Goal: Information Seeking & Learning: Learn about a topic

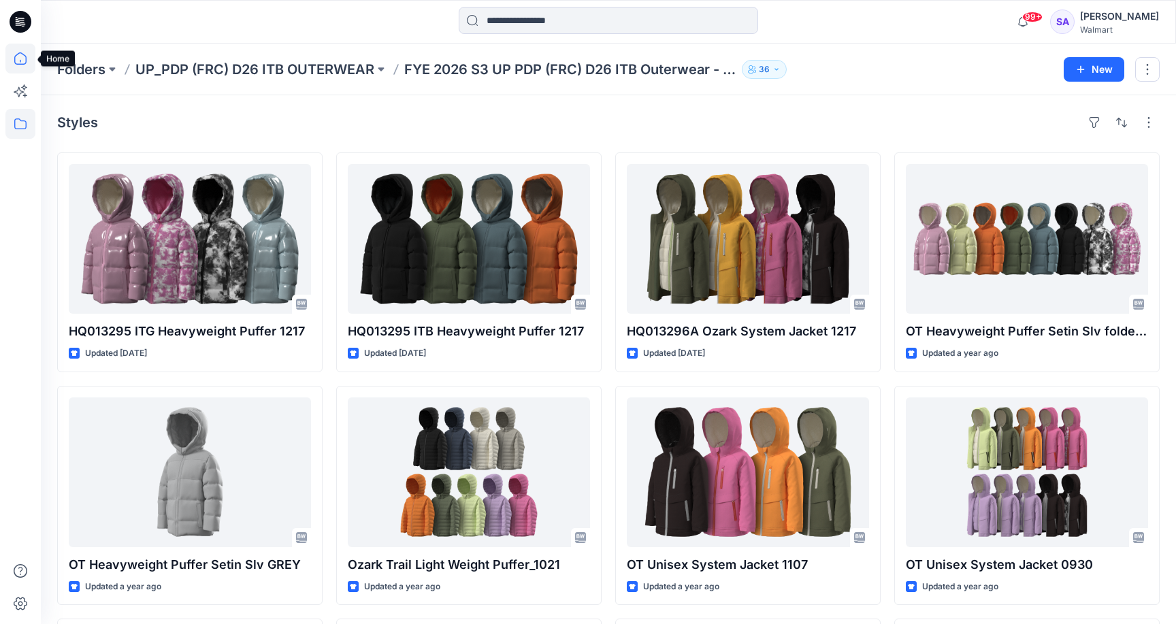
click at [18, 59] on icon at bounding box center [20, 59] width 30 height 30
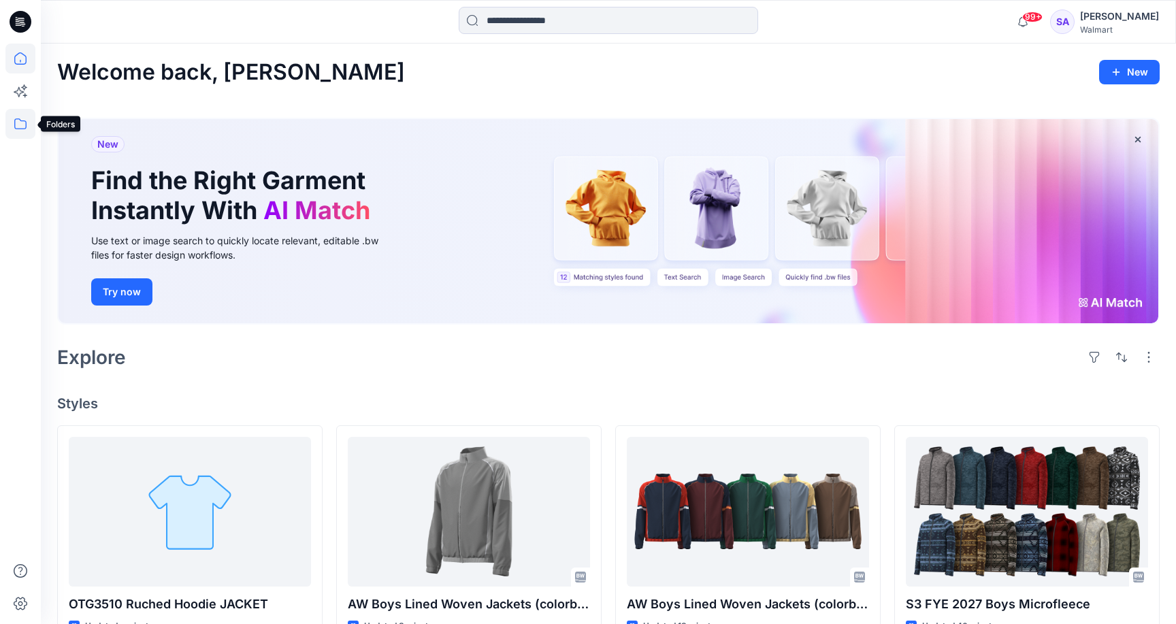
click at [24, 123] on icon at bounding box center [20, 124] width 30 height 30
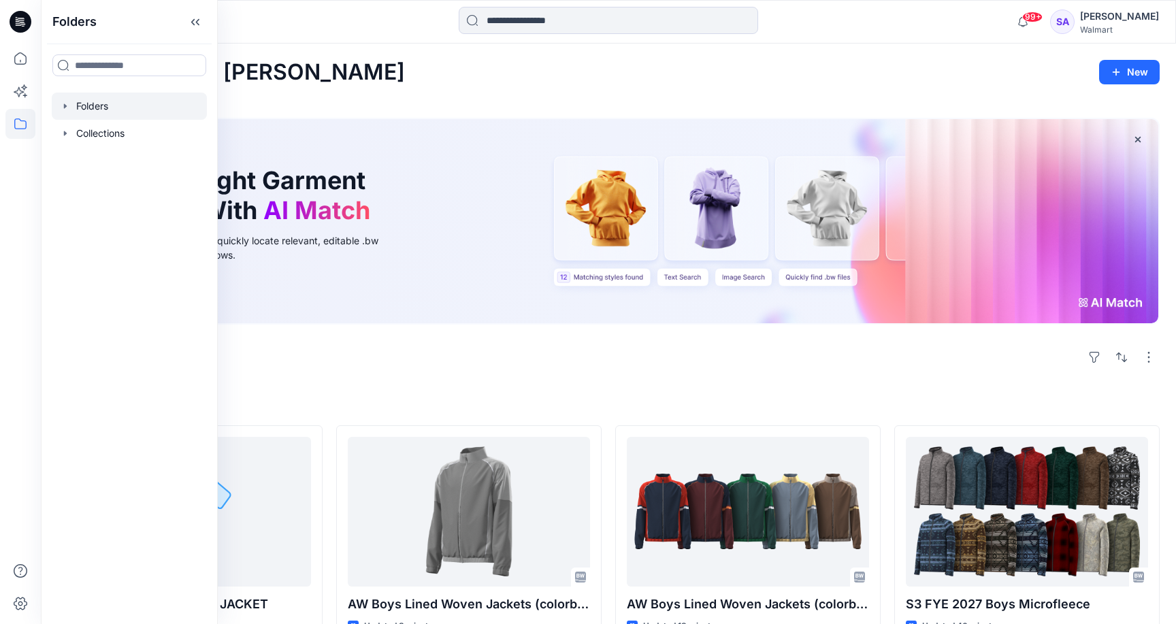
click at [138, 100] on div at bounding box center [129, 106] width 155 height 27
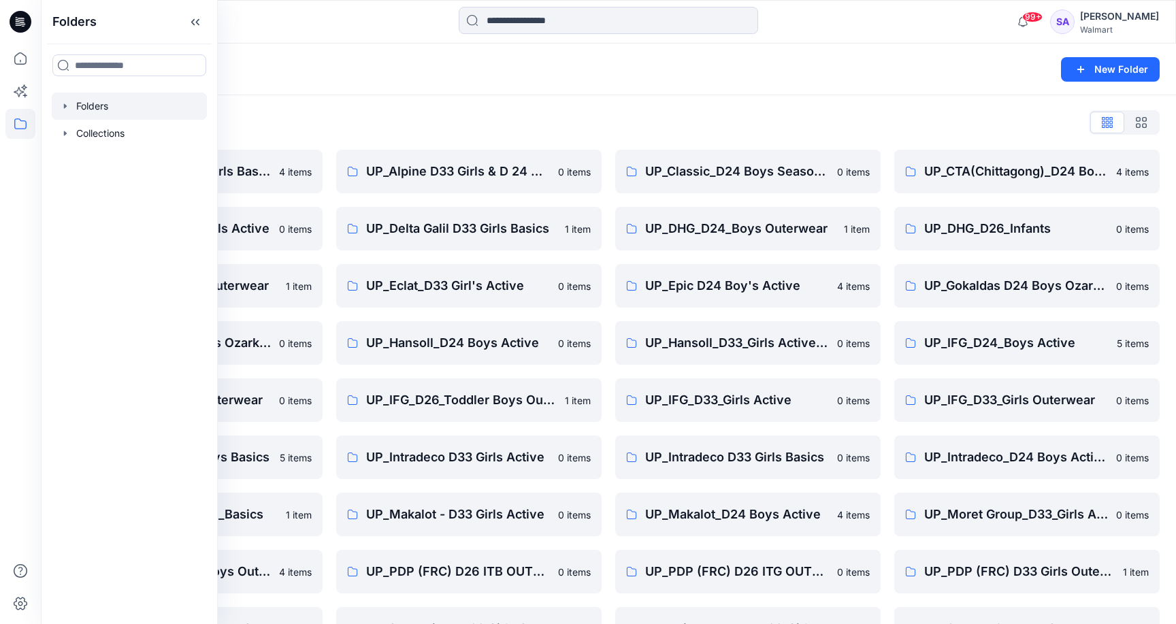
click at [360, 119] on div "Folders List" at bounding box center [608, 123] width 1103 height 22
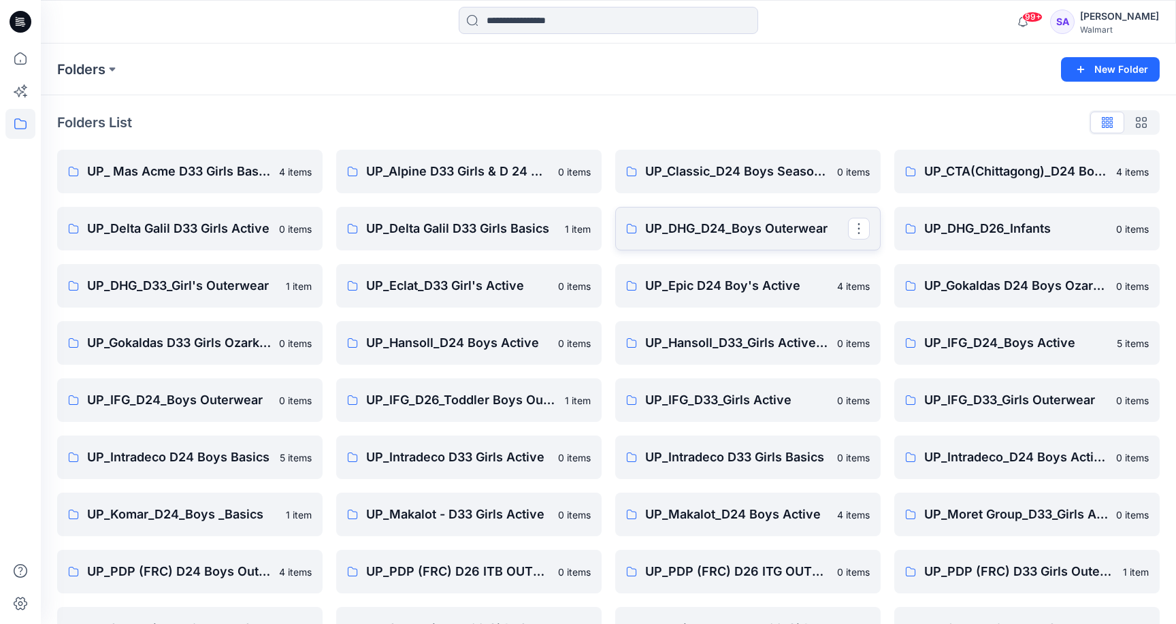
click at [716, 232] on p "UP_DHG_D24_Boys Outerwear" at bounding box center [746, 228] width 203 height 19
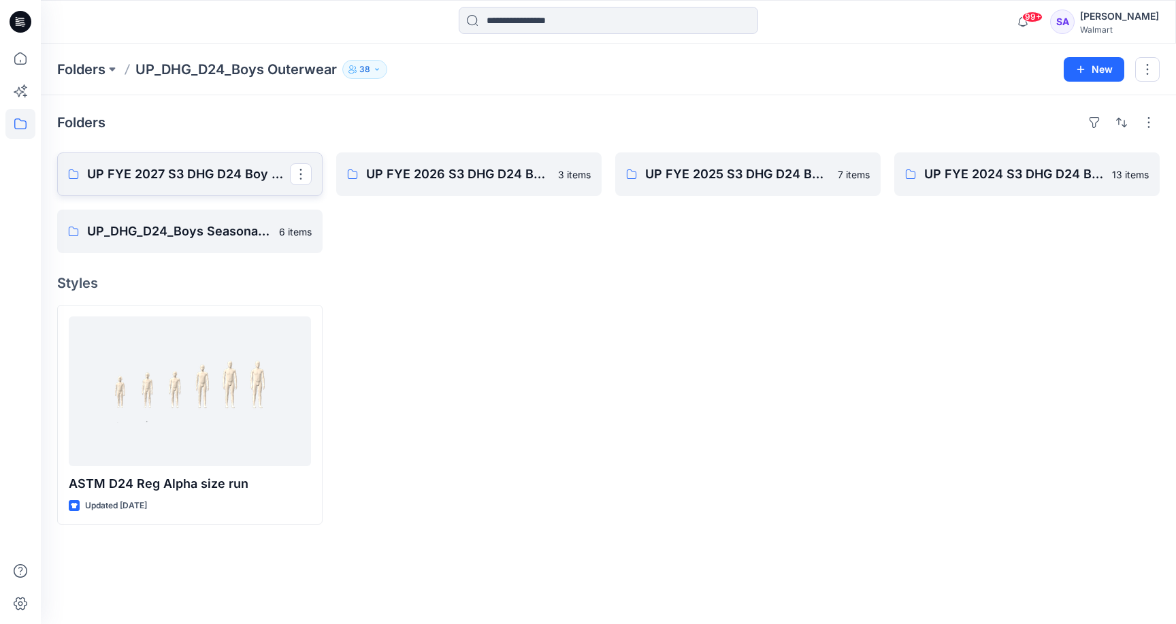
click at [229, 177] on p "UP FYE 2027 S3 DHG D24 Boy Outerwear - Ozark Trail" at bounding box center [188, 174] width 203 height 19
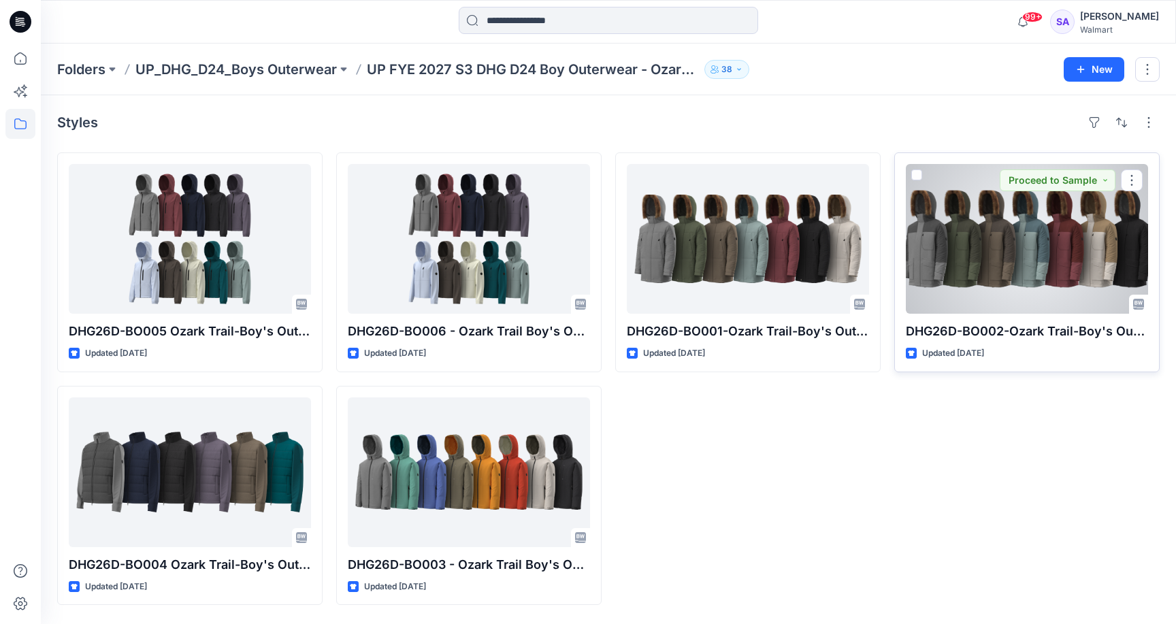
click at [1067, 302] on div at bounding box center [1027, 239] width 242 height 150
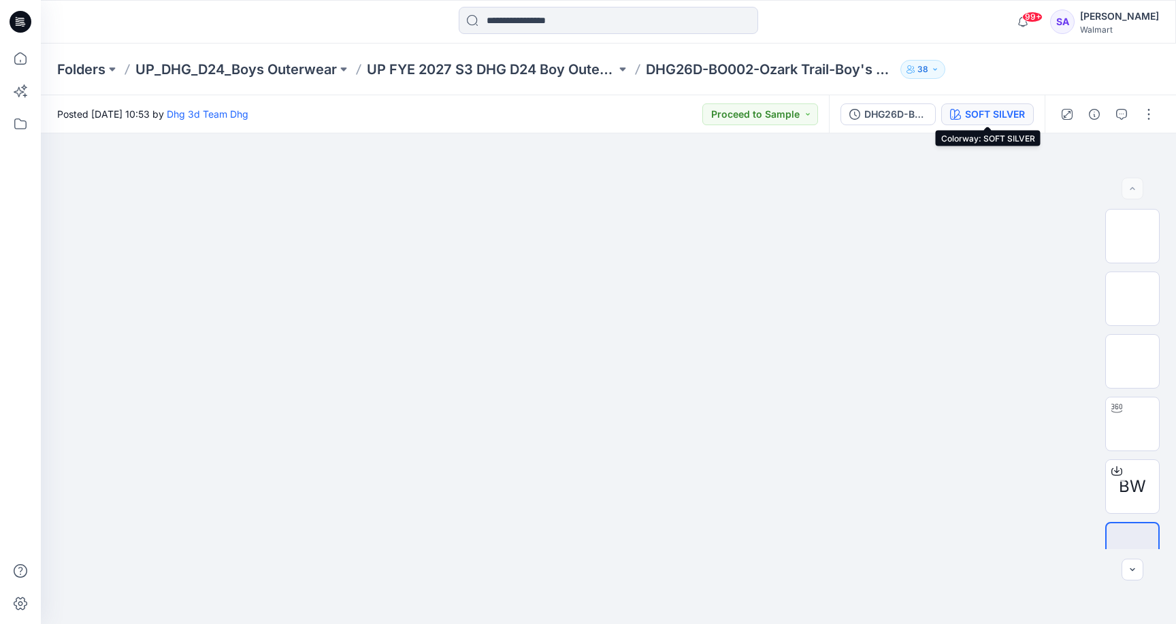
click at [994, 111] on div "SOFT SILVER" at bounding box center [995, 114] width 60 height 15
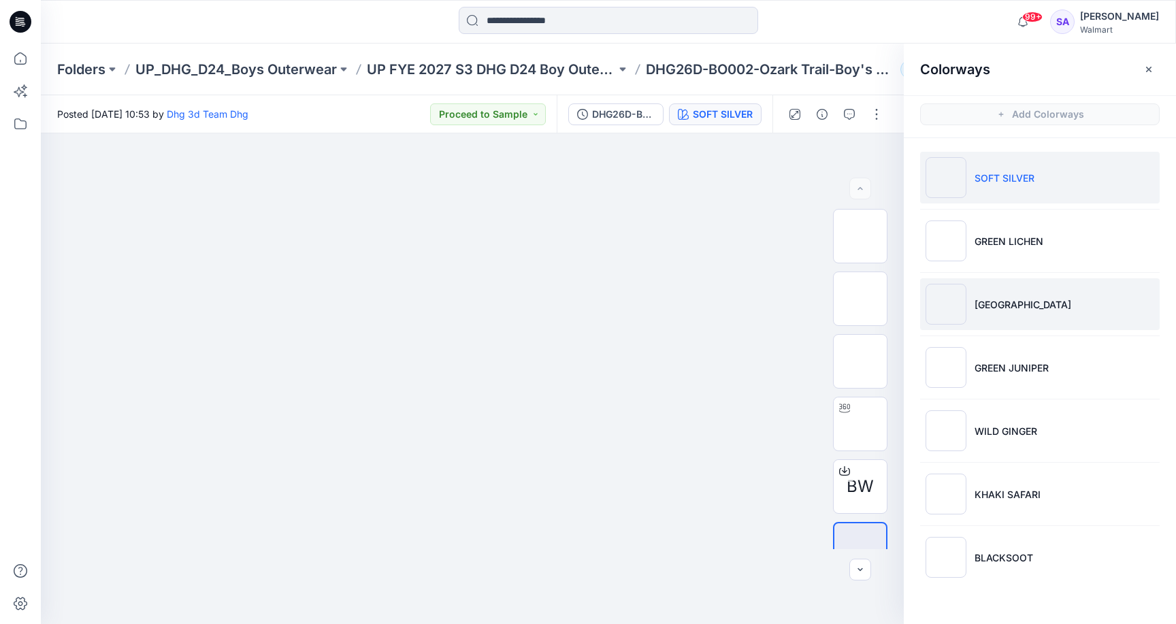
click at [1005, 310] on p "[GEOGRAPHIC_DATA]" at bounding box center [1023, 304] width 97 height 14
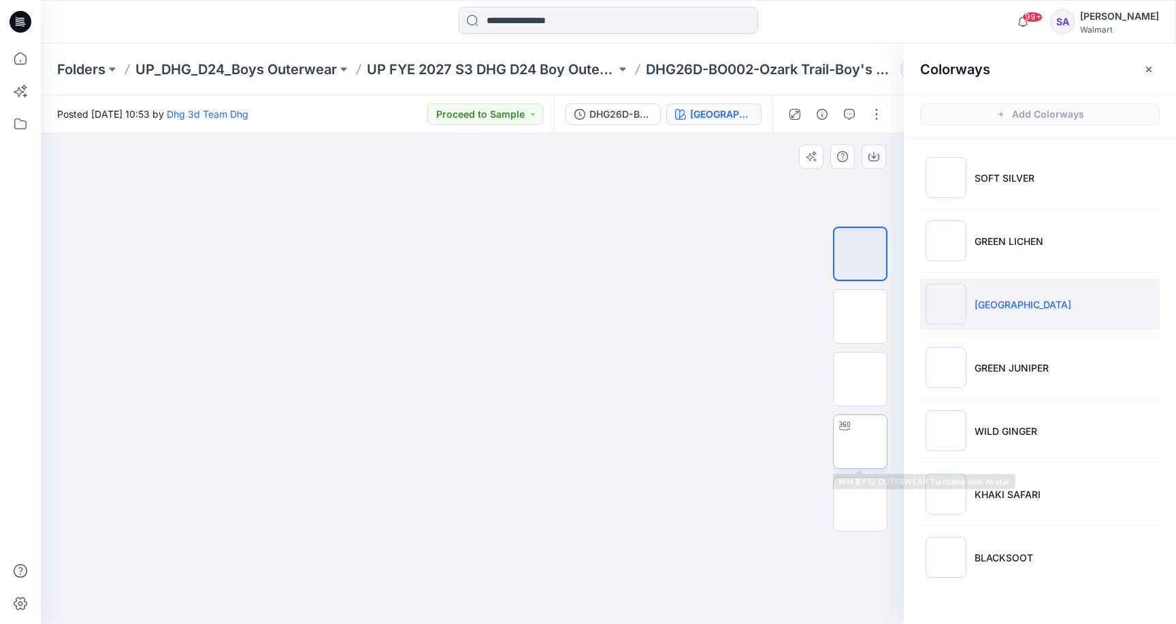
click at [860, 442] on img at bounding box center [860, 442] width 0 height 0
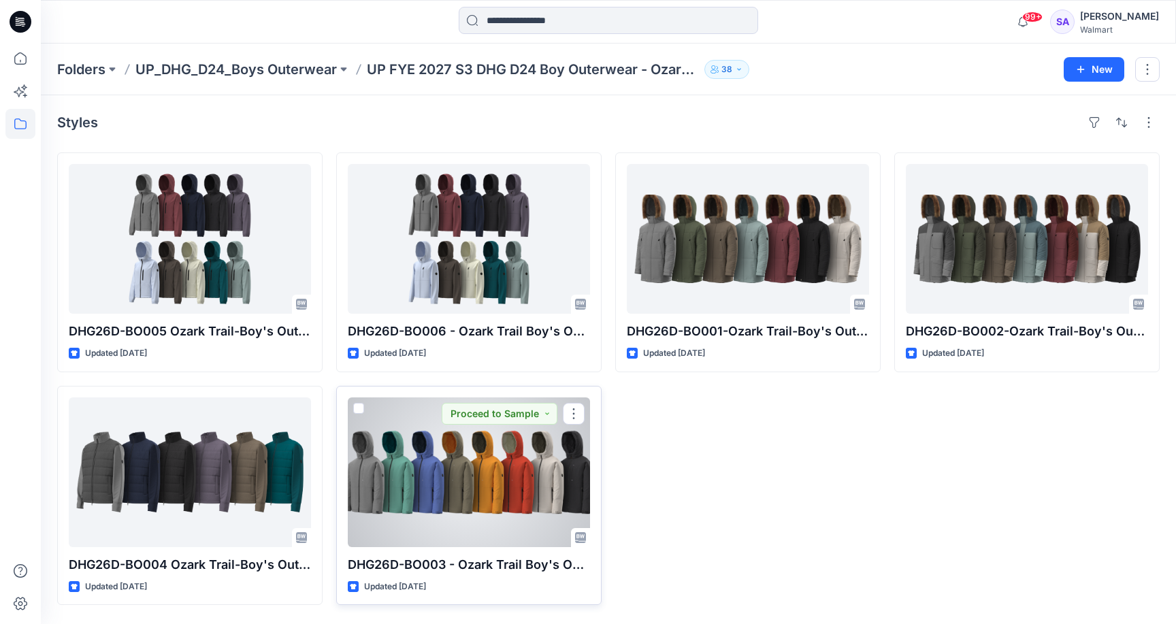
click at [390, 498] on div at bounding box center [469, 472] width 242 height 150
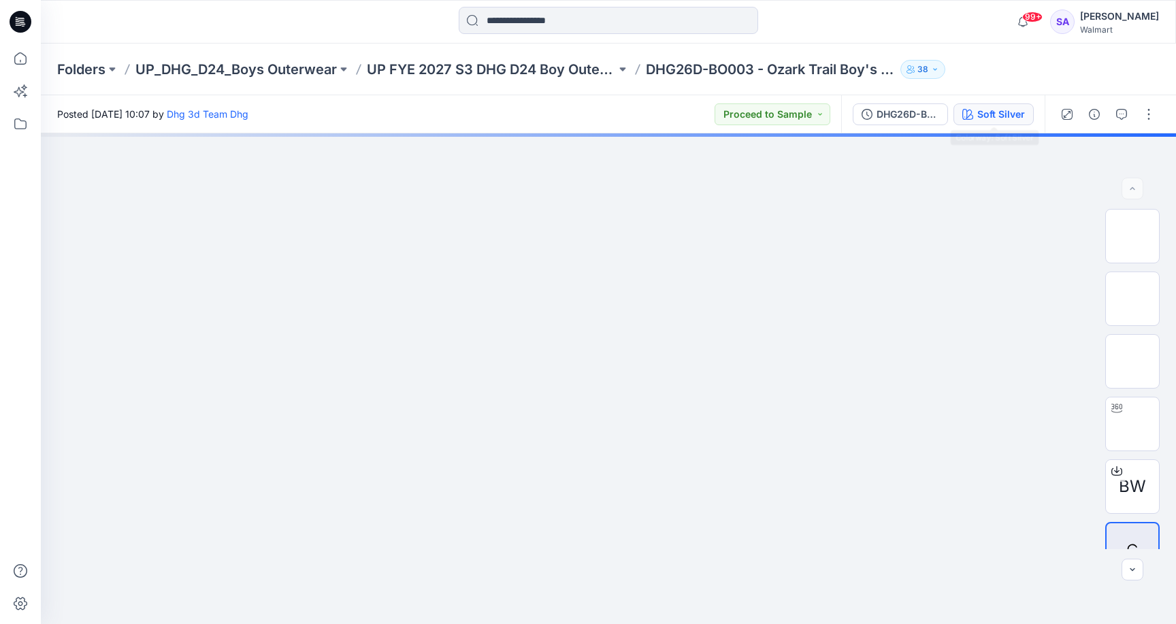
click at [1009, 118] on div "Soft Silver" at bounding box center [1001, 114] width 48 height 15
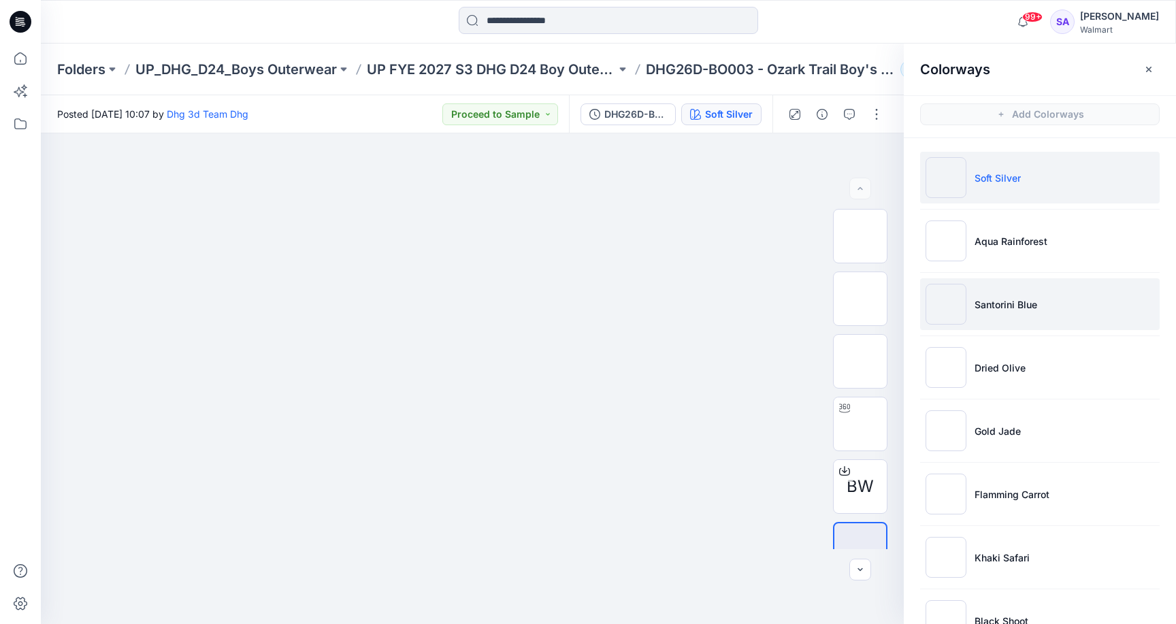
click at [972, 314] on li "Santorini Blue" at bounding box center [1040, 304] width 240 height 52
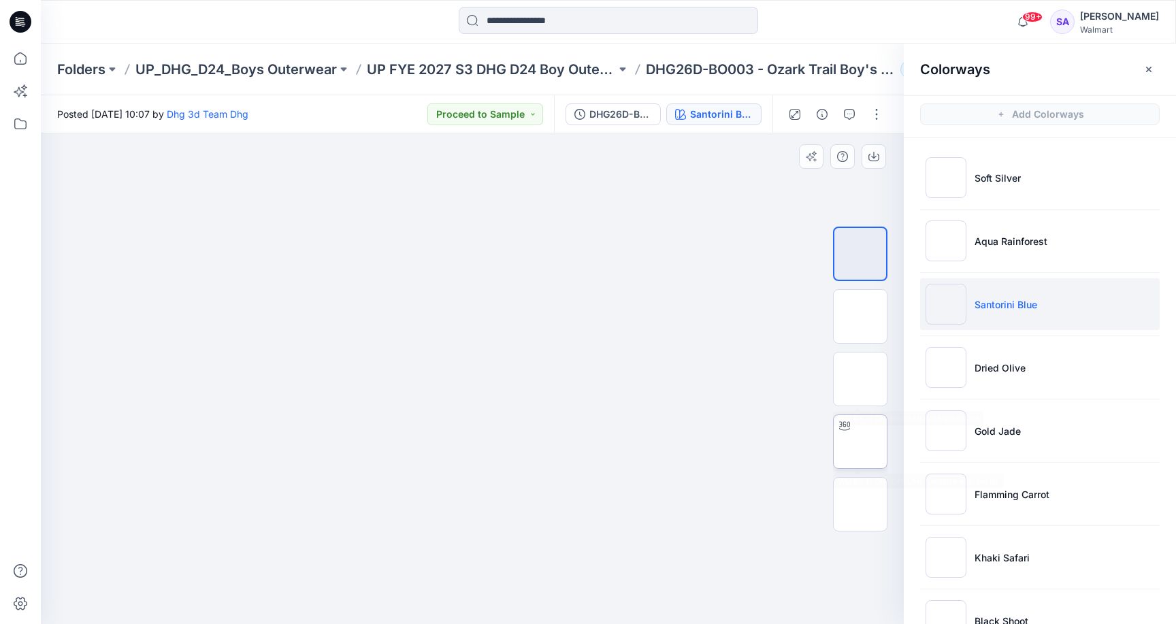
click at [860, 442] on img at bounding box center [860, 442] width 0 height 0
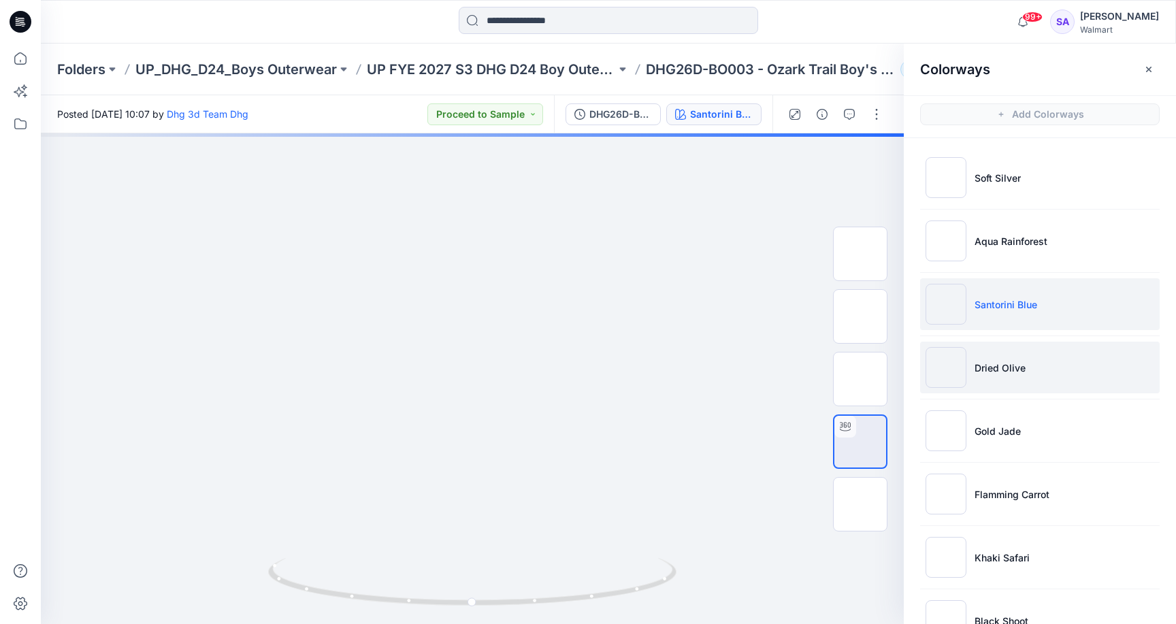
click at [1022, 385] on li "Dried Olive" at bounding box center [1040, 368] width 240 height 52
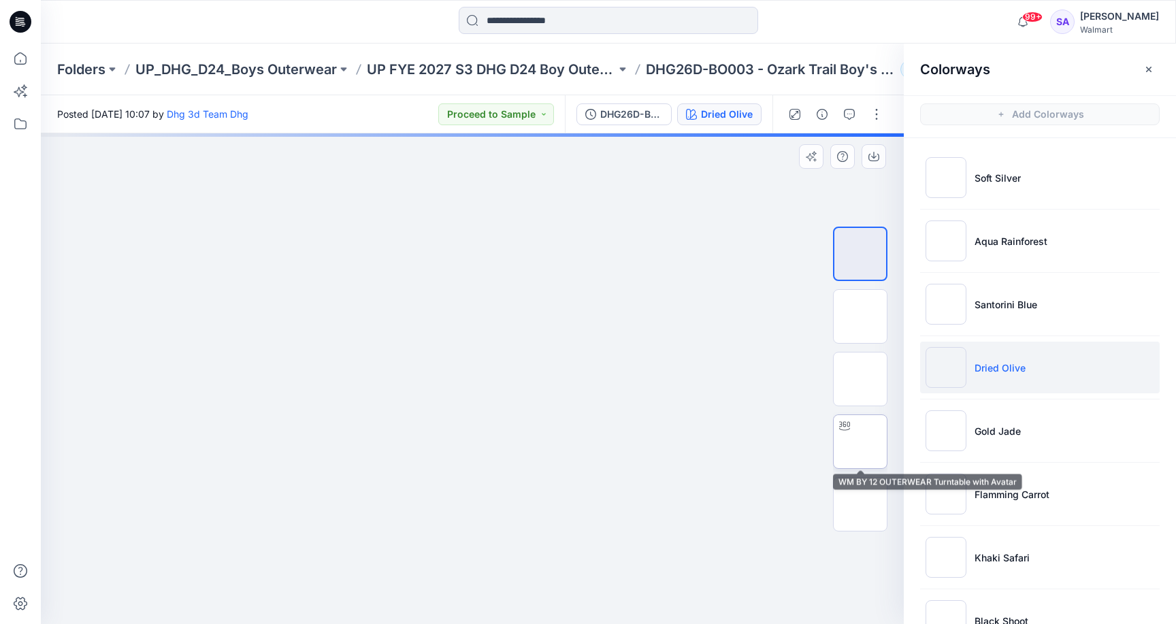
click at [860, 442] on img at bounding box center [860, 442] width 0 height 0
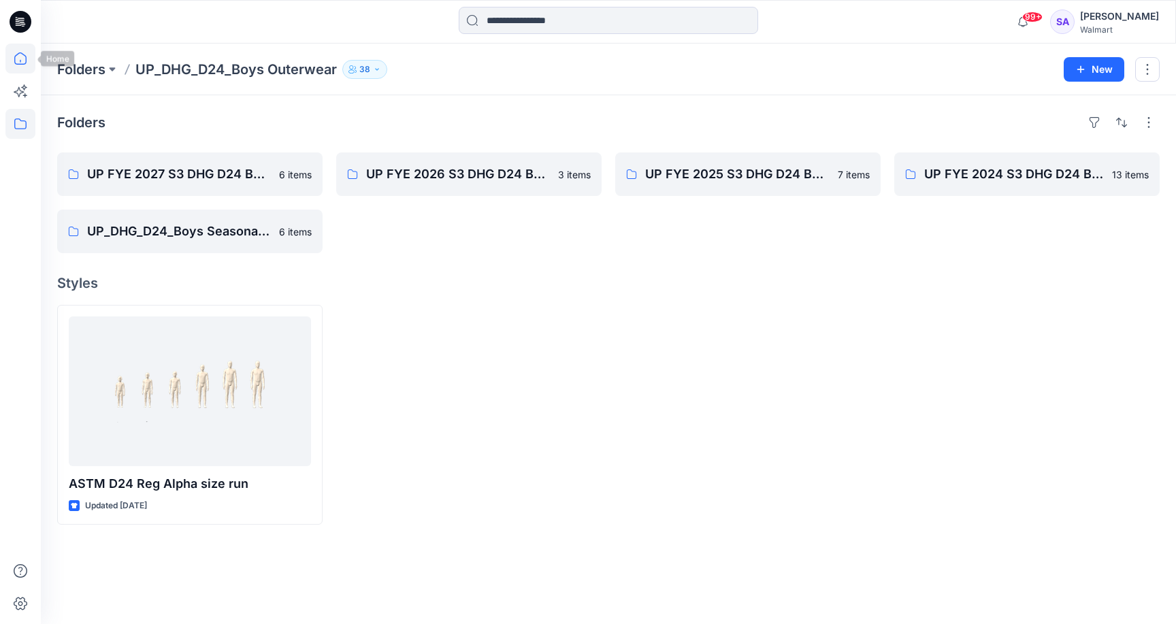
click at [25, 61] on icon at bounding box center [20, 59] width 30 height 30
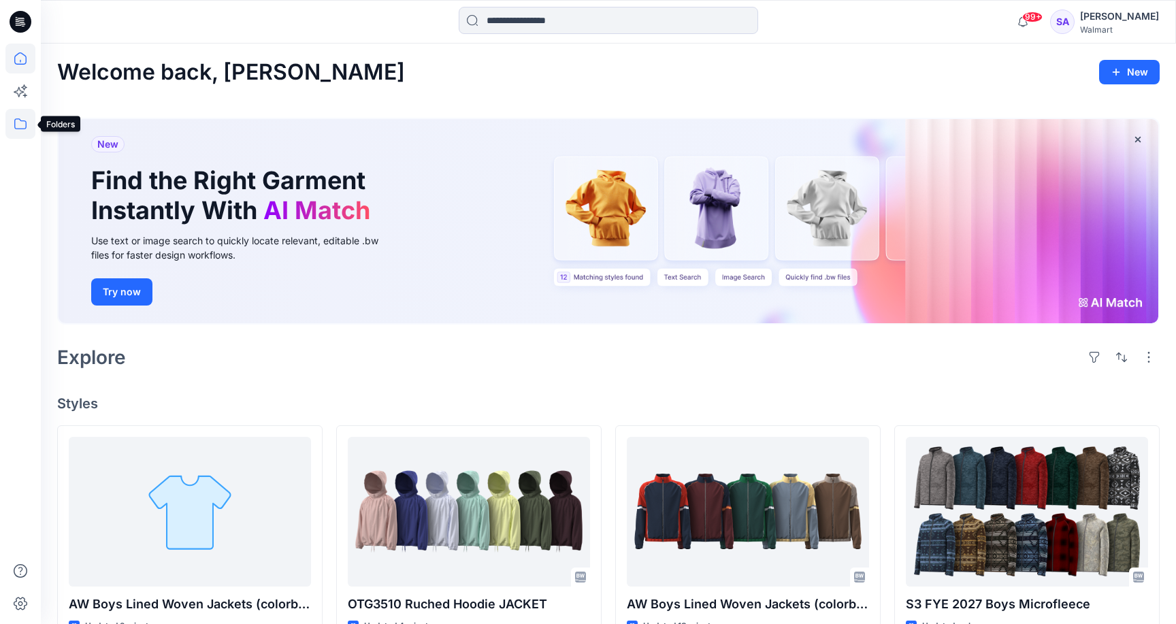
click at [27, 120] on icon at bounding box center [20, 124] width 30 height 30
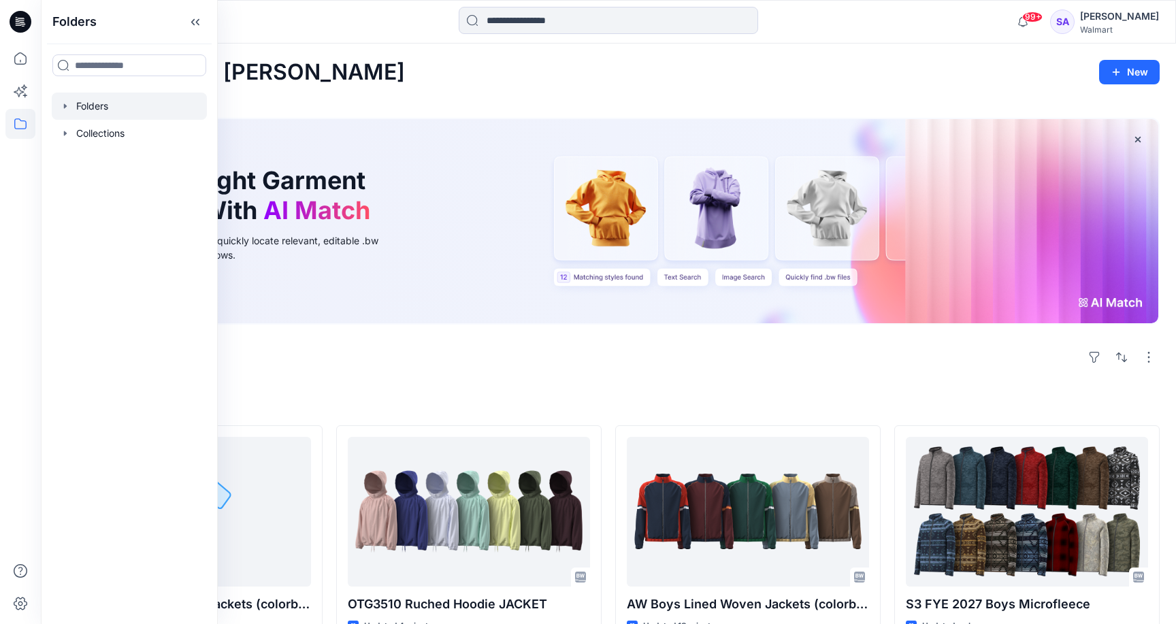
click at [89, 101] on div at bounding box center [129, 106] width 155 height 27
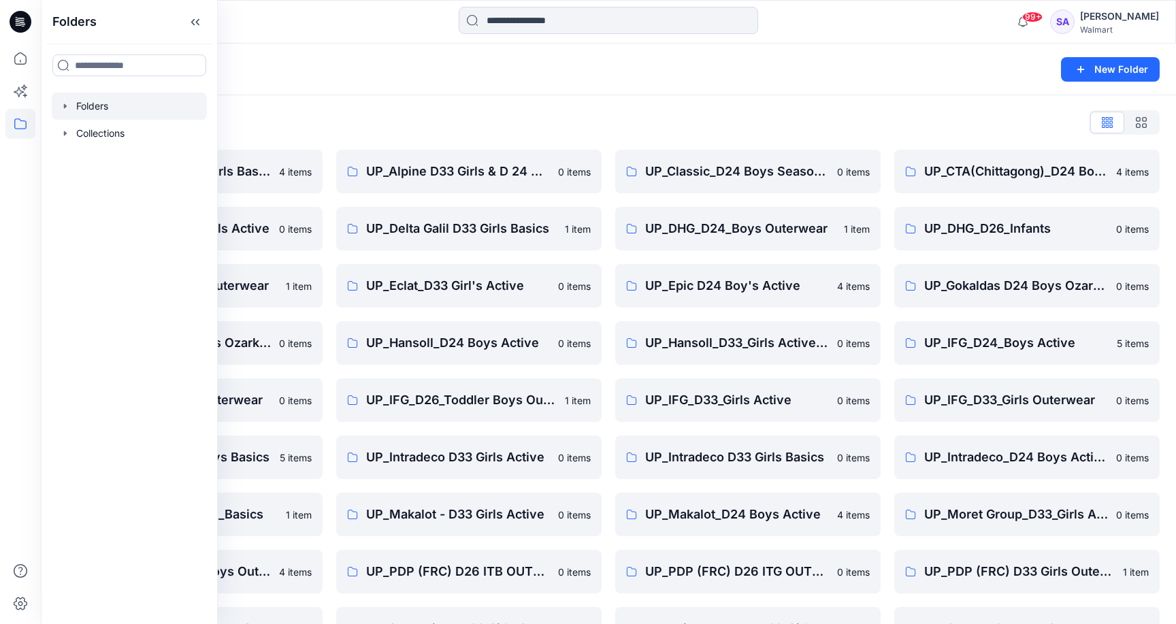
click at [331, 114] on div "Folders List" at bounding box center [608, 123] width 1103 height 22
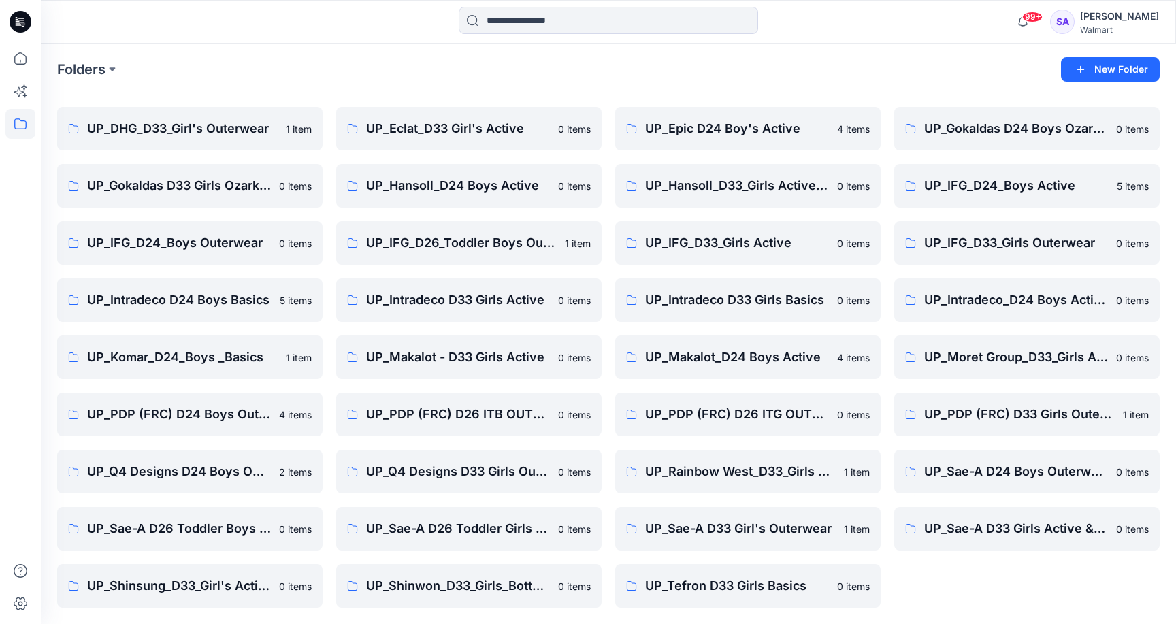
scroll to position [157, 0]
click at [216, 253] on link "UP_IFG_D24_Boys Outerwear" at bounding box center [189, 243] width 265 height 44
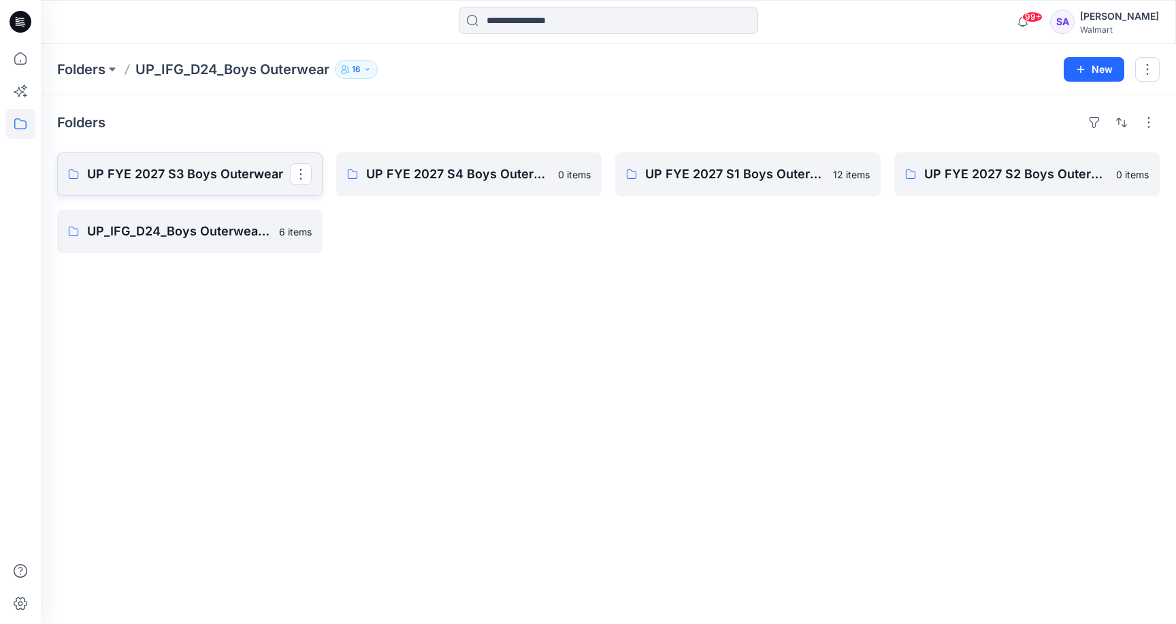
click at [231, 169] on p "UP FYE 2027 S3 Boys Outerwear" at bounding box center [188, 174] width 203 height 19
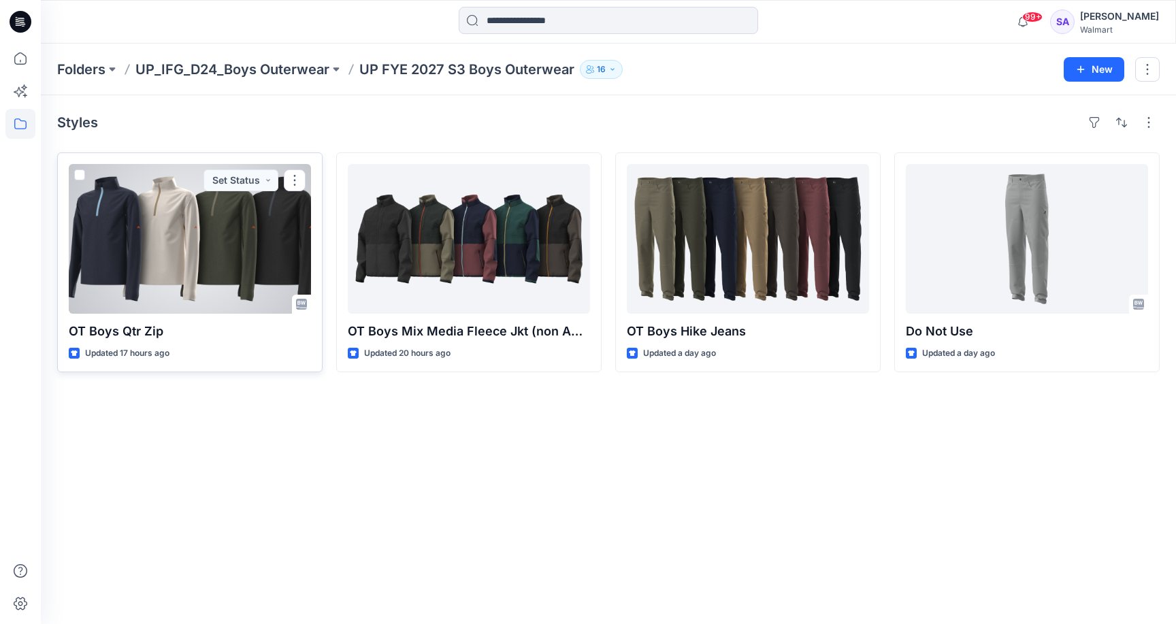
click at [227, 246] on div at bounding box center [190, 239] width 242 height 150
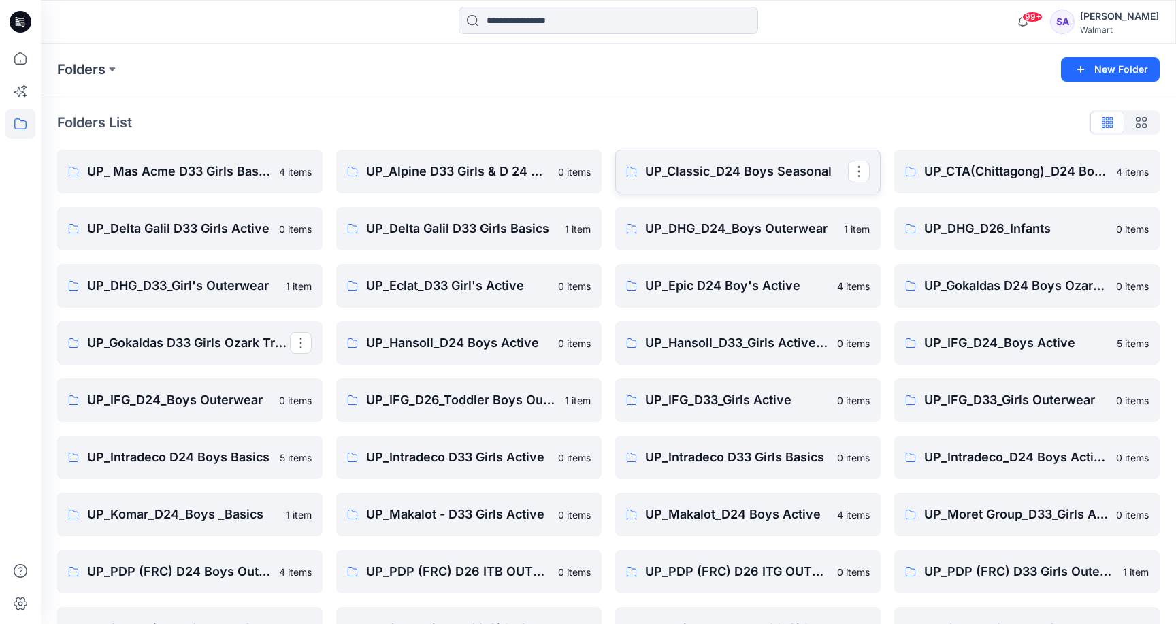
click at [721, 173] on p "UP_Classic_D24 Boys Seasonal" at bounding box center [746, 171] width 203 height 19
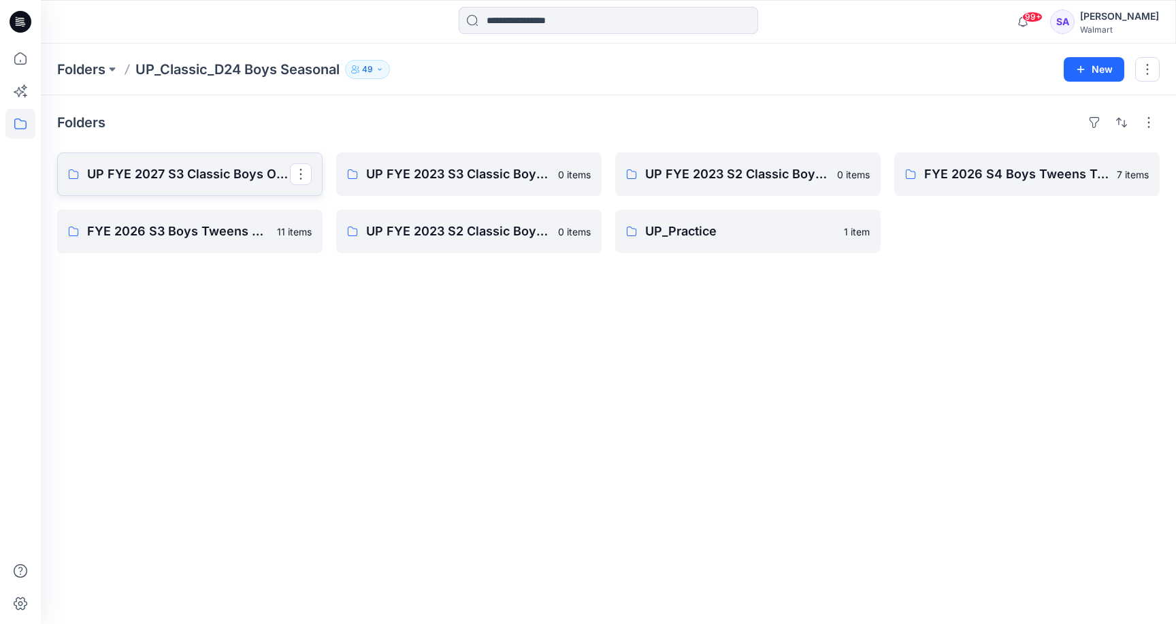
click at [200, 180] on p "UP FYE 2027 S3 Classic Boys Outerwear Ozark Trails" at bounding box center [188, 174] width 203 height 19
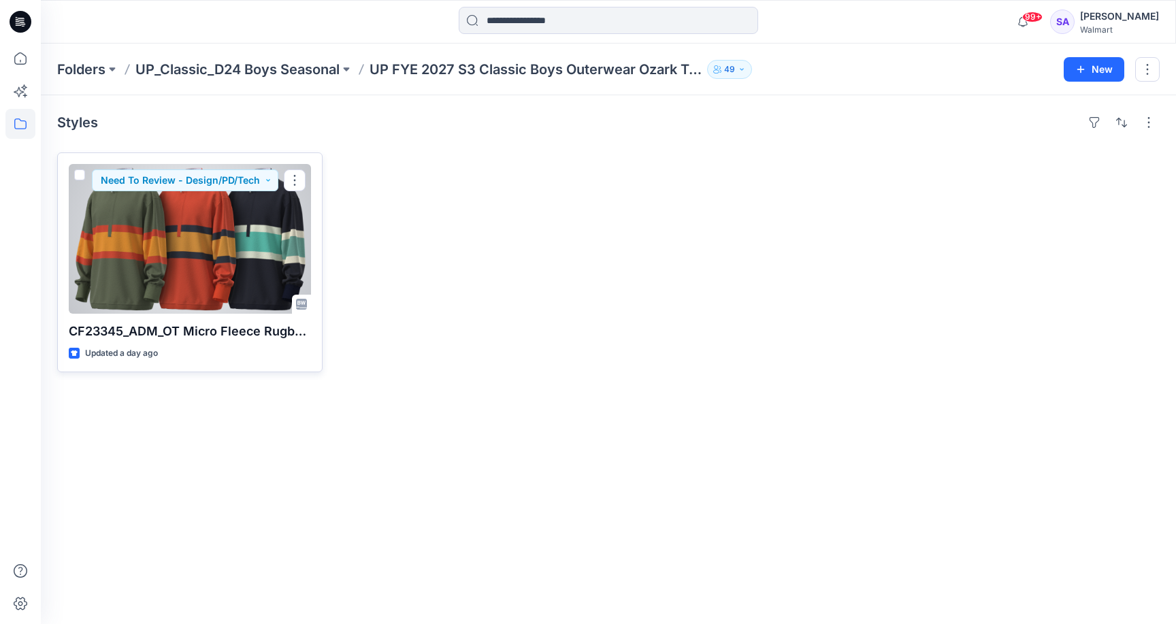
click at [190, 259] on div at bounding box center [190, 239] width 242 height 150
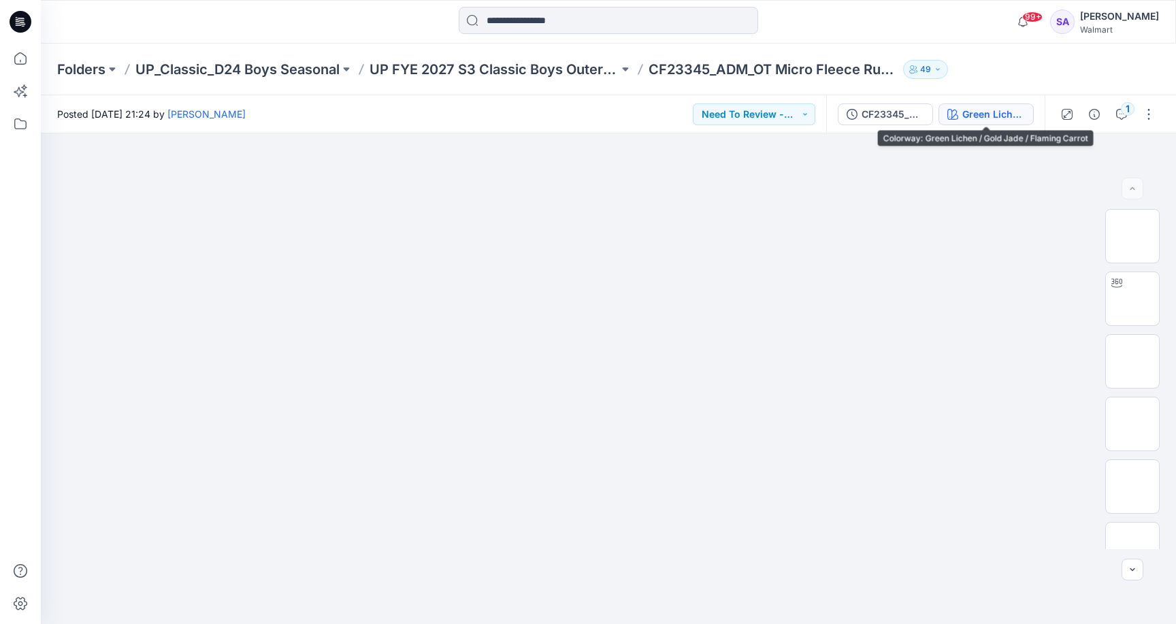
click at [1021, 110] on div "Green Lichen / Gold Jade / Flaming Carrot" at bounding box center [993, 114] width 63 height 15
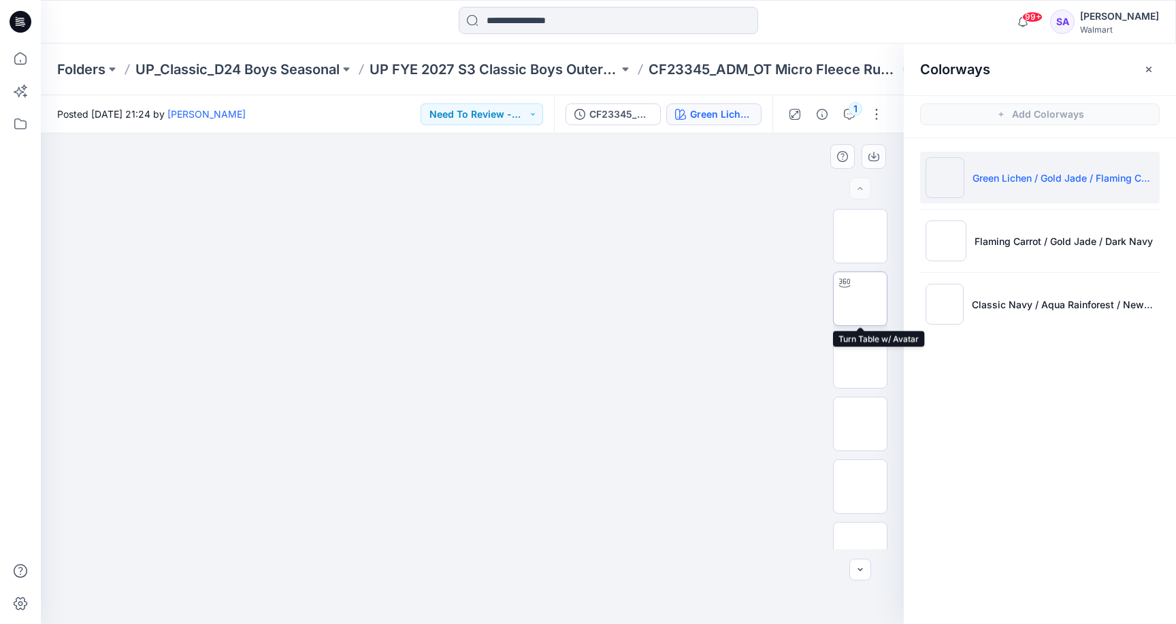
click at [860, 299] on img at bounding box center [860, 299] width 0 height 0
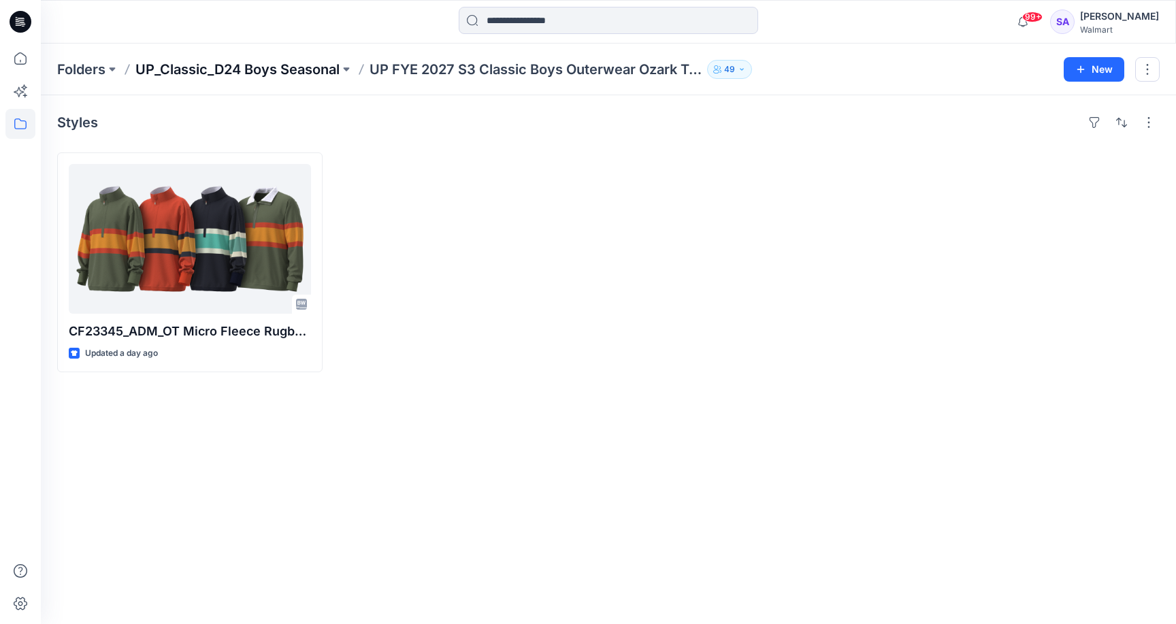
click at [311, 76] on p "UP_Classic_D24 Boys Seasonal" at bounding box center [237, 69] width 204 height 19
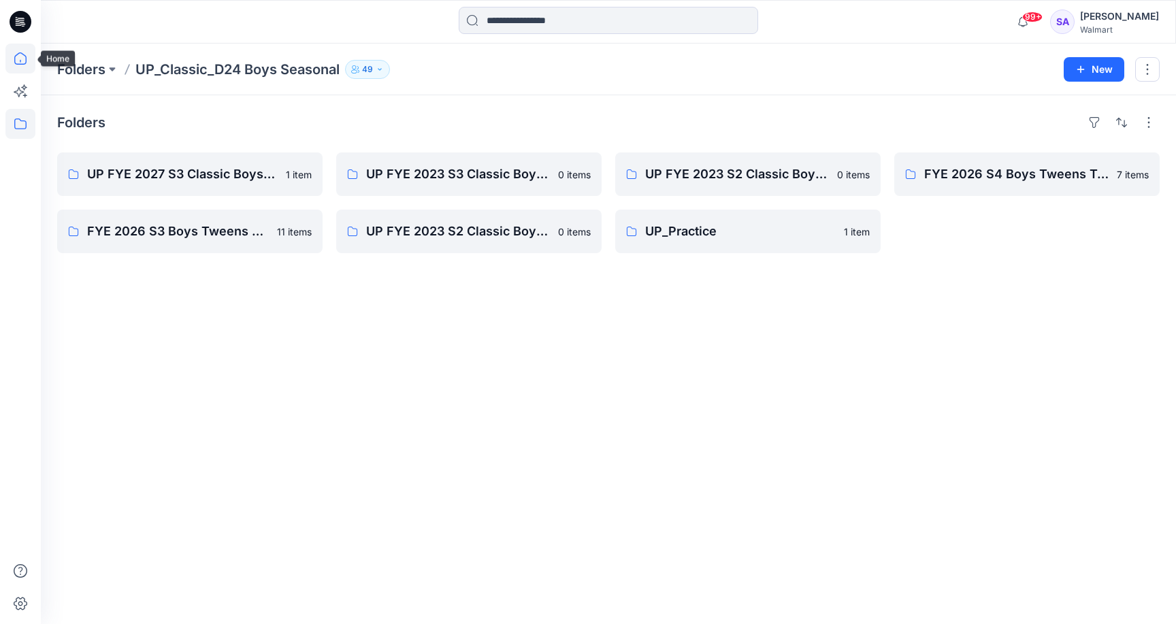
click at [31, 52] on icon at bounding box center [20, 59] width 30 height 30
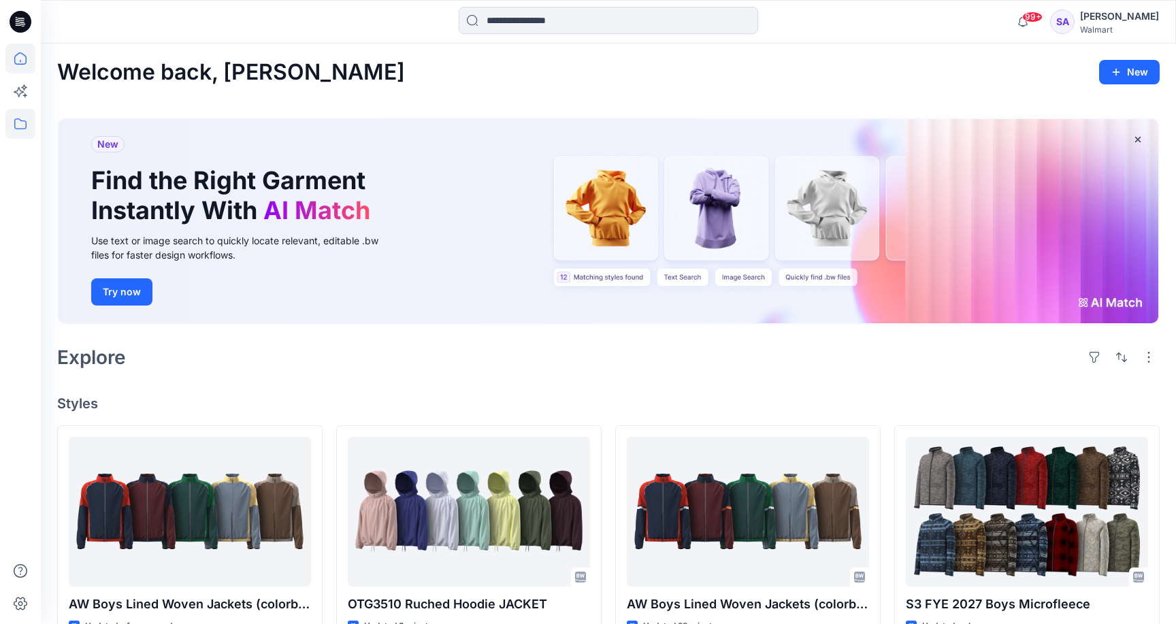
click at [17, 125] on icon at bounding box center [20, 124] width 30 height 30
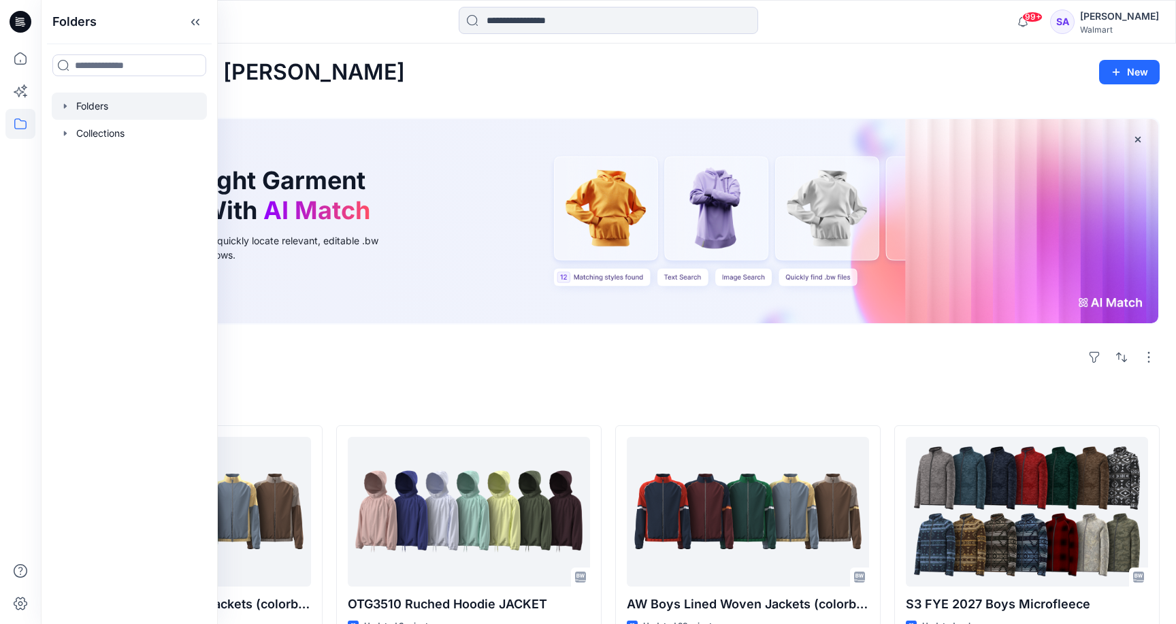
click at [101, 108] on div at bounding box center [129, 106] width 155 height 27
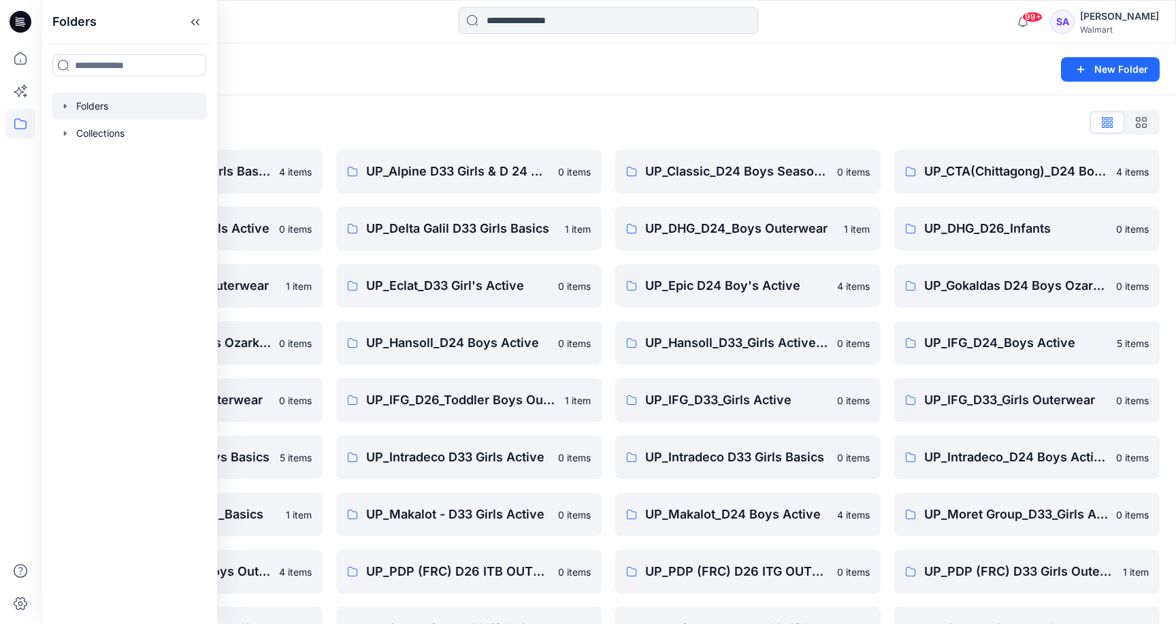
click at [395, 120] on div "Folders List" at bounding box center [608, 123] width 1103 height 22
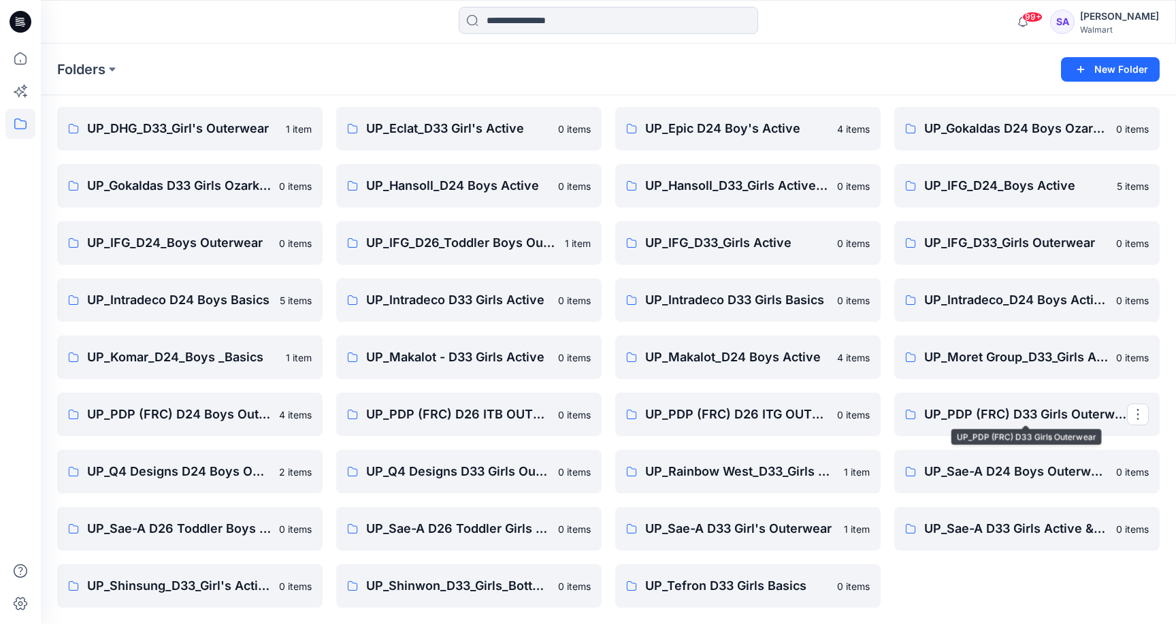
scroll to position [157, 0]
click at [991, 303] on p "UP_Intradeco_D24 Boys Active" at bounding box center [1025, 300] width 203 height 19
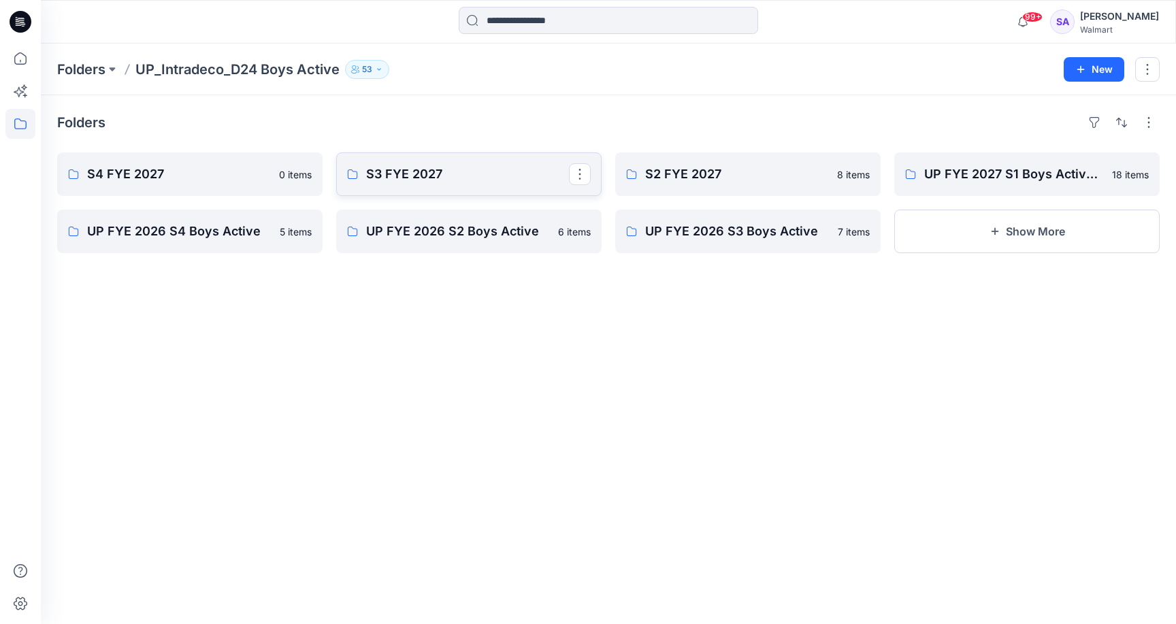
click at [435, 179] on p "S3 FYE 2027" at bounding box center [467, 174] width 203 height 19
click at [21, 49] on icon at bounding box center [20, 59] width 30 height 30
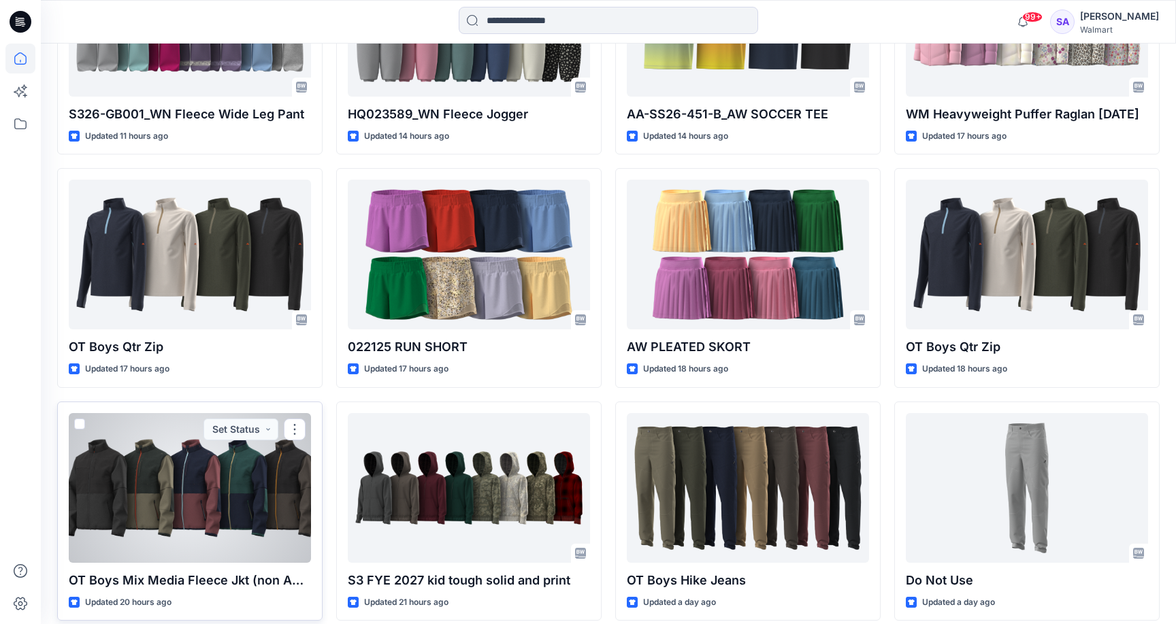
scroll to position [1197, 0]
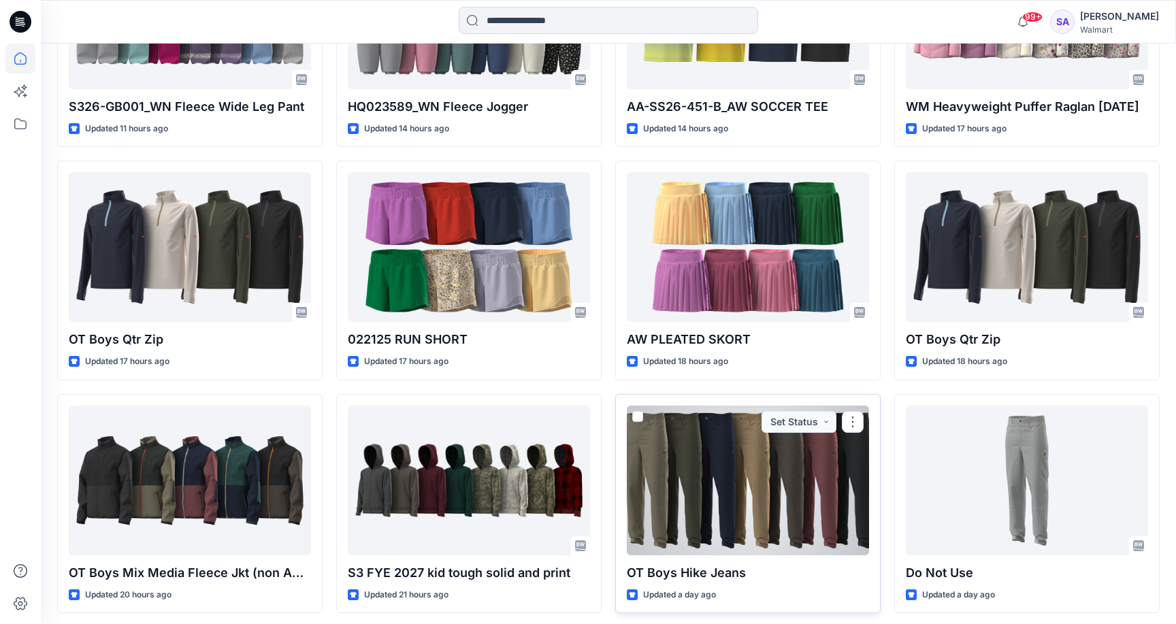
click at [823, 476] on div at bounding box center [748, 481] width 242 height 150
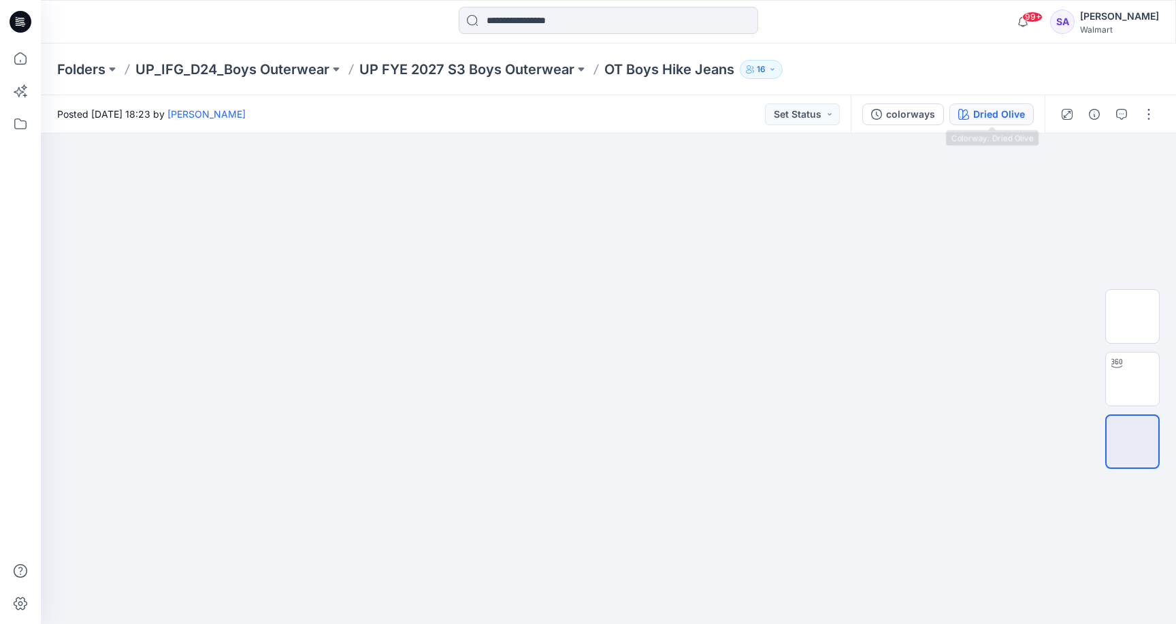
click at [1004, 117] on div "Dried Olive" at bounding box center [999, 114] width 52 height 15
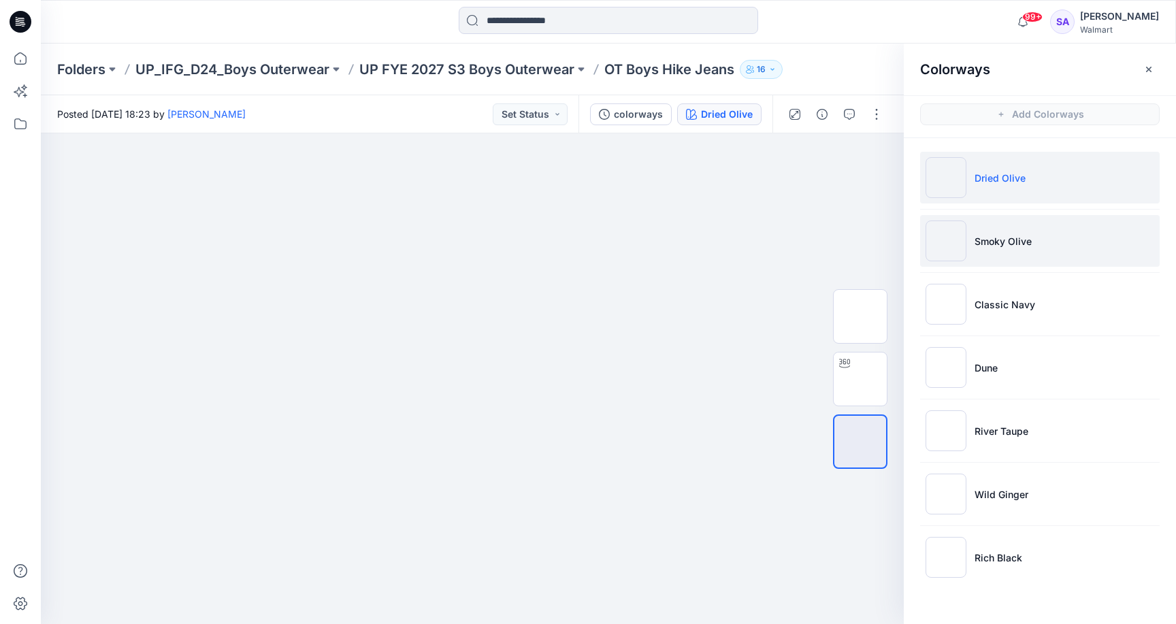
click at [1011, 258] on li "Smoky Olive" at bounding box center [1040, 241] width 240 height 52
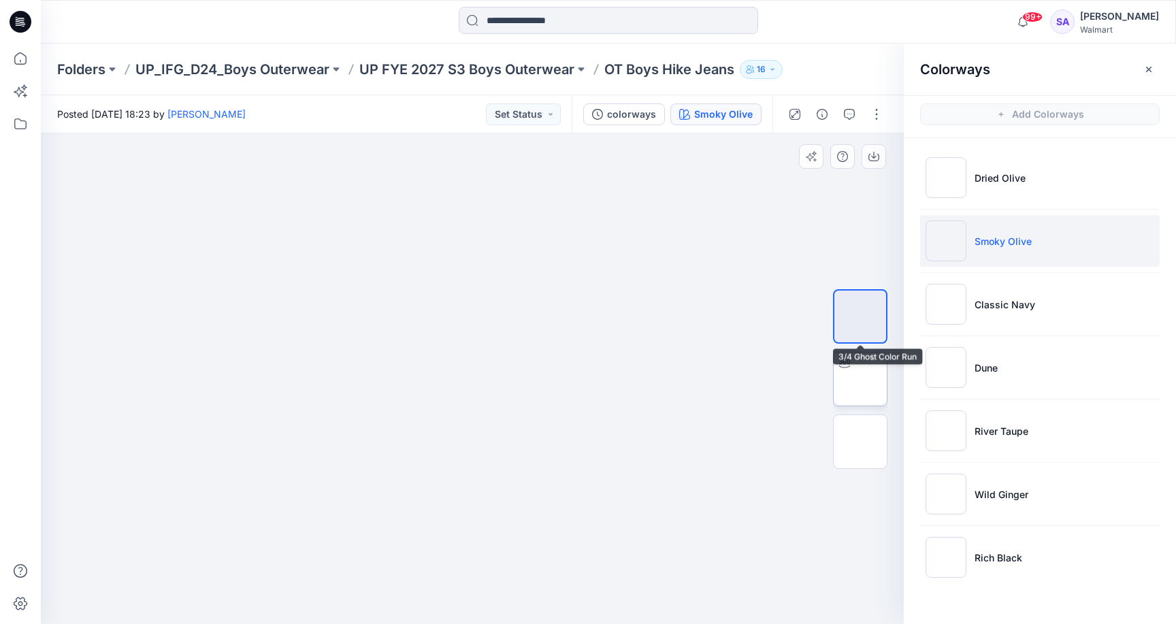
click at [860, 379] on img at bounding box center [860, 379] width 0 height 0
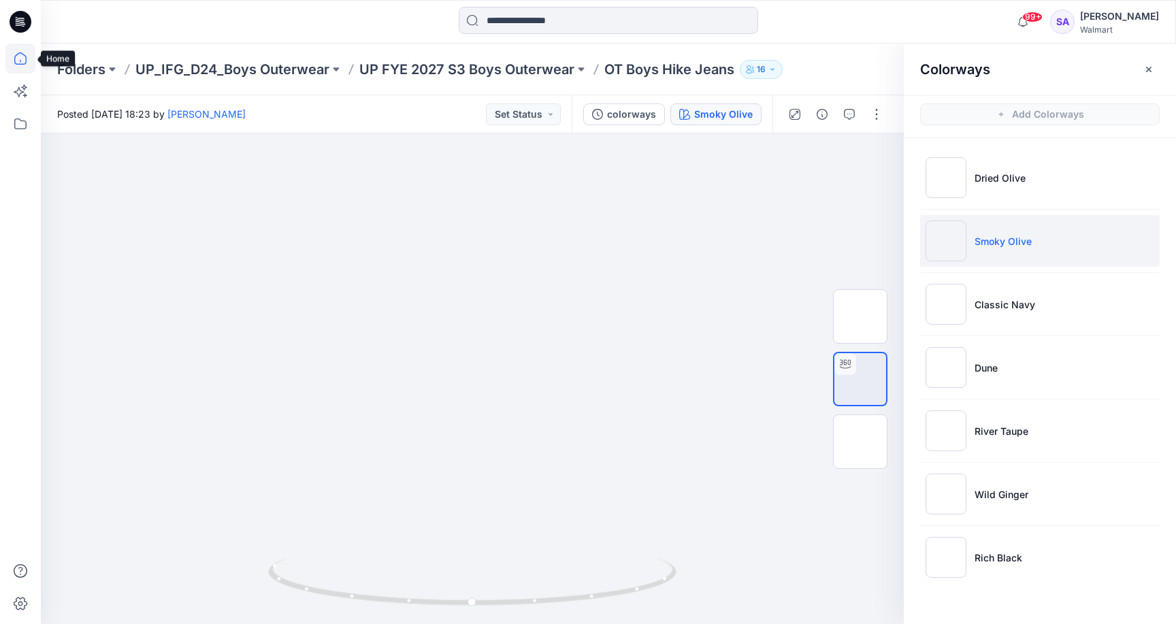
click at [20, 54] on icon at bounding box center [20, 59] width 30 height 30
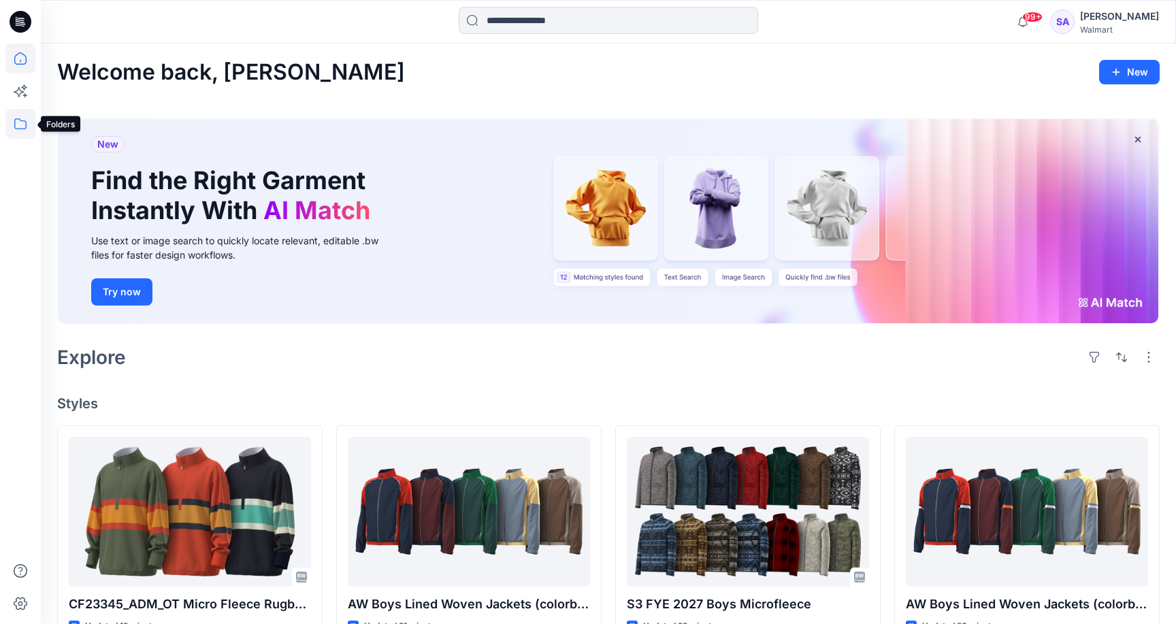
click at [21, 127] on icon at bounding box center [20, 124] width 30 height 30
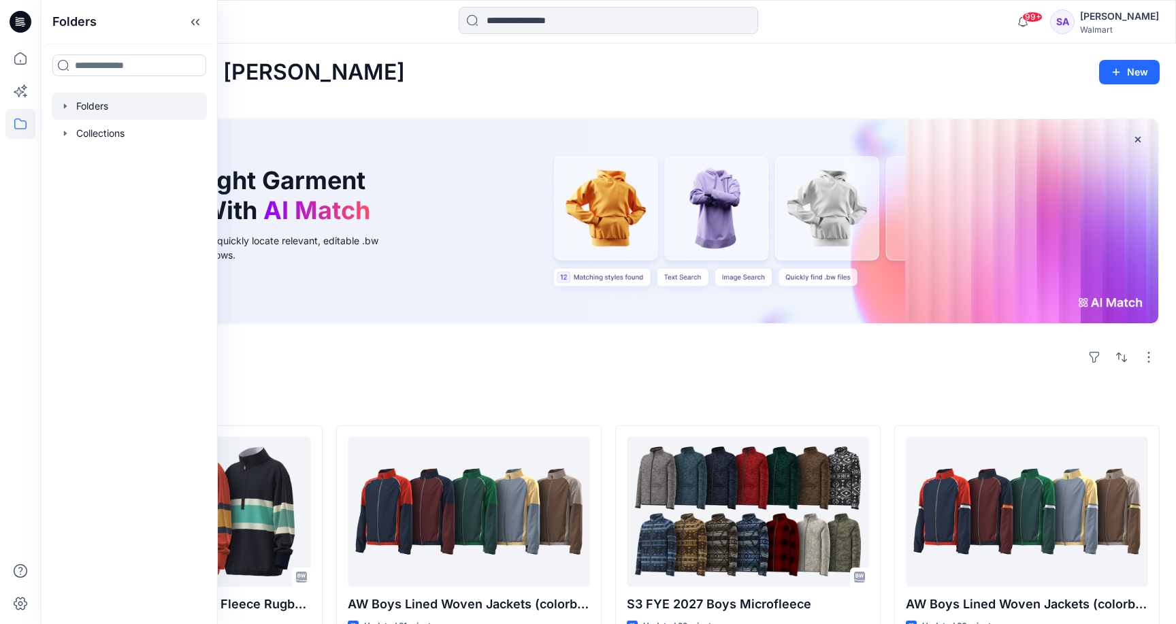
click at [91, 110] on div at bounding box center [129, 106] width 155 height 27
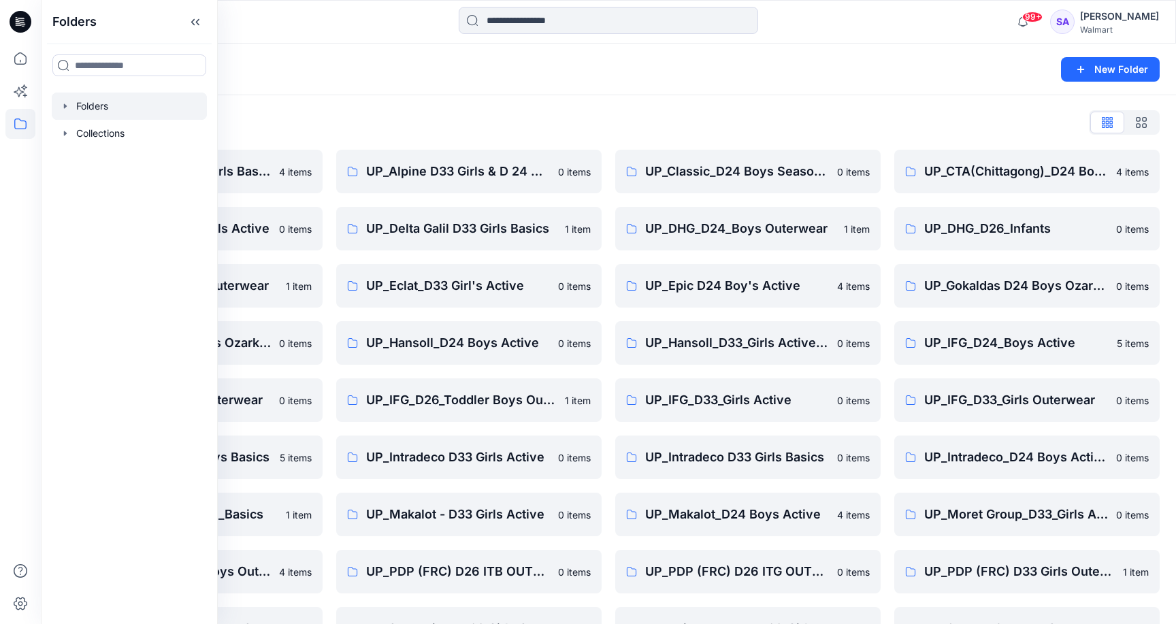
click at [442, 112] on div "Folders List" at bounding box center [608, 123] width 1103 height 22
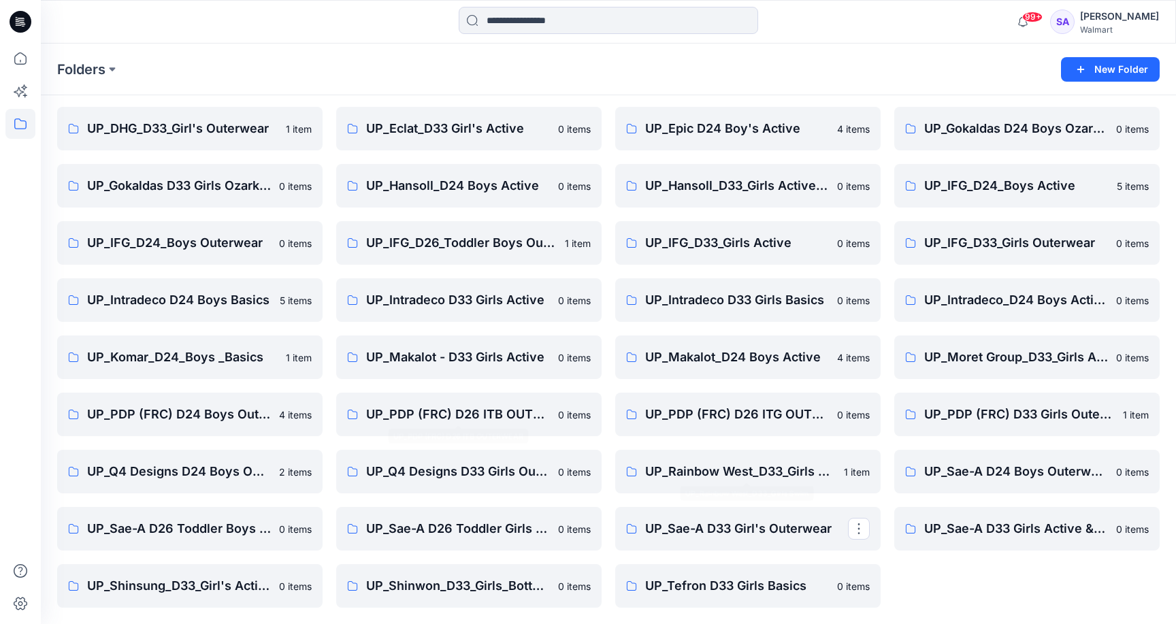
scroll to position [157, 0]
click at [178, 421] on p "UP_PDP (FRC) D24 Boys Outerwear" at bounding box center [188, 414] width 203 height 19
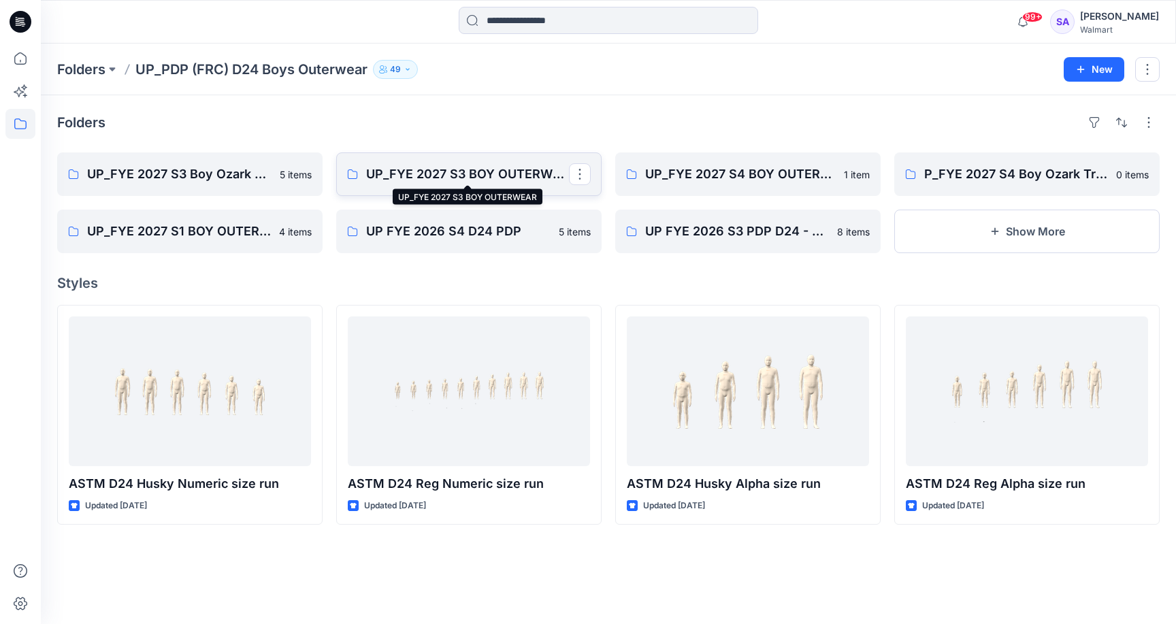
click at [455, 176] on p "UP_FYE 2027 S3 BOY OUTERWEAR" at bounding box center [467, 174] width 203 height 19
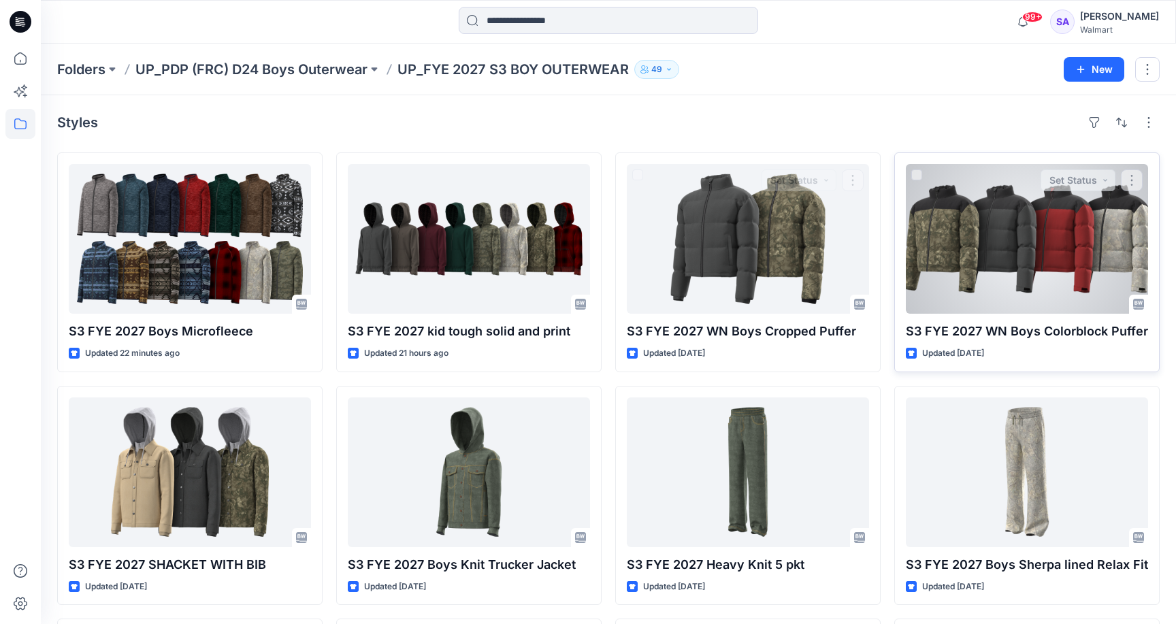
click at [954, 249] on div at bounding box center [1027, 239] width 242 height 150
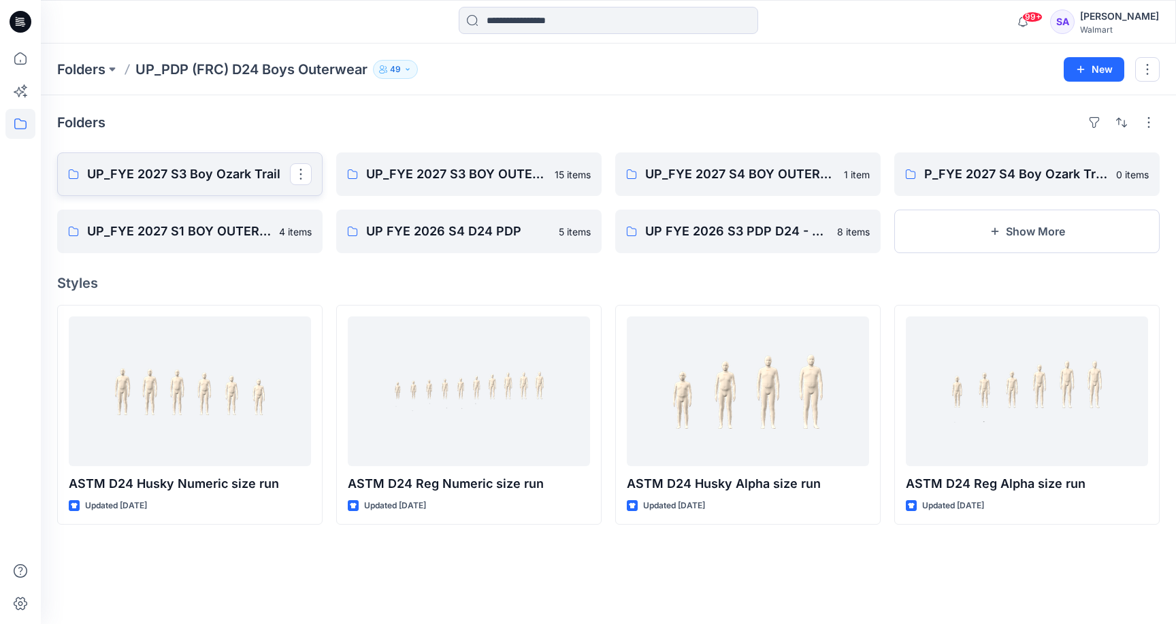
click at [235, 180] on p "UP_FYE 2027 S3 Boy Ozark Trail" at bounding box center [188, 174] width 203 height 19
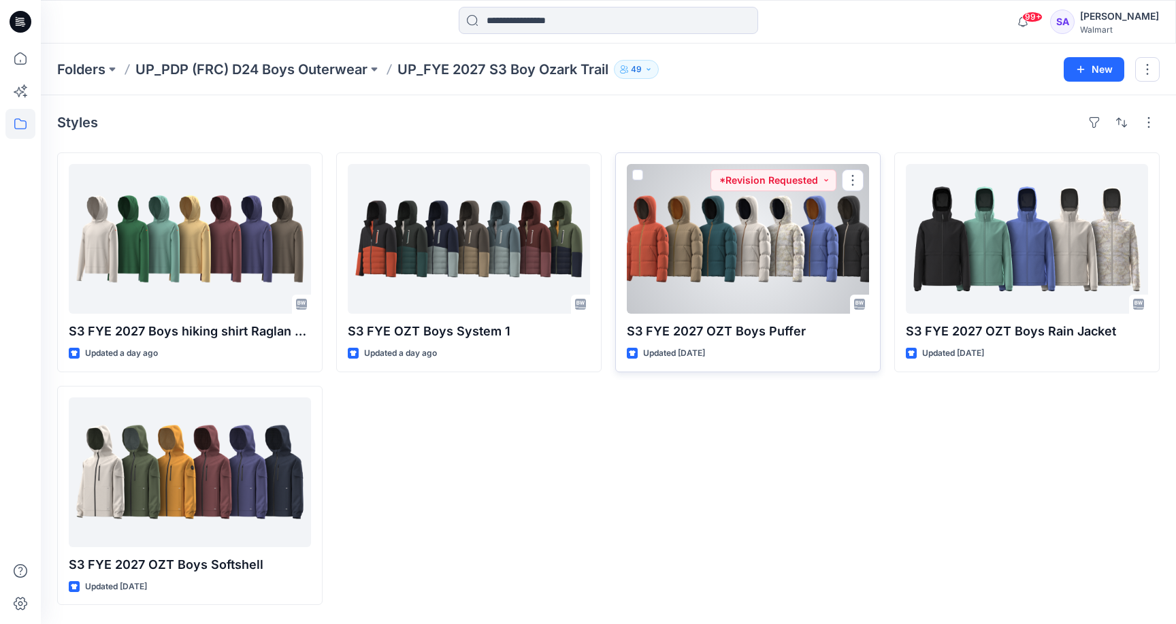
click at [782, 284] on div at bounding box center [748, 239] width 242 height 150
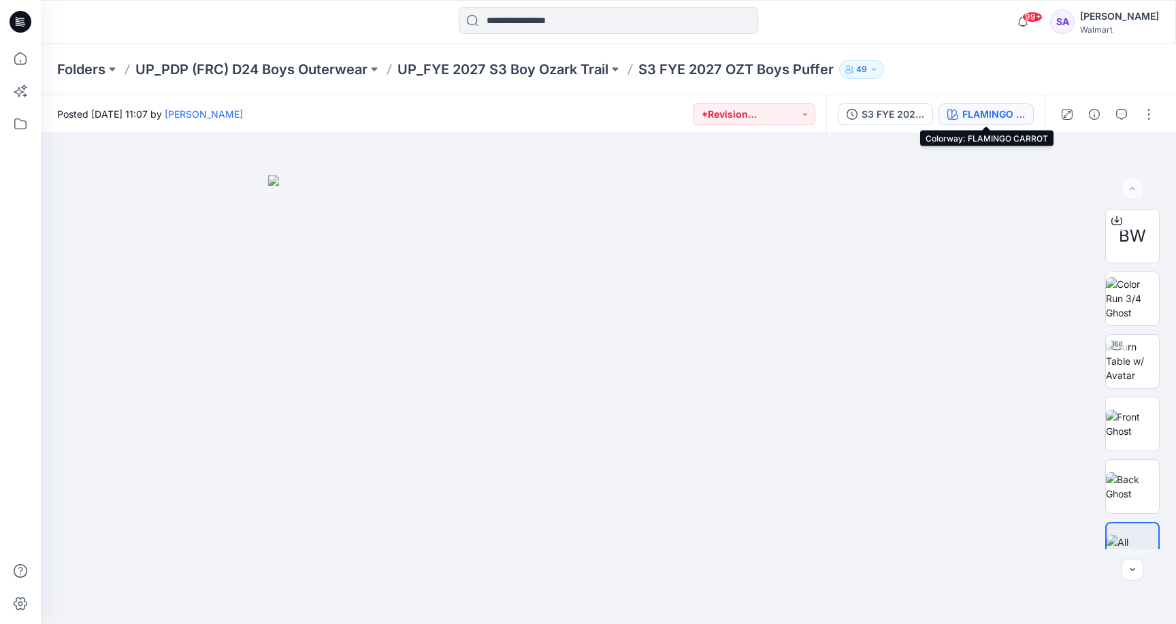
click at [988, 108] on div "FLAMINGO CARROT" at bounding box center [993, 114] width 63 height 15
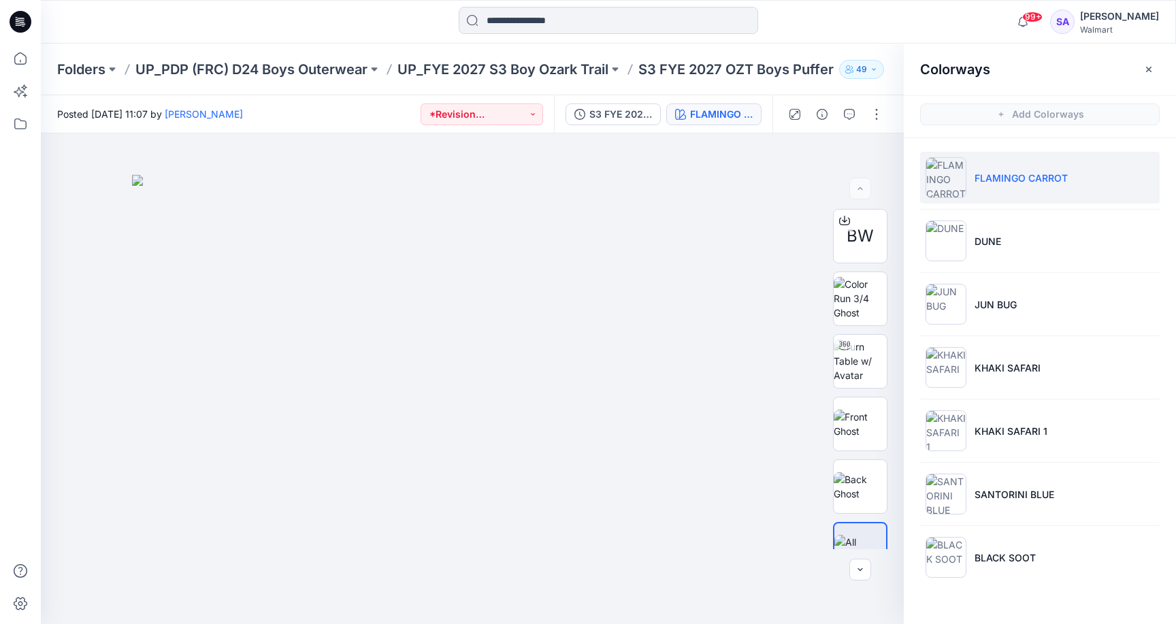
click at [1007, 176] on p "FLAMINGO CARROT" at bounding box center [1021, 178] width 93 height 14
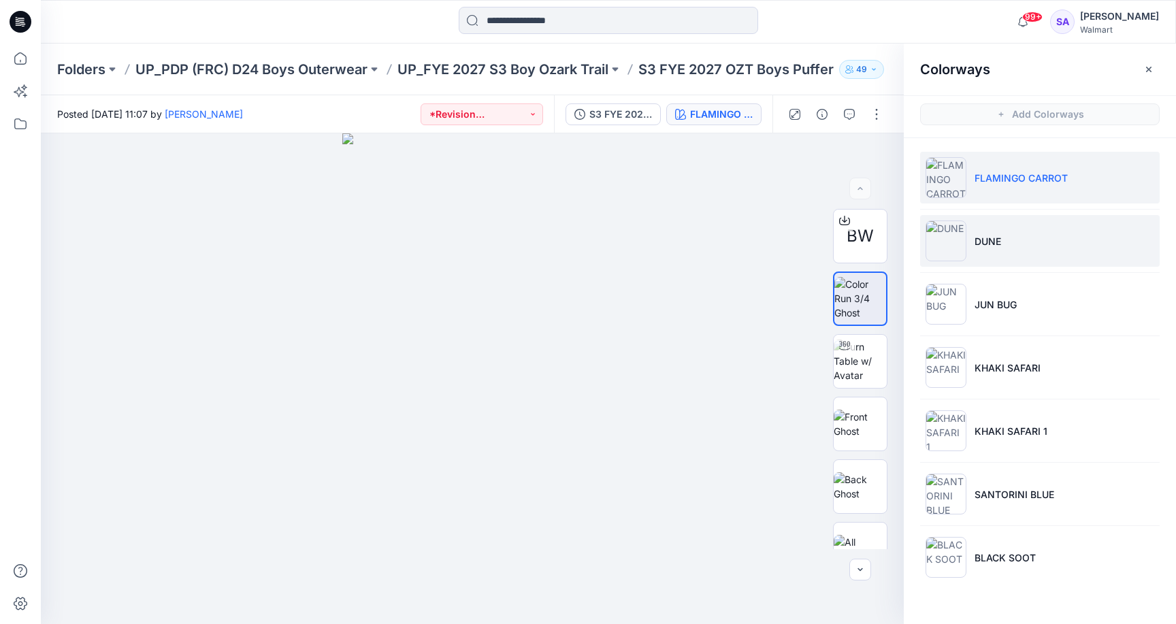
click at [1057, 248] on li "DUNE" at bounding box center [1040, 241] width 240 height 52
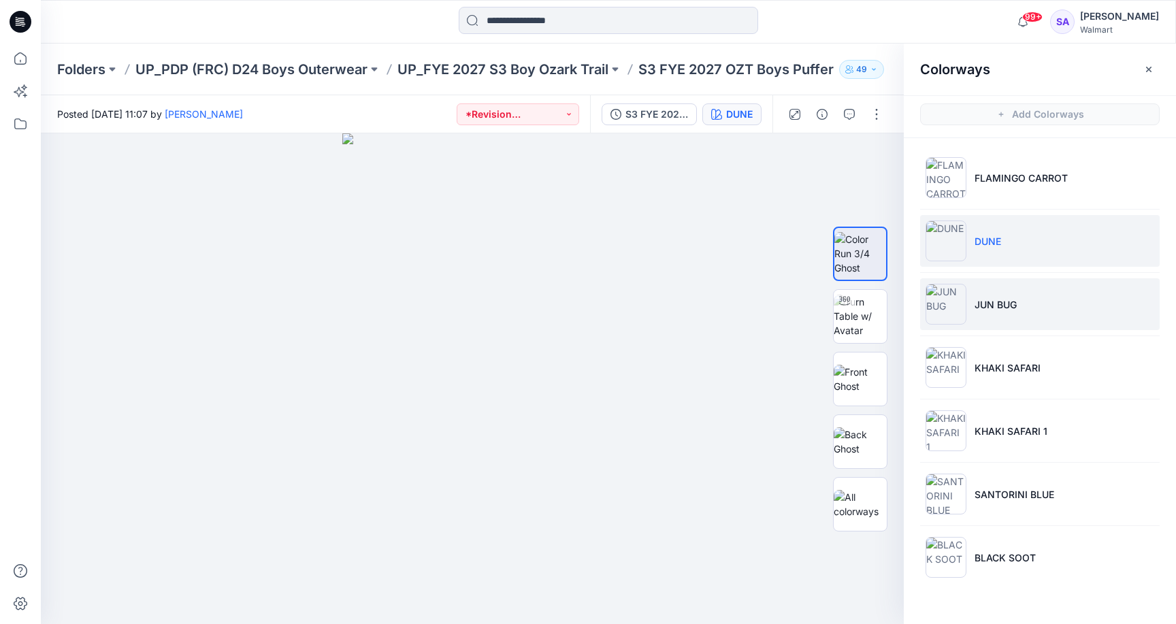
click at [986, 312] on li "JUN BUG" at bounding box center [1040, 304] width 240 height 52
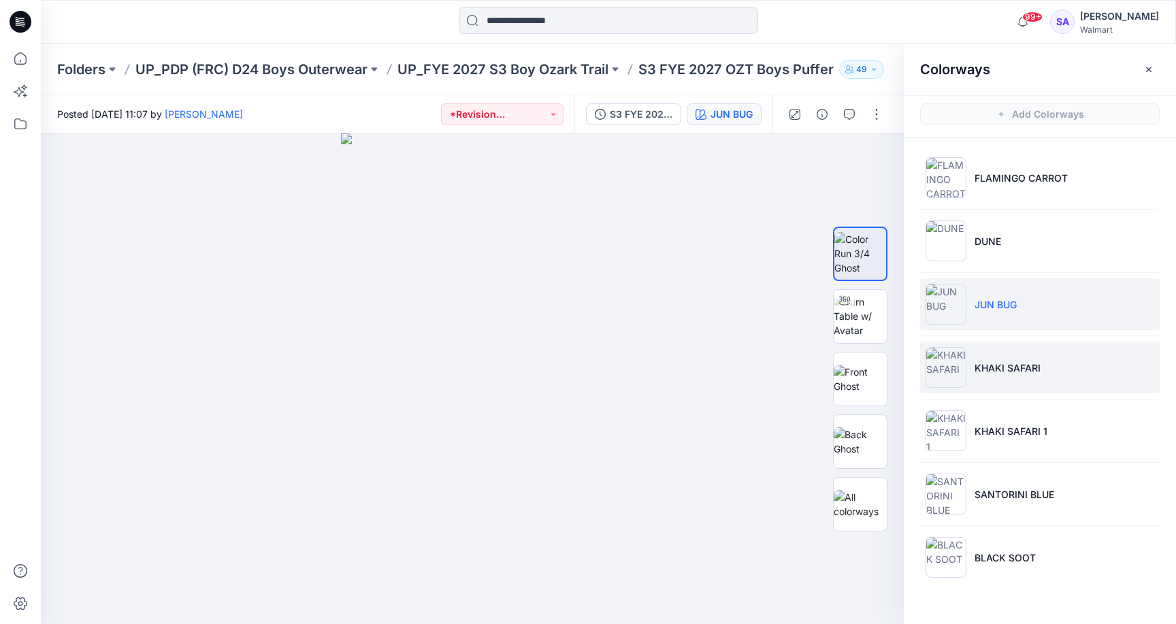
click at [1005, 376] on li "KHAKI SAFARI" at bounding box center [1040, 368] width 240 height 52
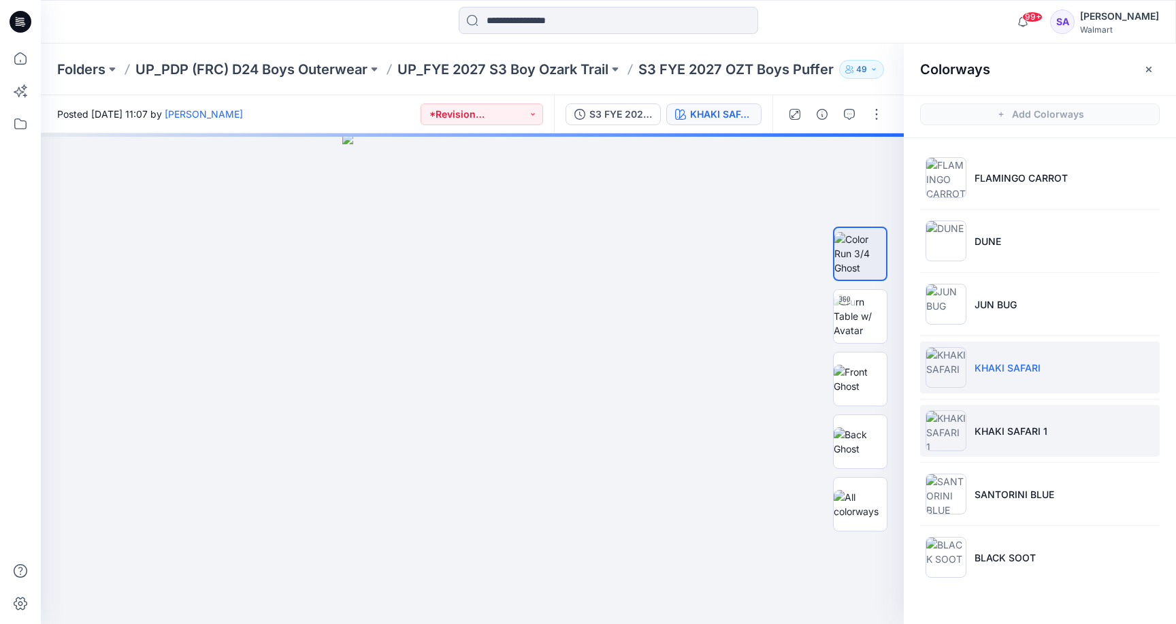
click at [1006, 436] on p "KHAKI SAFARI 1" at bounding box center [1011, 431] width 73 height 14
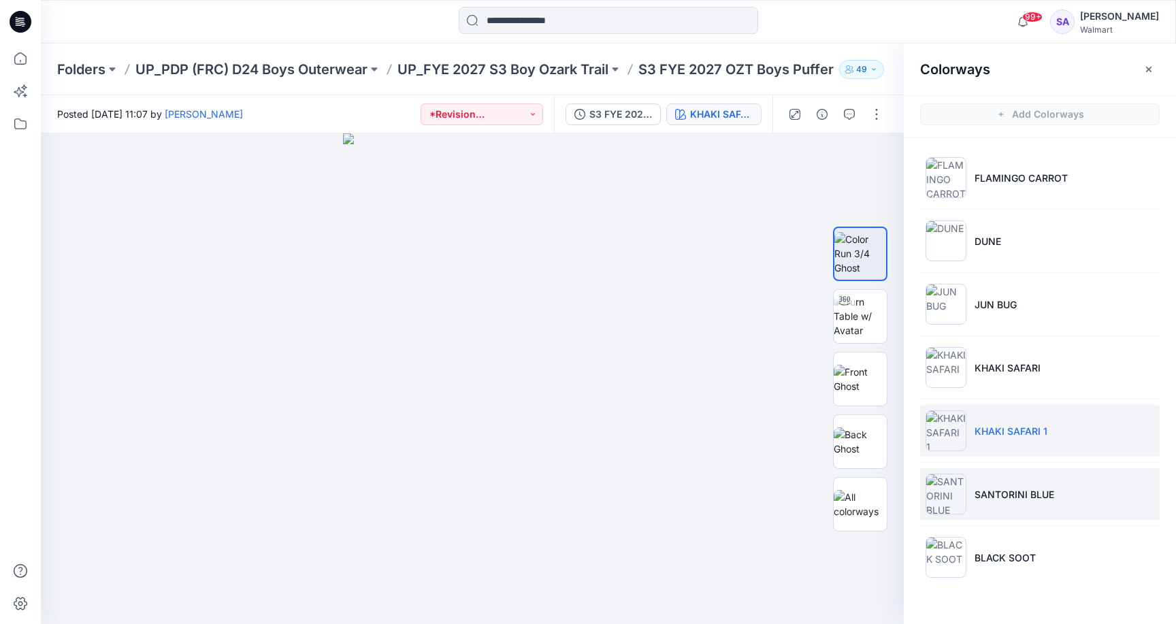
click at [1005, 491] on p "SANTORINI BLUE" at bounding box center [1015, 494] width 80 height 14
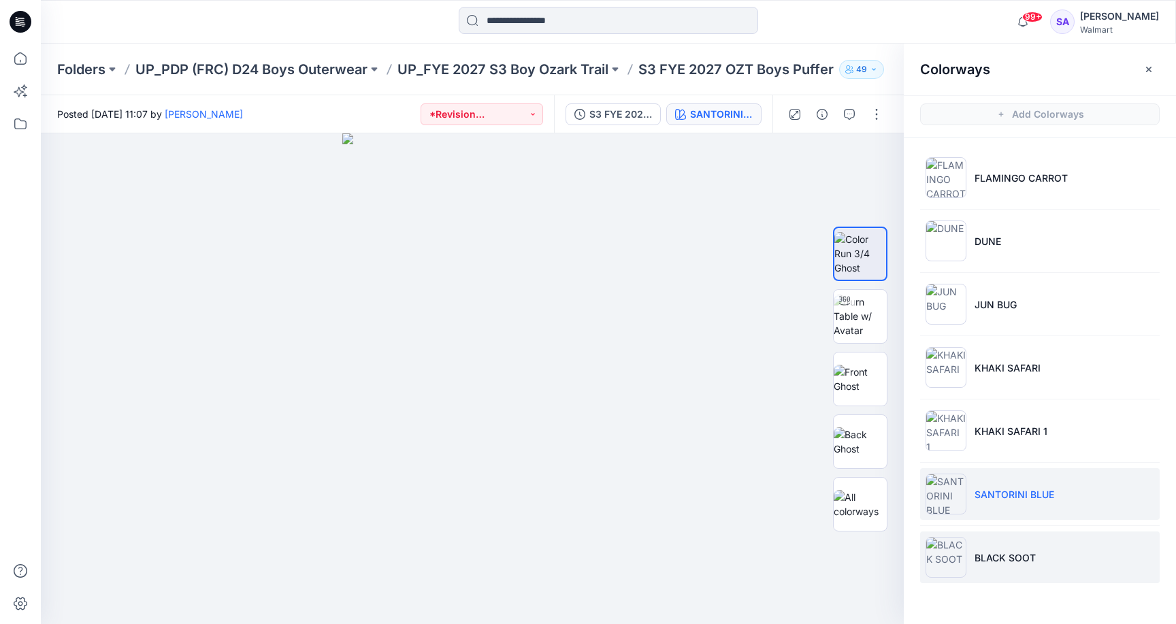
click at [961, 553] on img at bounding box center [946, 557] width 41 height 41
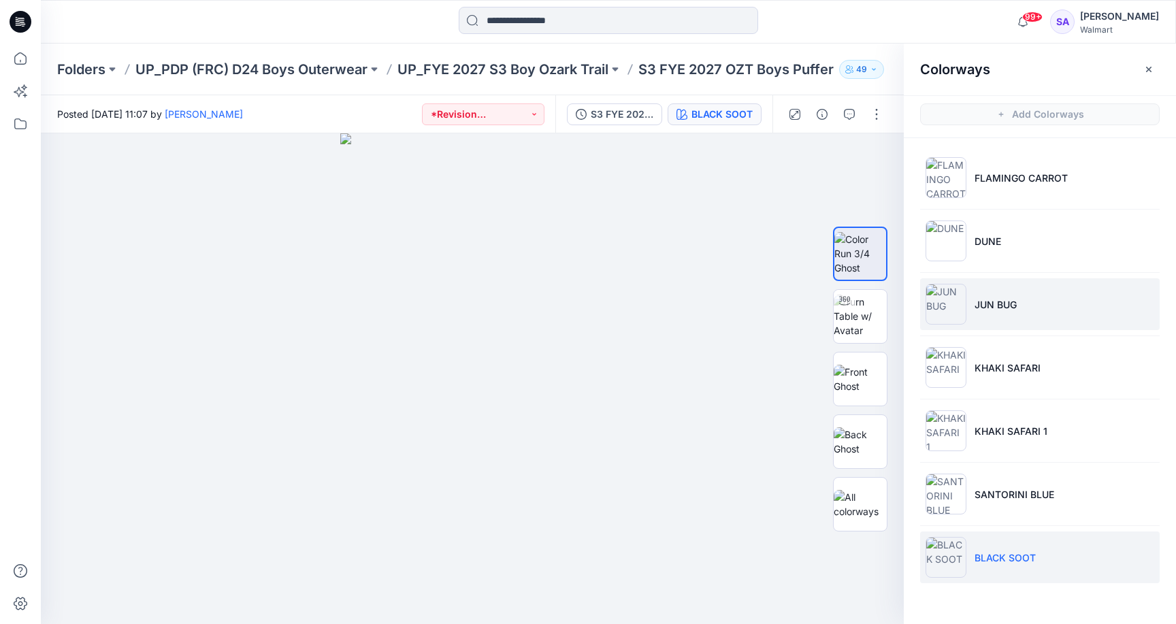
click at [988, 299] on p "JUN BUG" at bounding box center [996, 304] width 42 height 14
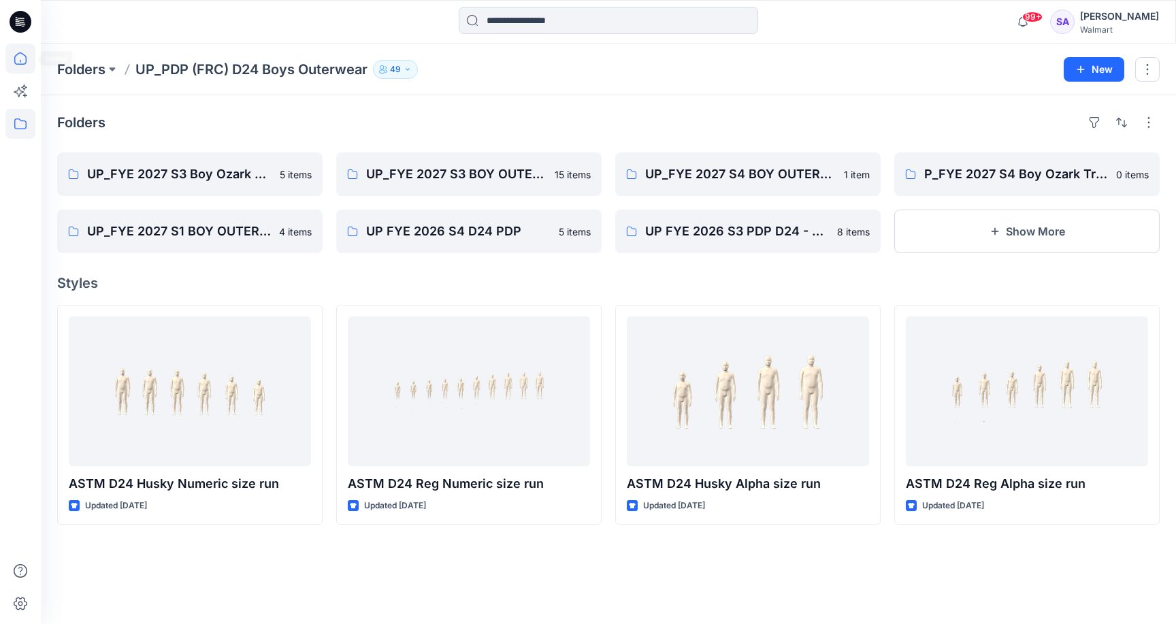
click at [14, 73] on icon at bounding box center [20, 59] width 30 height 30
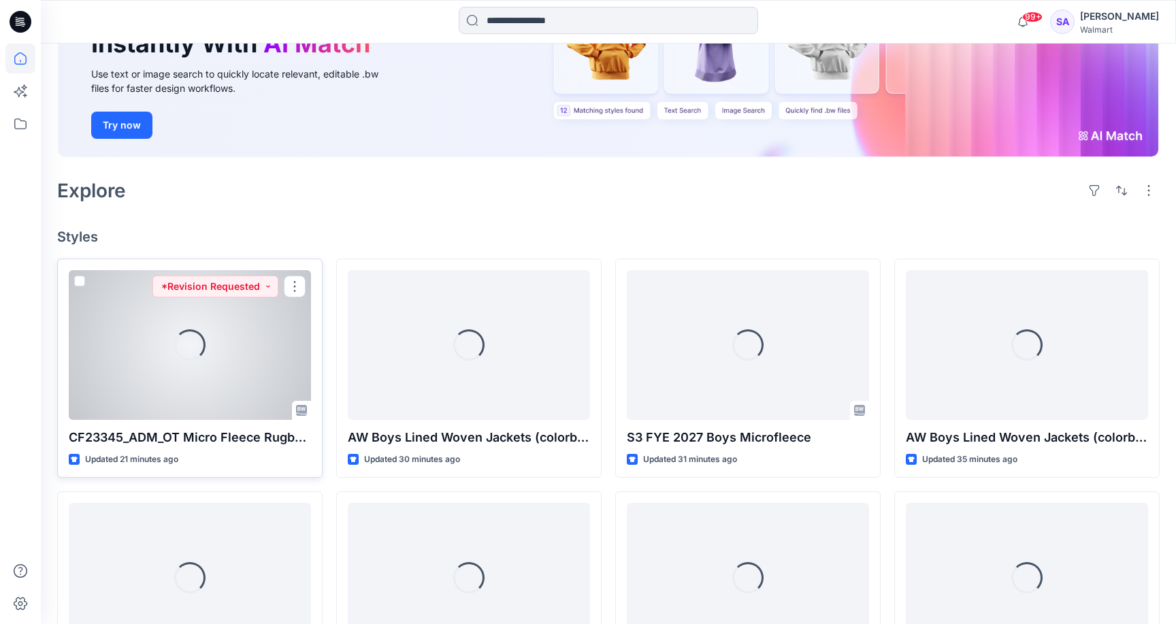
scroll to position [239, 0]
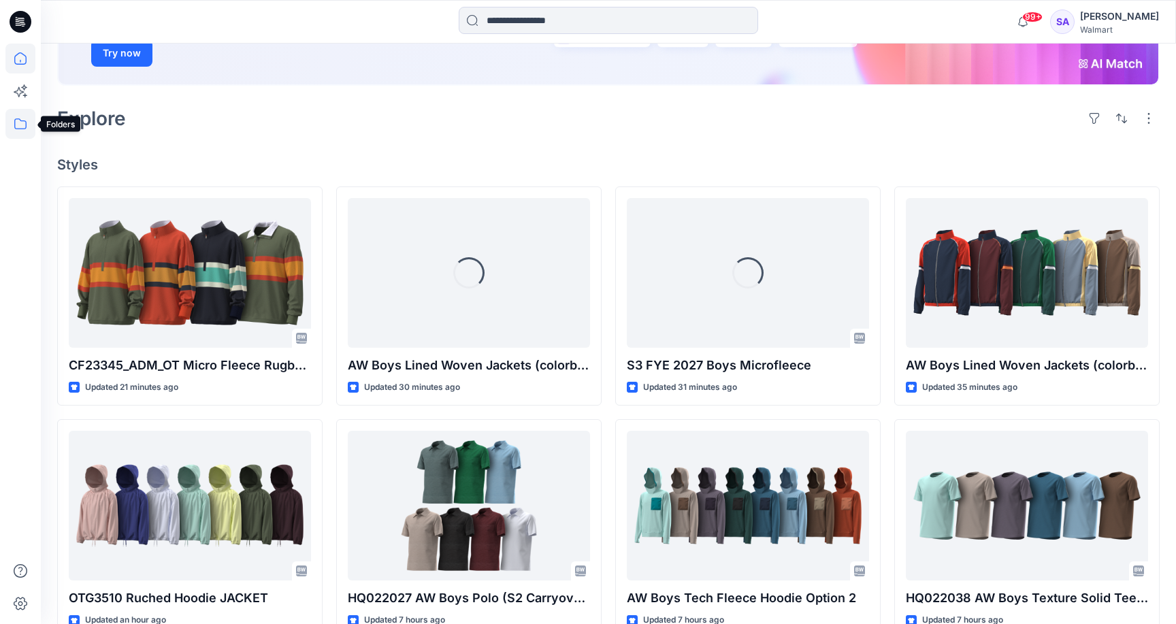
click at [27, 127] on icon at bounding box center [20, 124] width 30 height 30
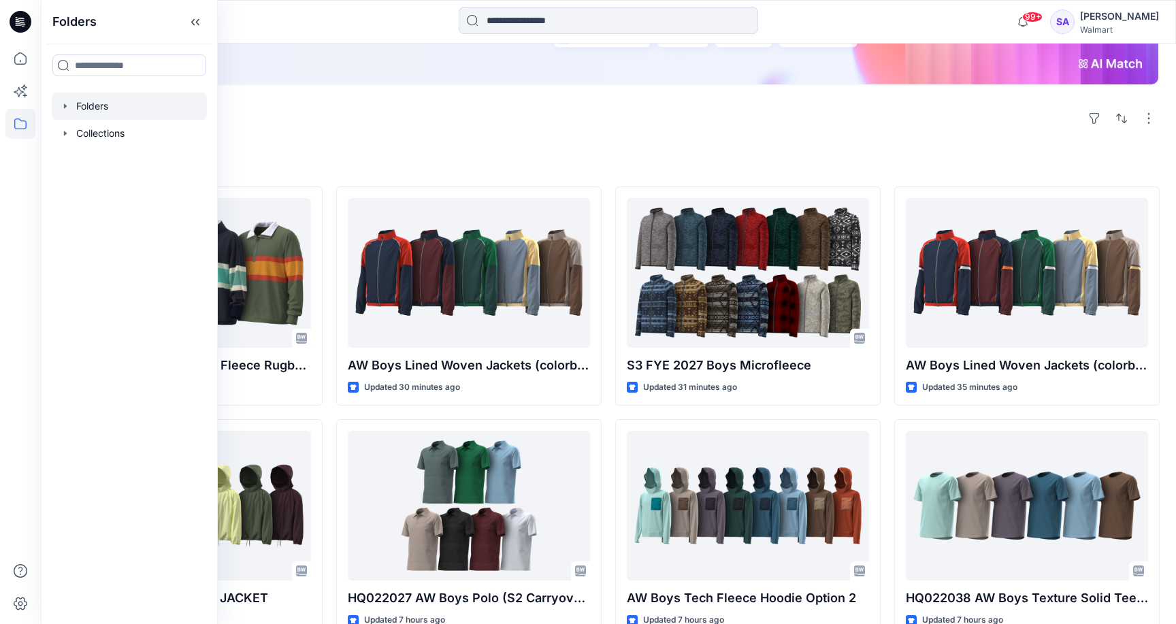
click at [84, 98] on div at bounding box center [129, 106] width 155 height 27
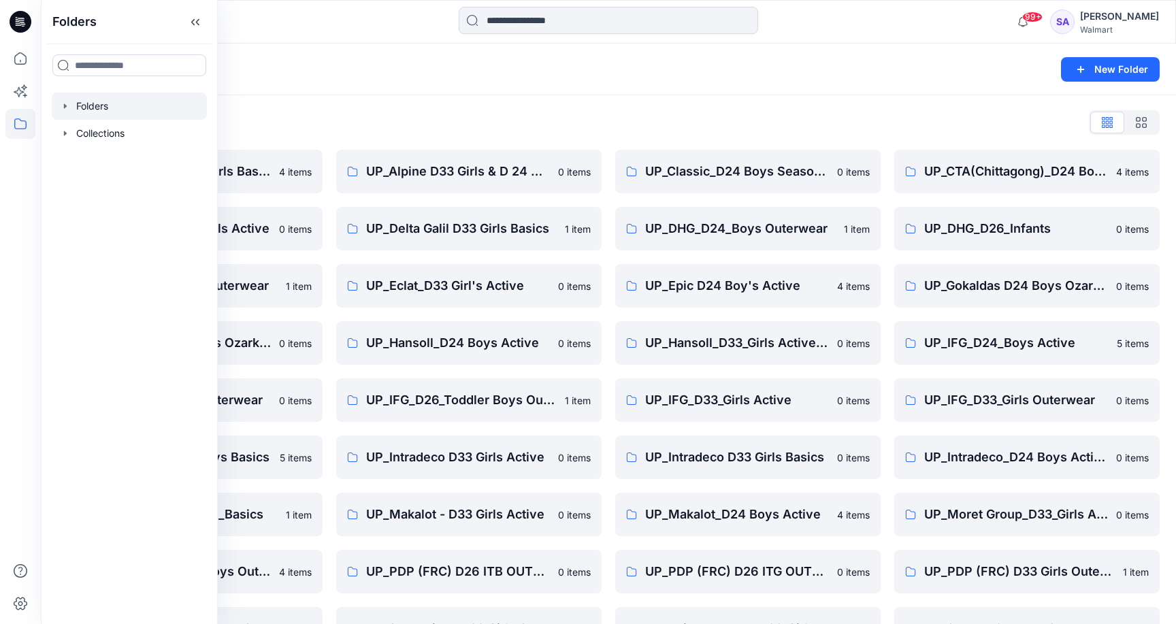
click at [394, 118] on div "Folders List" at bounding box center [608, 123] width 1103 height 22
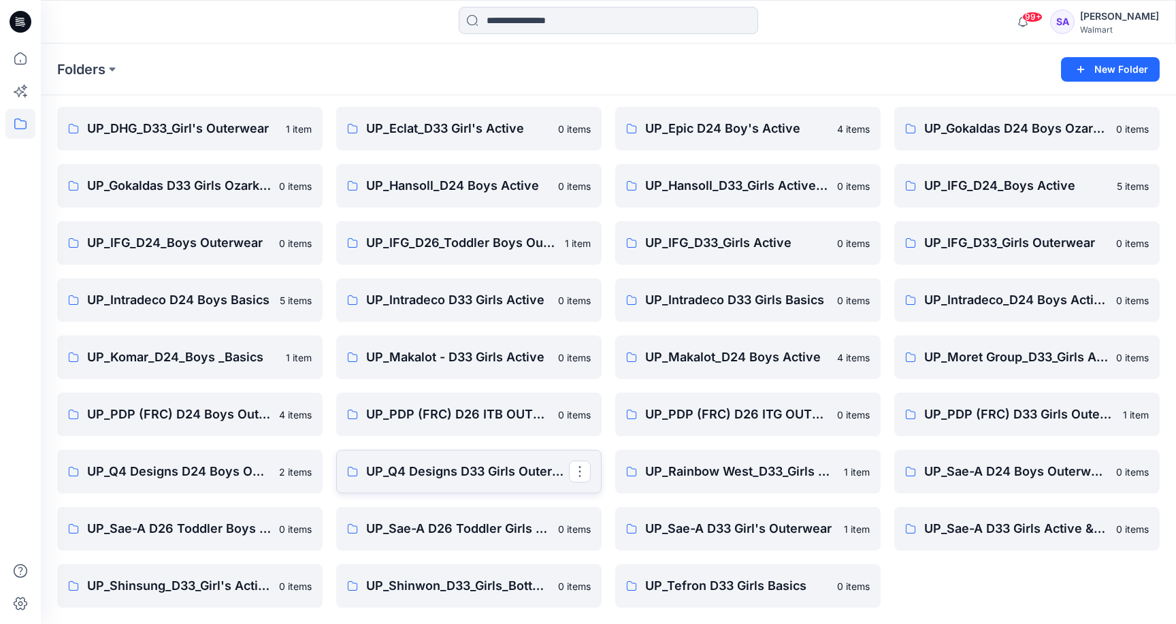
scroll to position [157, 0]
click at [1041, 470] on p "UP_Sae-A D24 Boys Outerwear" at bounding box center [1025, 471] width 203 height 19
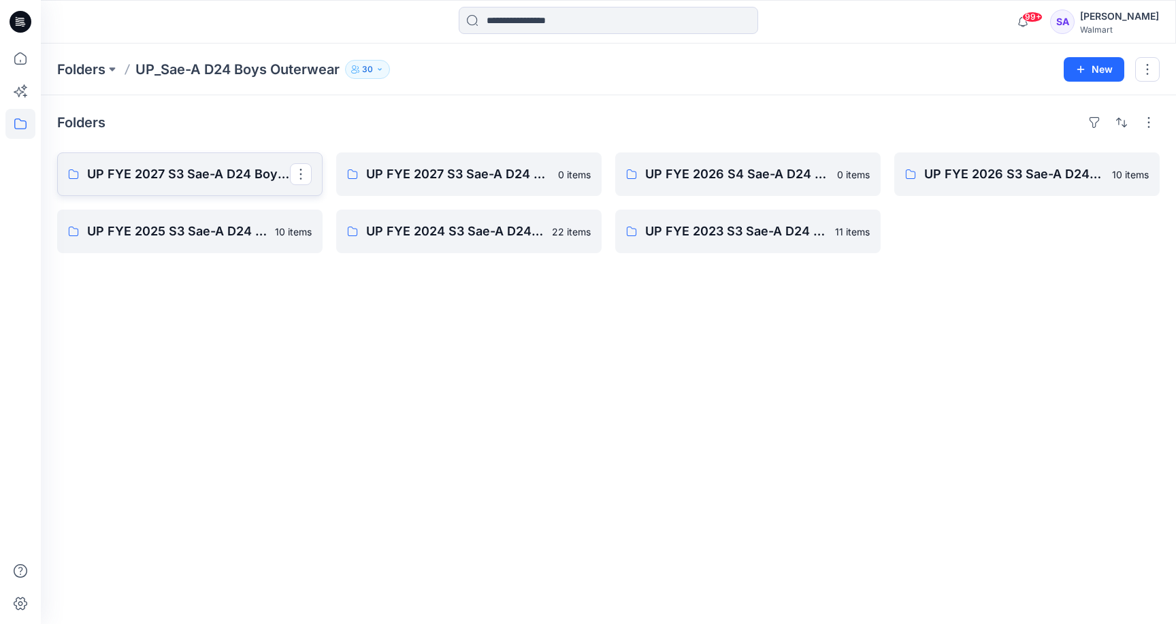
click at [196, 184] on link "UP FYE 2027 S3 Sae-A D24 Boy Outerwear - Ozark Trail" at bounding box center [189, 174] width 265 height 44
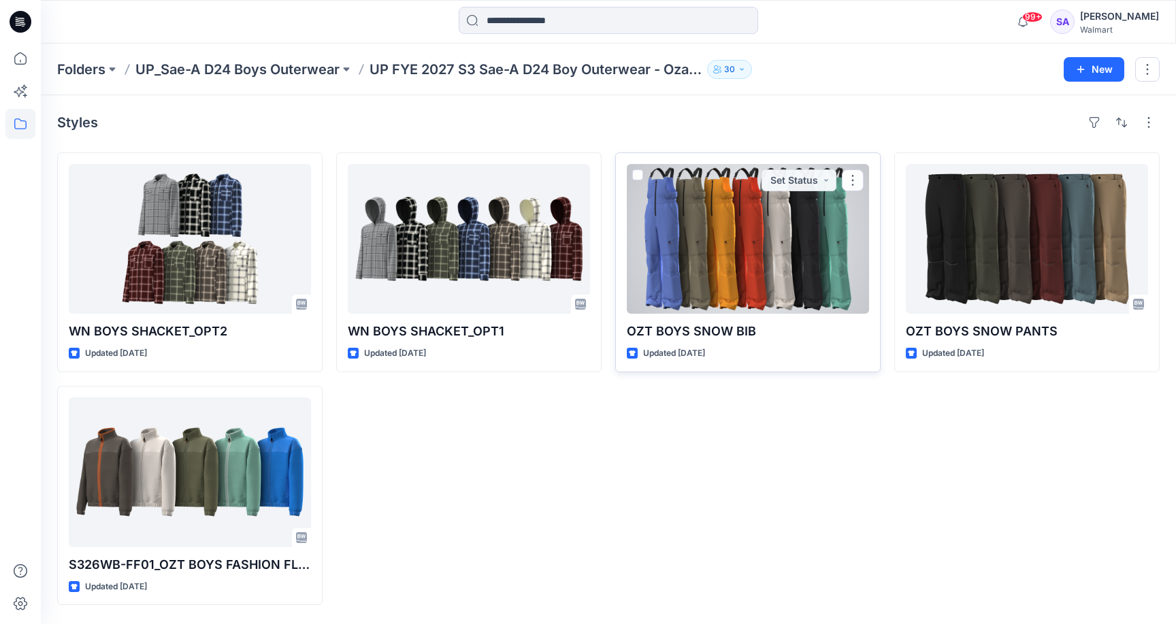
click at [709, 276] on div at bounding box center [748, 239] width 242 height 150
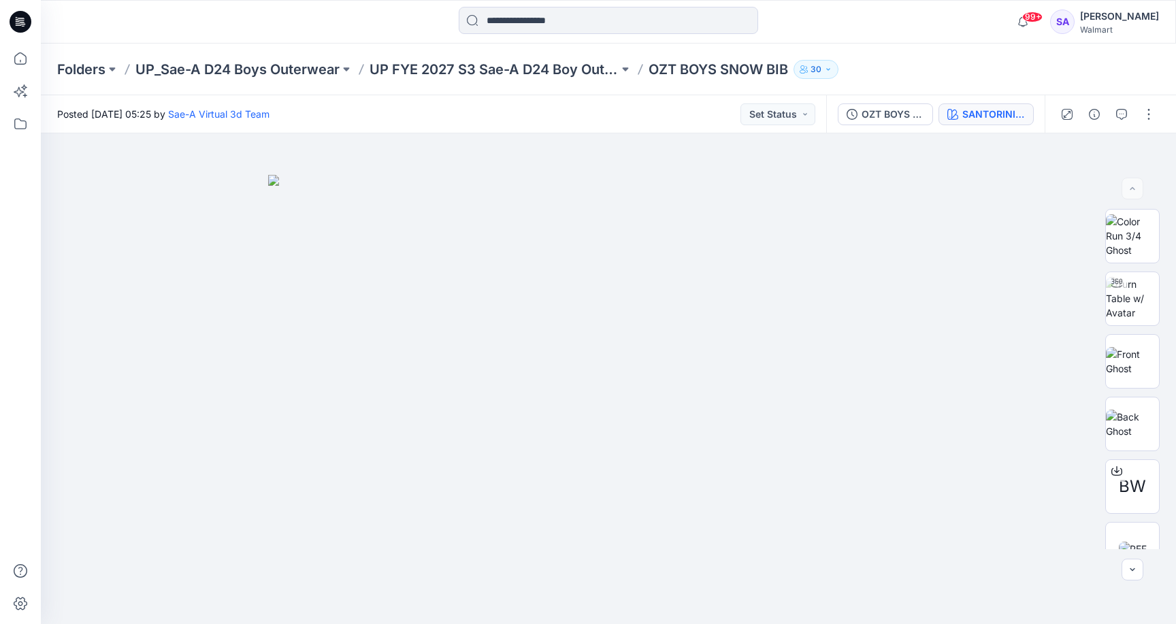
click at [997, 107] on div "SANTORINI BLUE" at bounding box center [993, 114] width 63 height 15
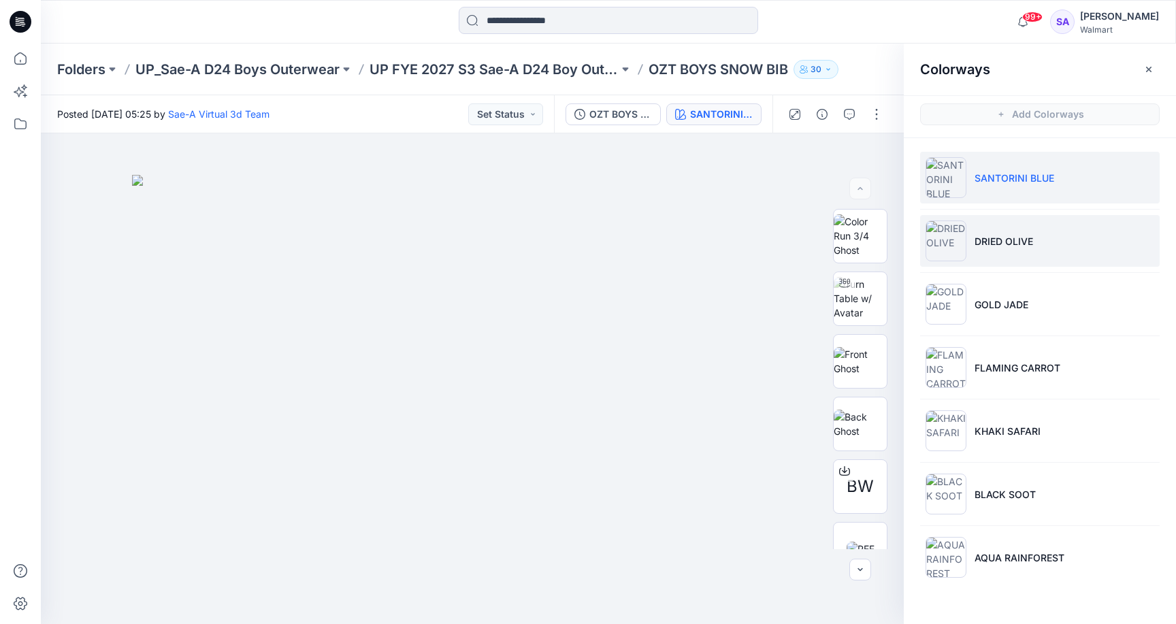
click at [998, 239] on p "DRIED OLIVE" at bounding box center [1004, 241] width 59 height 14
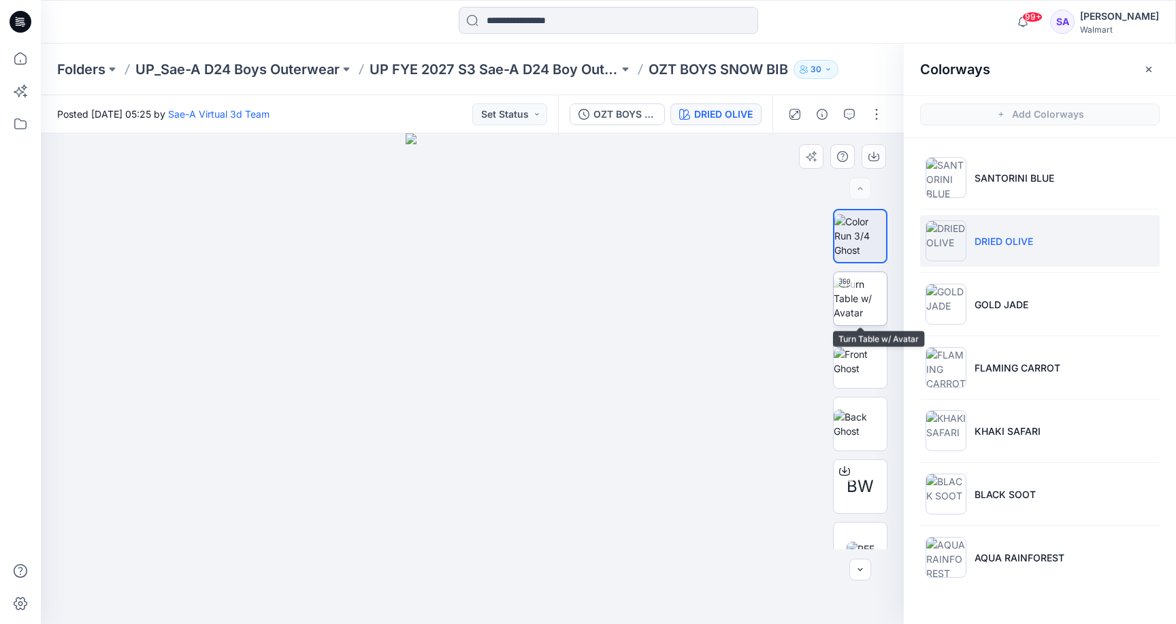
click at [859, 319] on img at bounding box center [860, 298] width 53 height 43
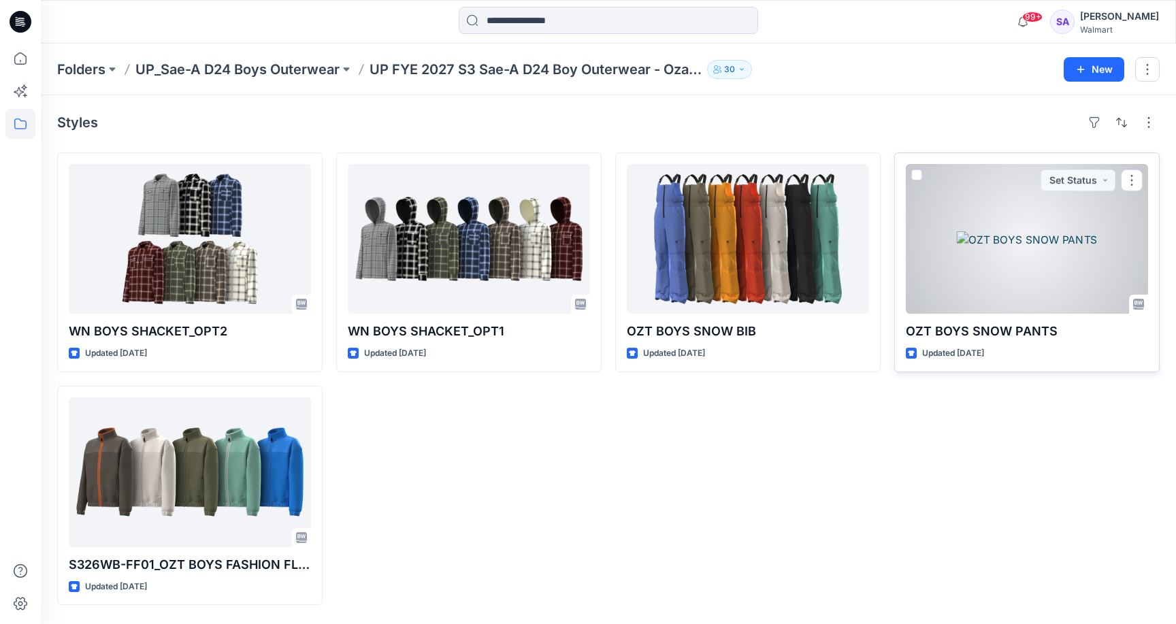
click at [1033, 248] on div at bounding box center [1027, 239] width 242 height 150
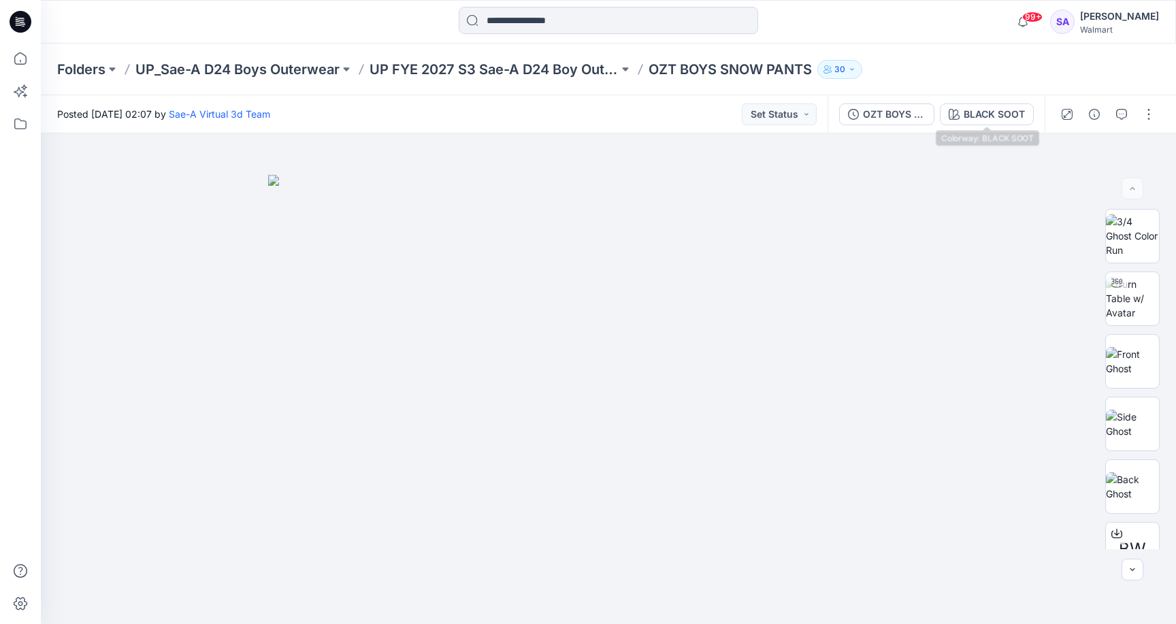
click at [992, 100] on div "OZT BOYS SNOW PANTS_ADM_SaeA_090925 BLACK SOOT" at bounding box center [936, 114] width 217 height 38
click at [992, 112] on div "BLACK SOOT" at bounding box center [994, 114] width 61 height 15
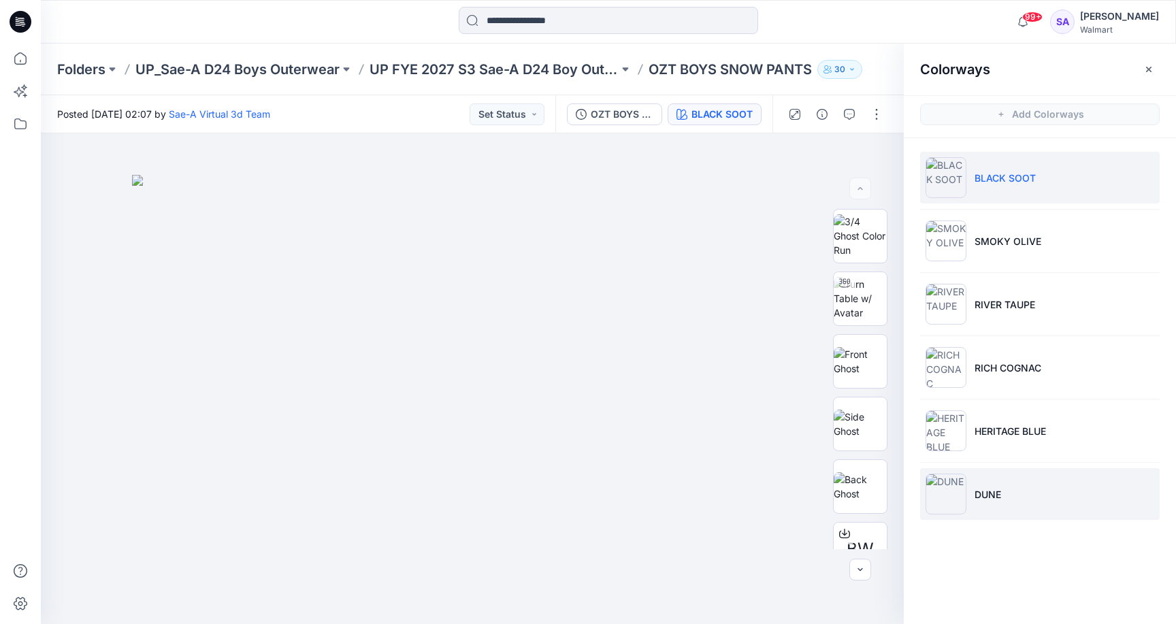
click at [982, 488] on p "DUNE" at bounding box center [988, 494] width 27 height 14
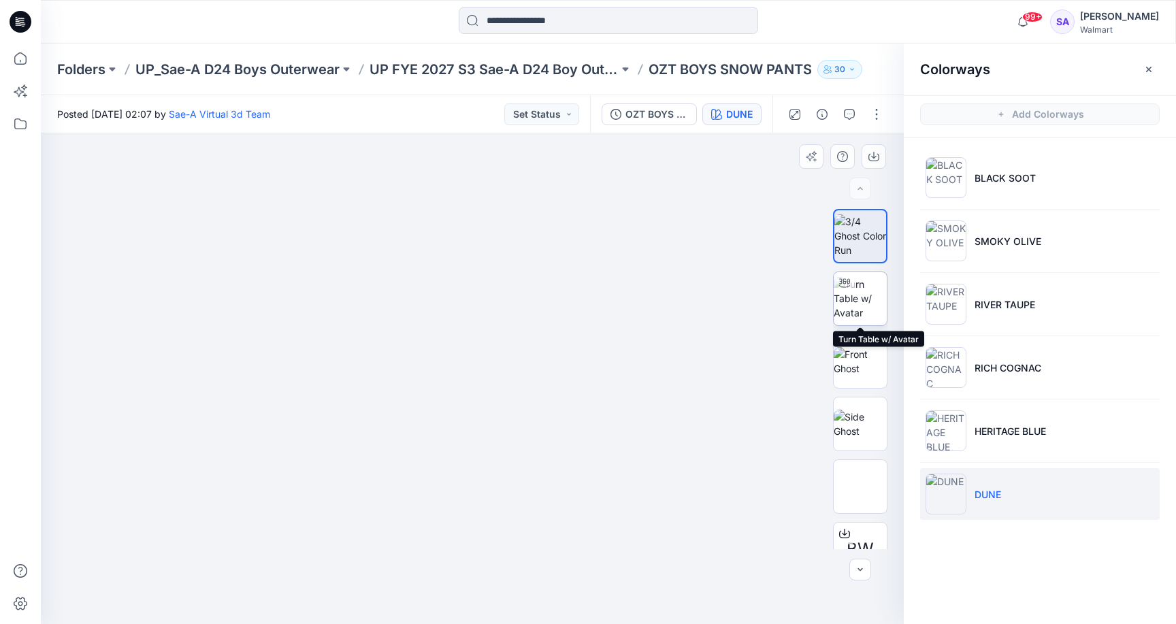
click at [881, 295] on img at bounding box center [860, 298] width 53 height 43
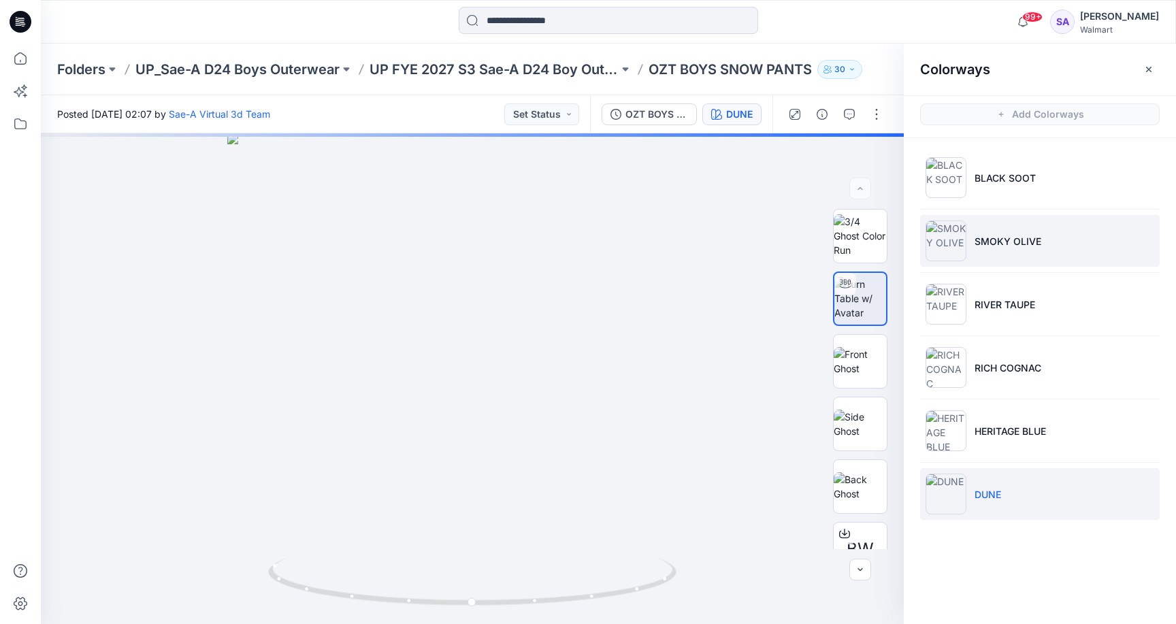
click at [1021, 233] on li "SMOKY OLIVE" at bounding box center [1040, 241] width 240 height 52
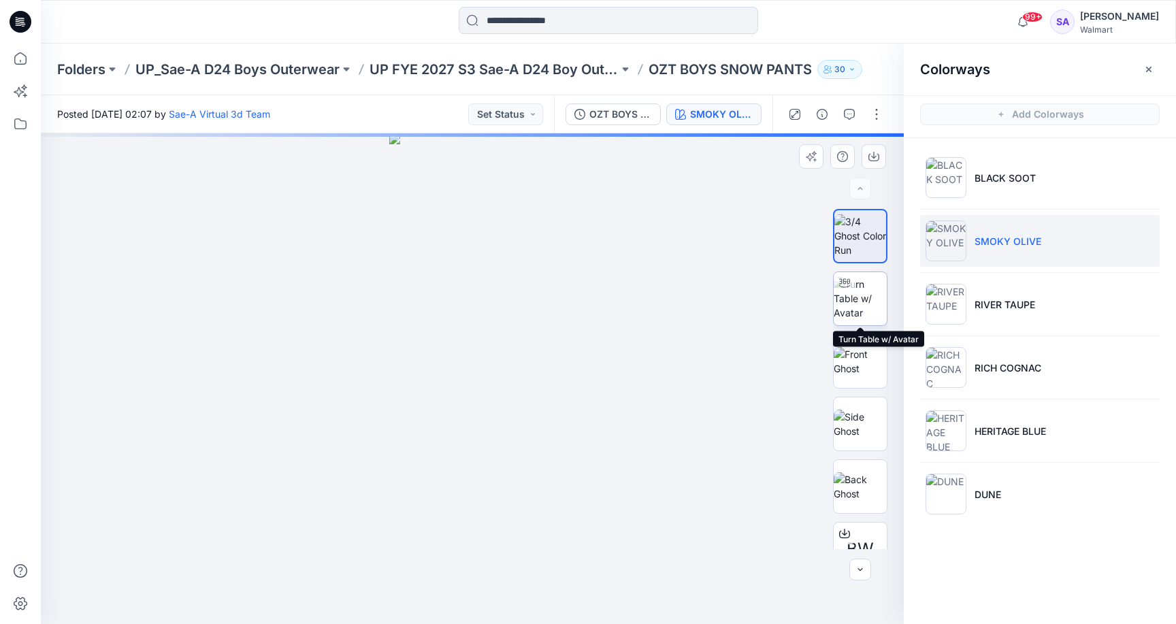
click at [862, 302] on img at bounding box center [860, 298] width 53 height 43
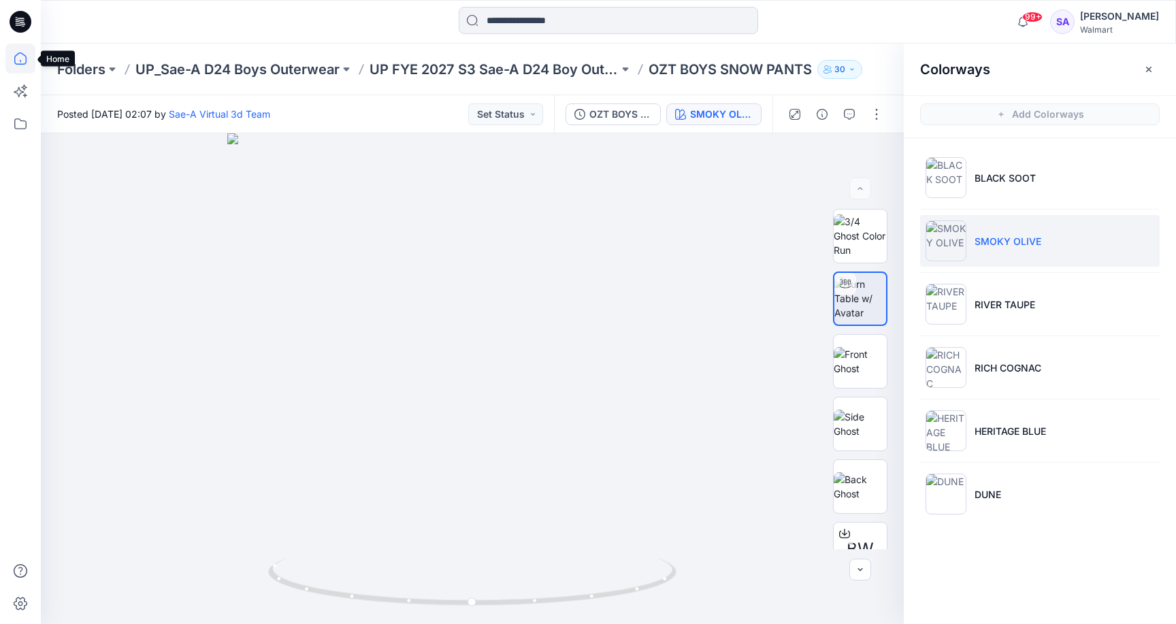
click at [23, 51] on icon at bounding box center [20, 59] width 30 height 30
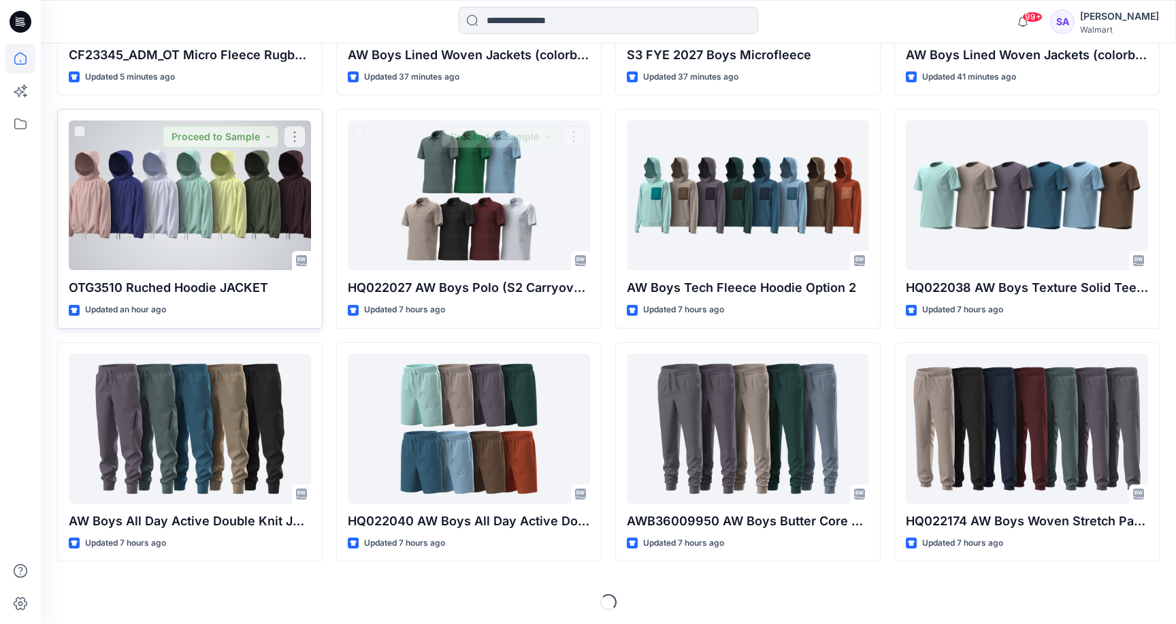
scroll to position [549, 0]
click at [171, 212] on div at bounding box center [190, 196] width 242 height 150
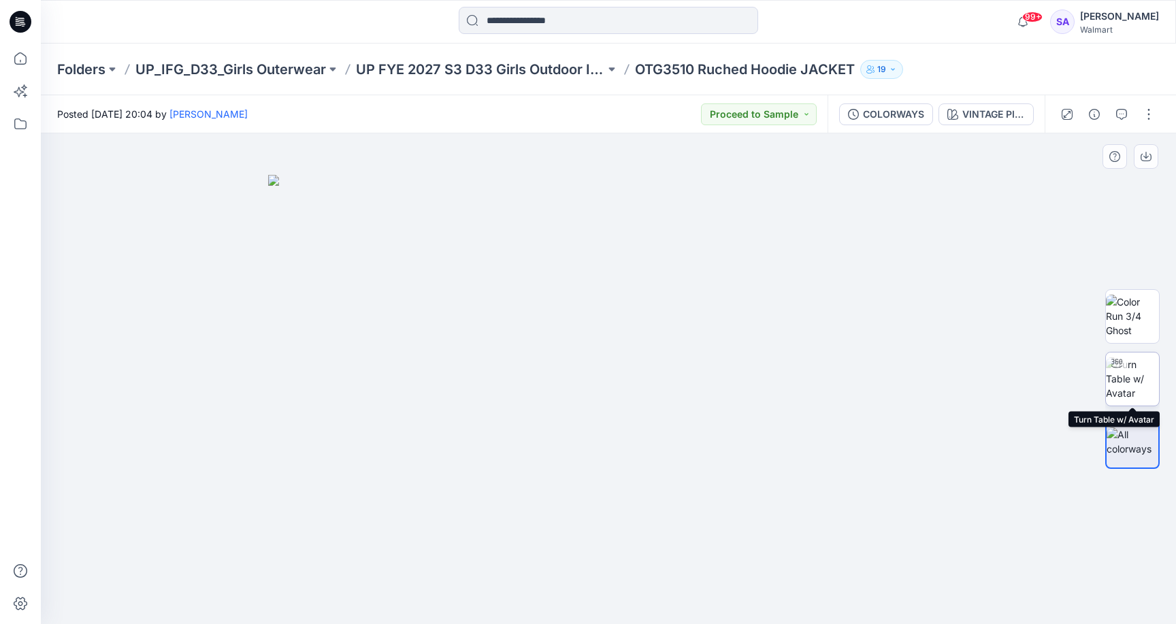
click at [1141, 385] on img at bounding box center [1132, 378] width 53 height 43
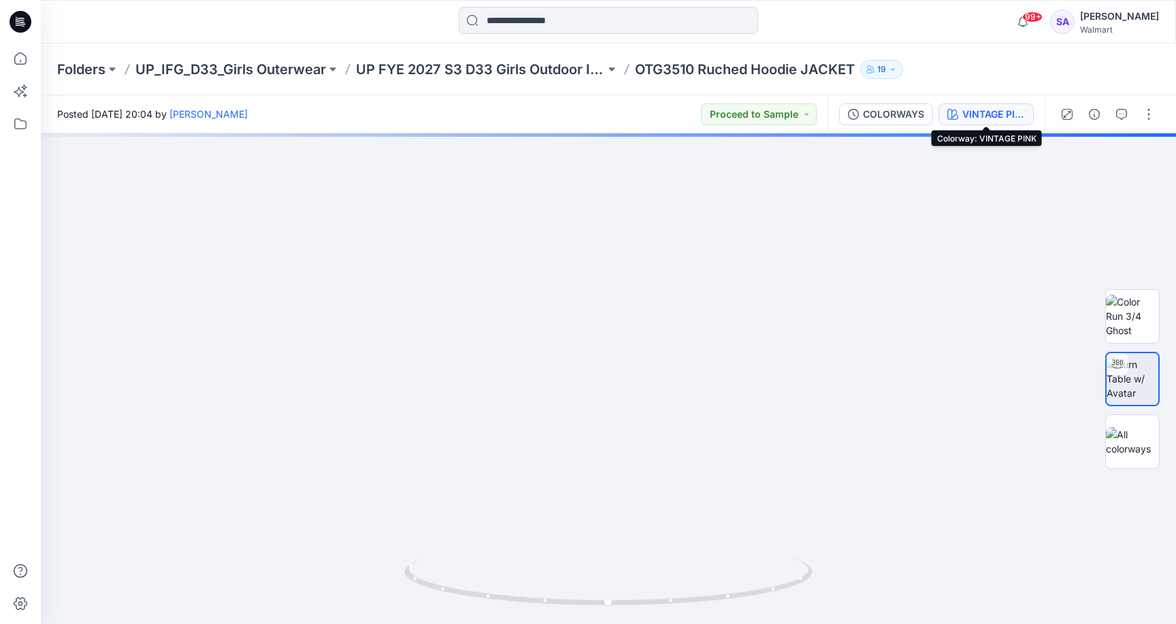
click at [972, 116] on div "VINTAGE PINK" at bounding box center [993, 114] width 63 height 15
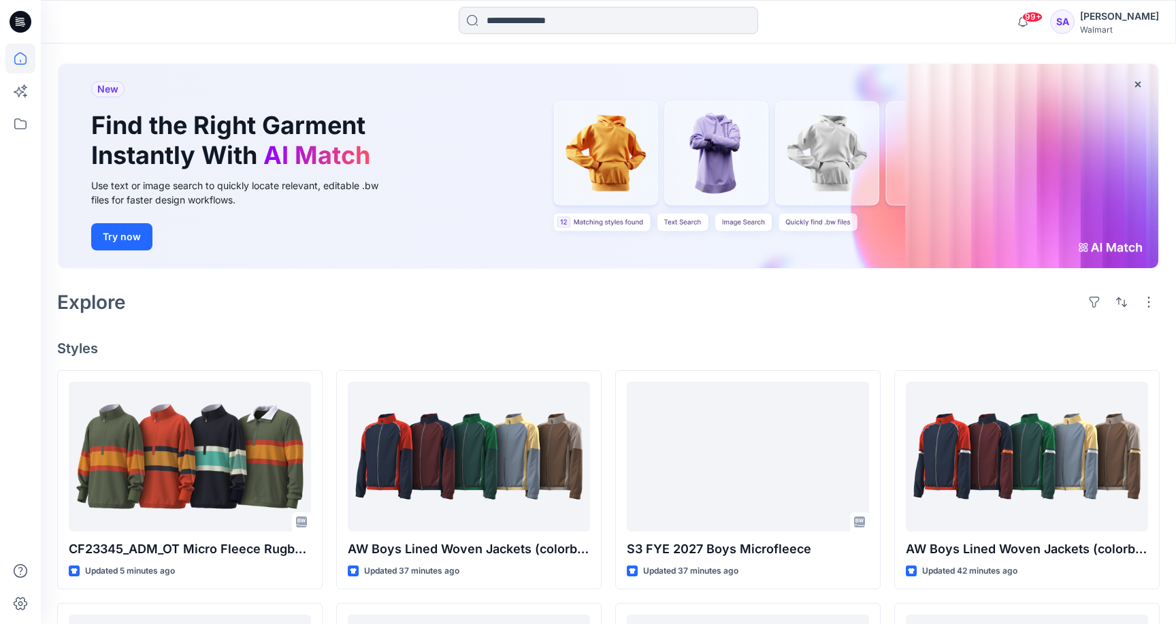
scroll to position [180, 0]
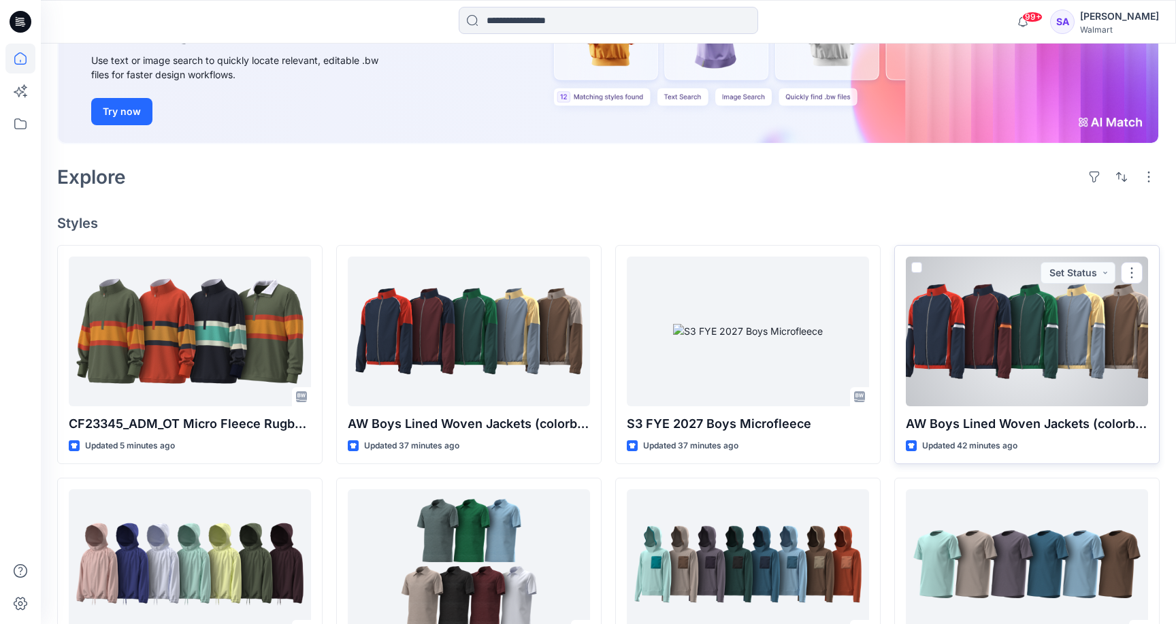
click at [1054, 357] on div at bounding box center [1027, 332] width 242 height 150
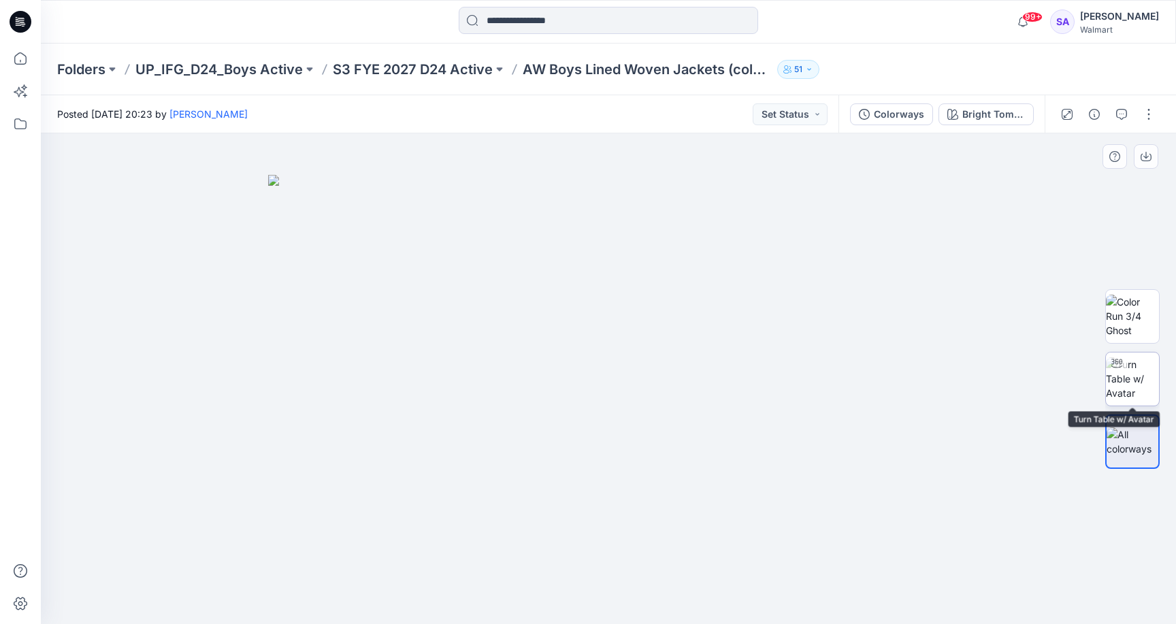
click at [1142, 382] on img at bounding box center [1132, 378] width 53 height 43
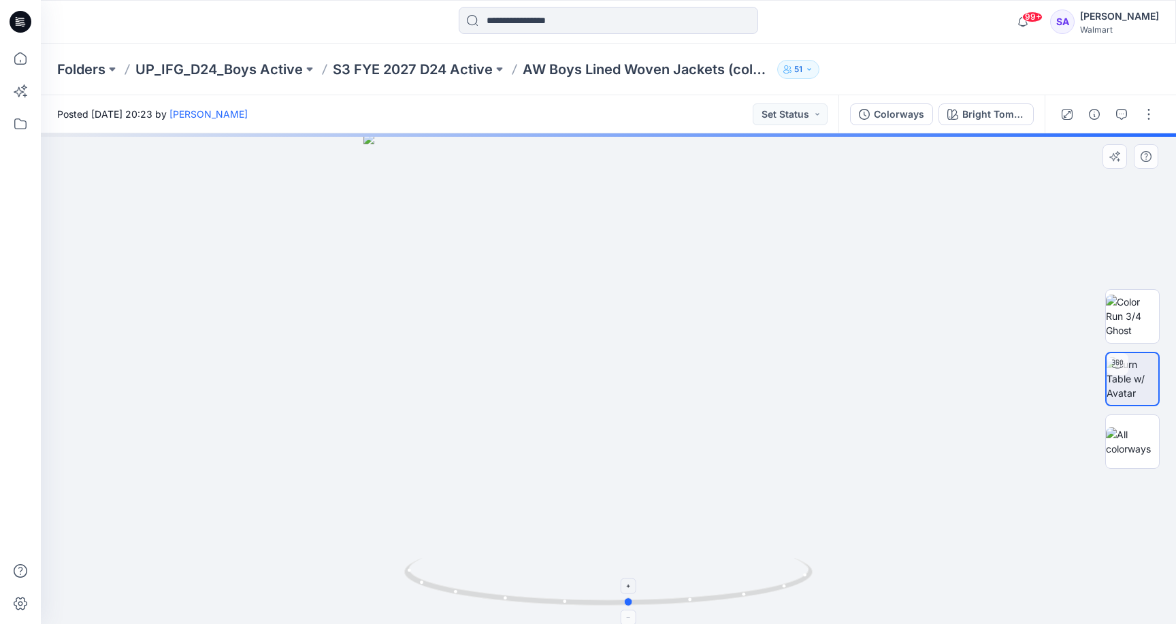
drag, startPoint x: 624, startPoint y: 602, endPoint x: 645, endPoint y: 597, distance: 21.8
click at [645, 597] on icon at bounding box center [610, 583] width 412 height 51
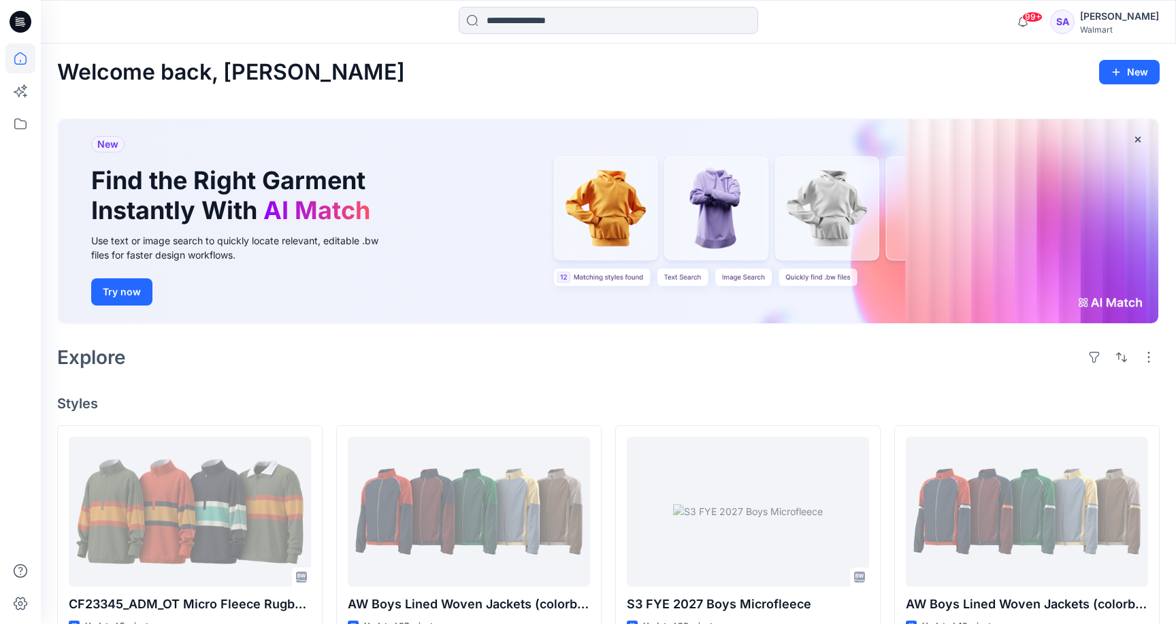
scroll to position [180, 0]
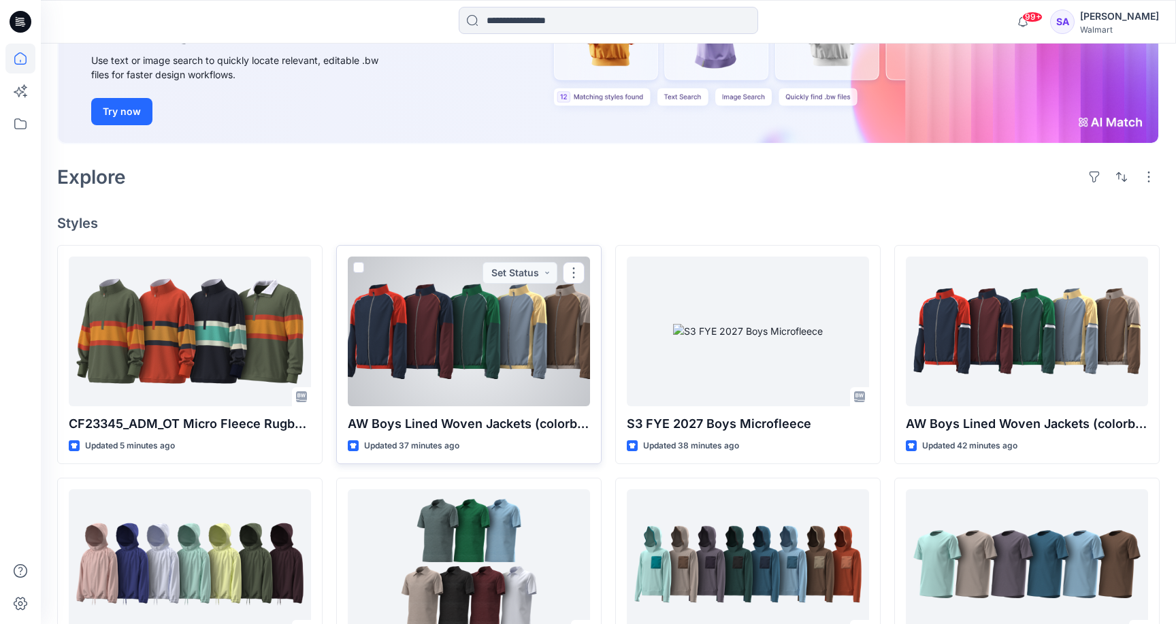
click at [445, 340] on div at bounding box center [469, 332] width 242 height 150
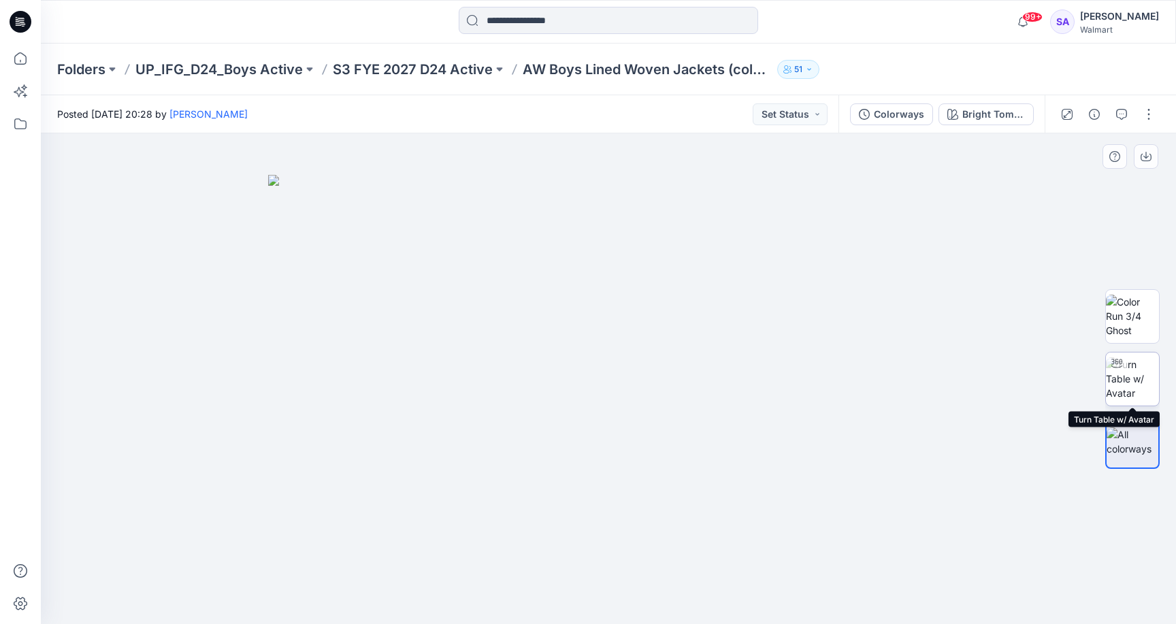
click at [1143, 377] on img at bounding box center [1132, 378] width 53 height 43
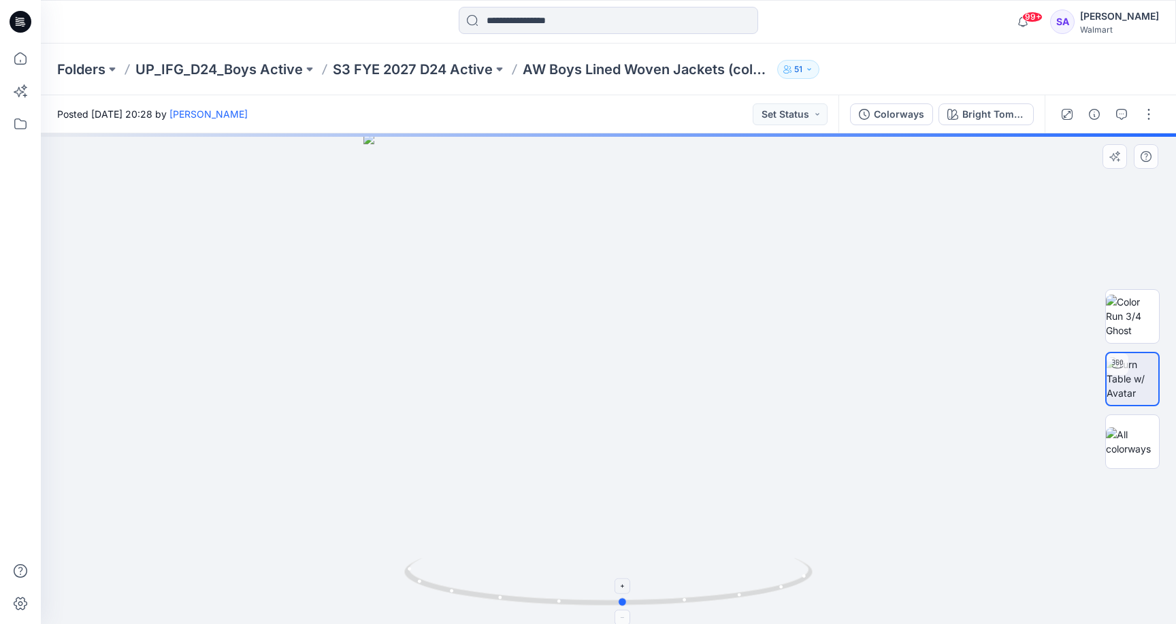
drag, startPoint x: 600, startPoint y: 600, endPoint x: 617, endPoint y: 568, distance: 35.9
click at [617, 568] on icon at bounding box center [610, 583] width 412 height 51
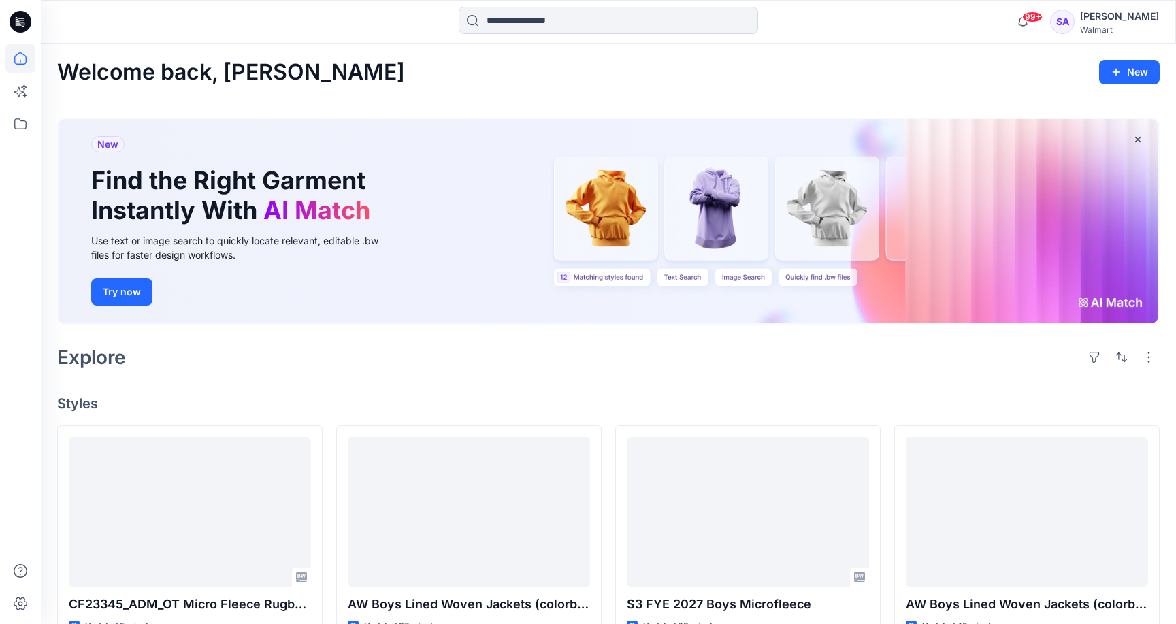
scroll to position [180, 0]
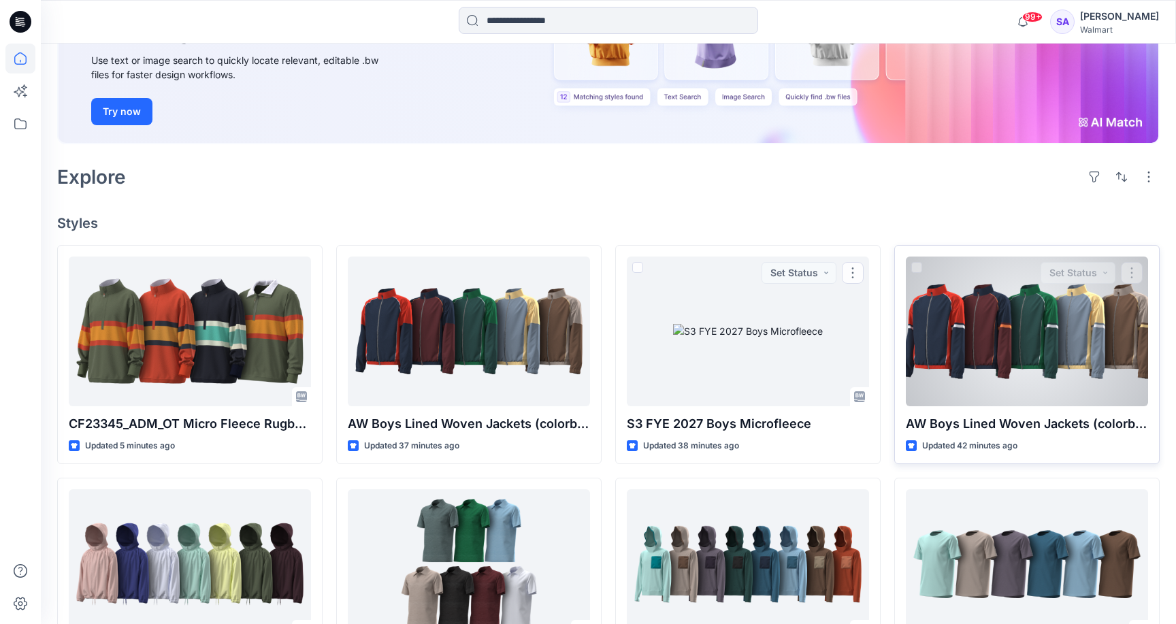
click at [1020, 383] on div at bounding box center [1027, 332] width 242 height 150
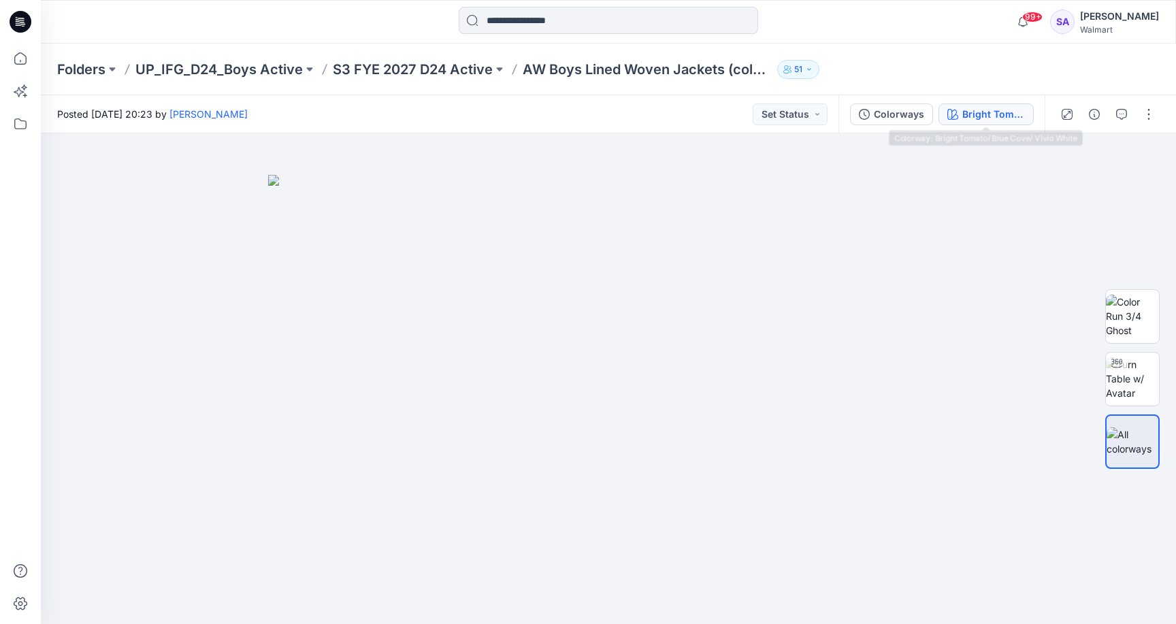
click at [981, 116] on div "Bright Tomato/ Blue Cove/ Vivid White" at bounding box center [993, 114] width 63 height 15
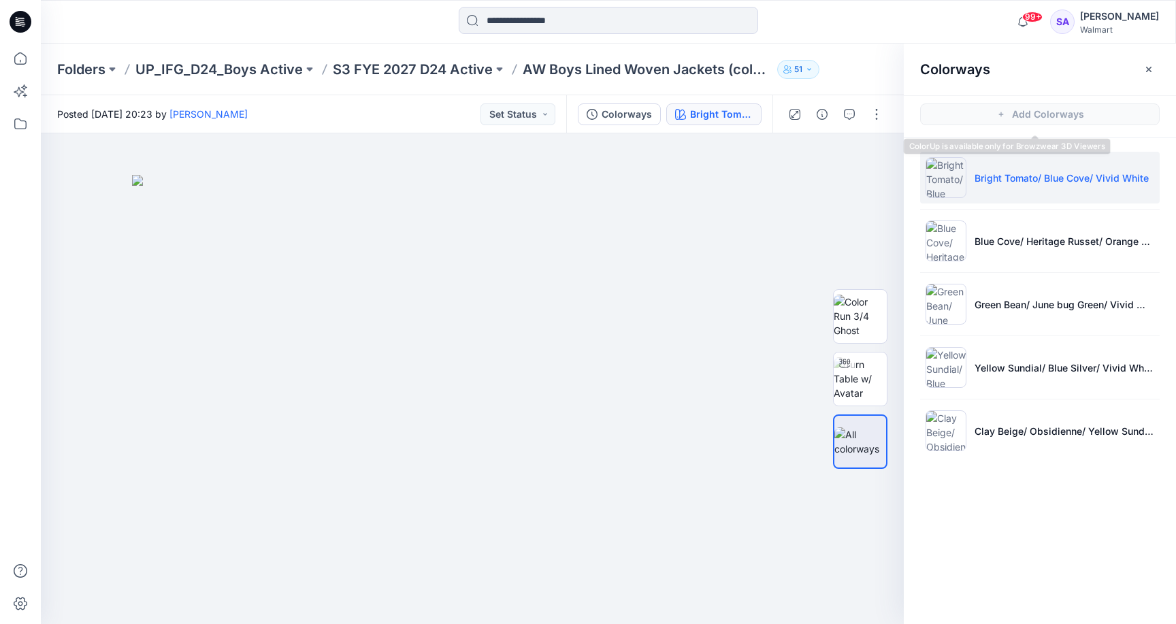
click at [986, 184] on p "Bright Tomato/ Blue Cove/ Vivid White" at bounding box center [1062, 178] width 174 height 14
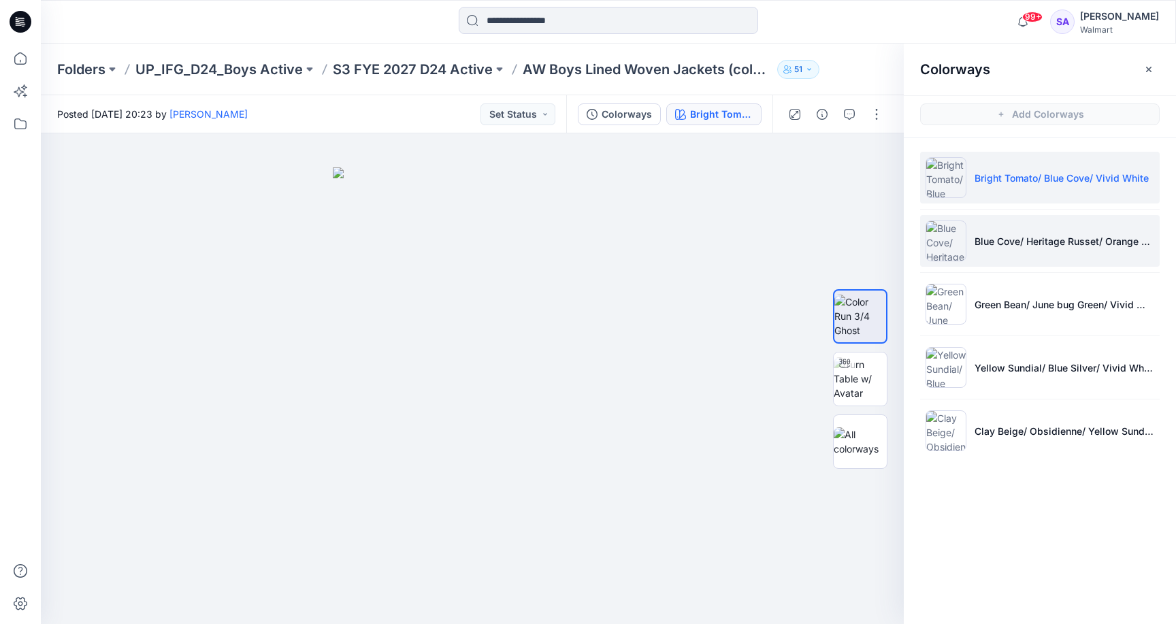
click at [1090, 252] on li "Blue Cove/ Heritage Russet/ Orange Sherbet" at bounding box center [1040, 241] width 240 height 52
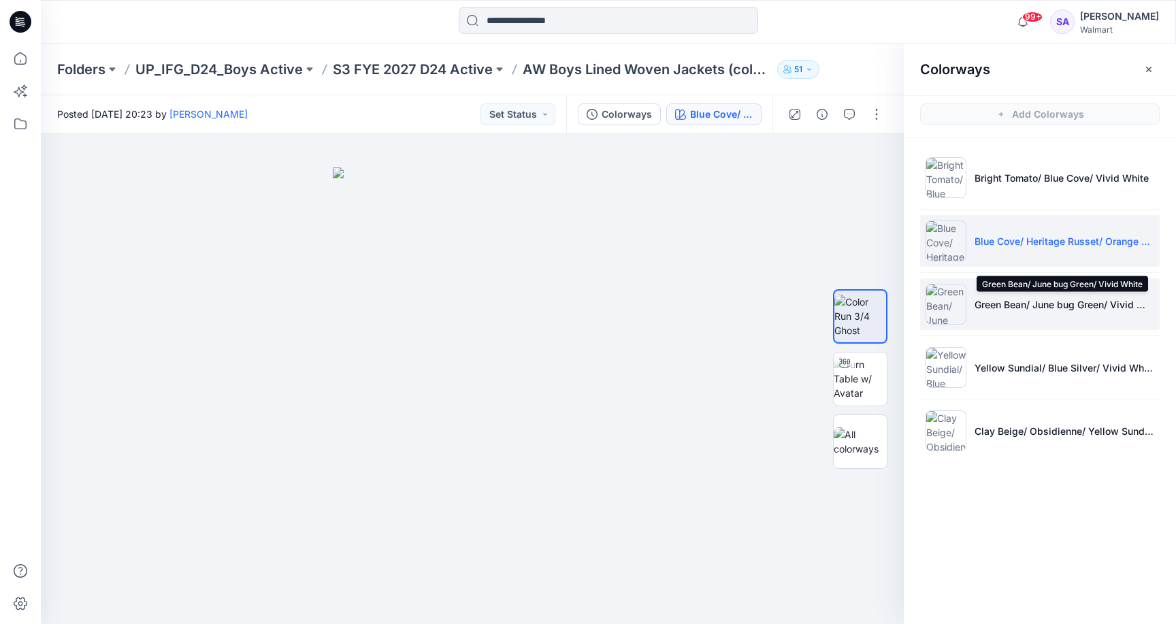
click at [1049, 304] on p "Green Bean/ June bug Green/ Vivid White" at bounding box center [1065, 304] width 180 height 14
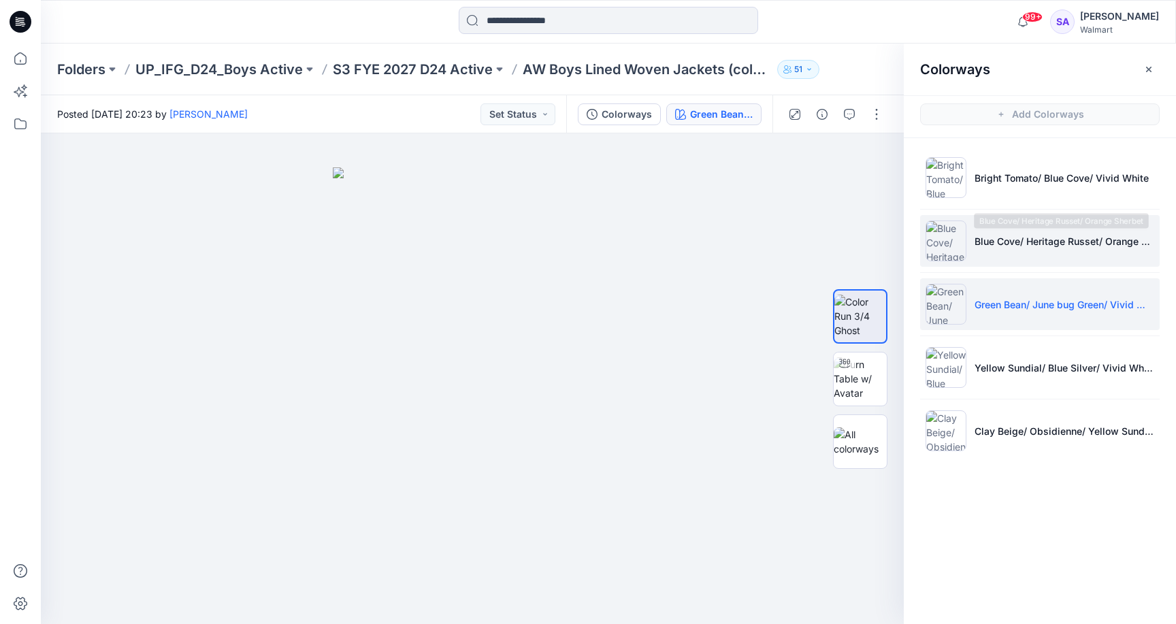
click at [1068, 227] on li "Blue Cove/ Heritage Russet/ Orange Sherbet" at bounding box center [1040, 241] width 240 height 52
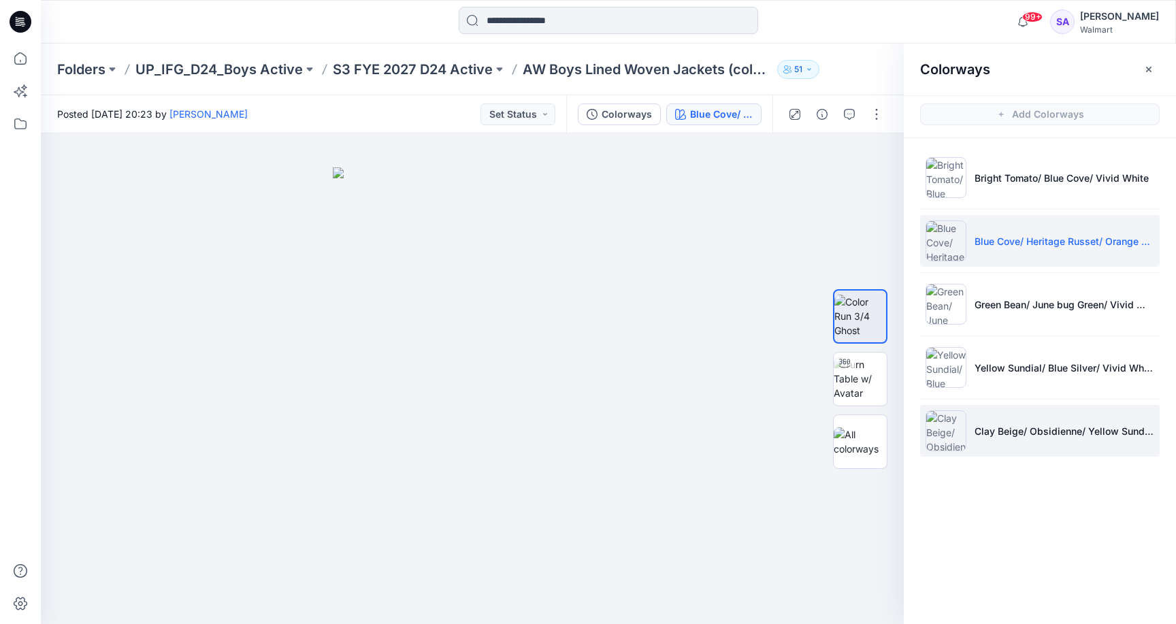
click at [1054, 429] on p "Clay Beige/ Obsidienne/ Yellow Sundial" at bounding box center [1065, 431] width 180 height 14
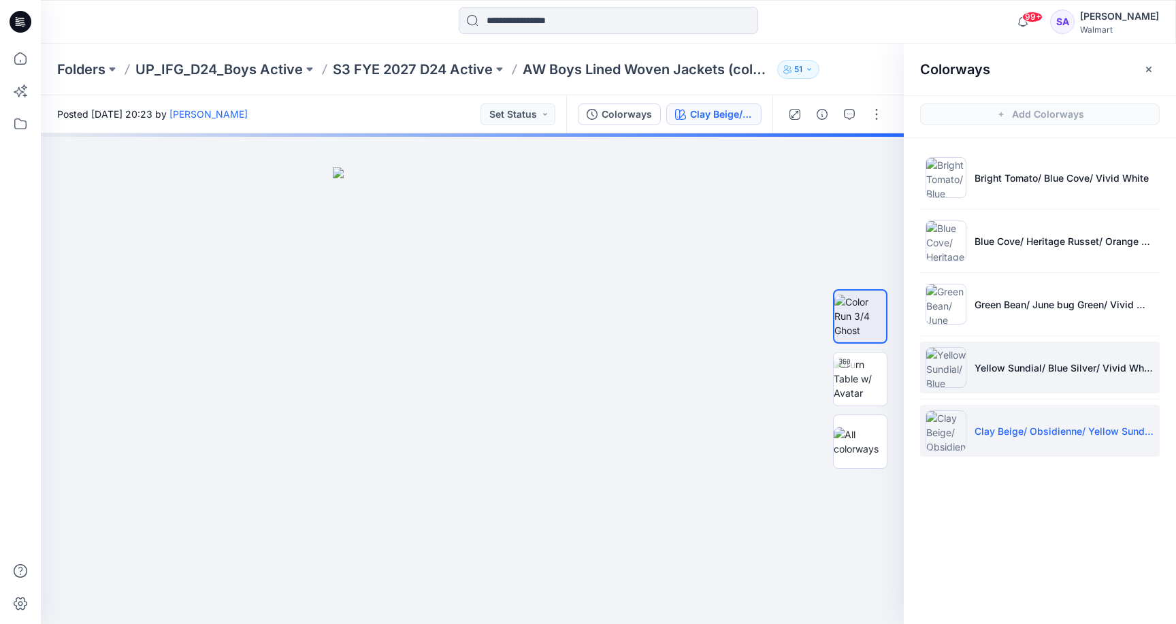
click at [1056, 376] on li "Yellow Sundial/ Blue Silver/ Vivid White" at bounding box center [1040, 368] width 240 height 52
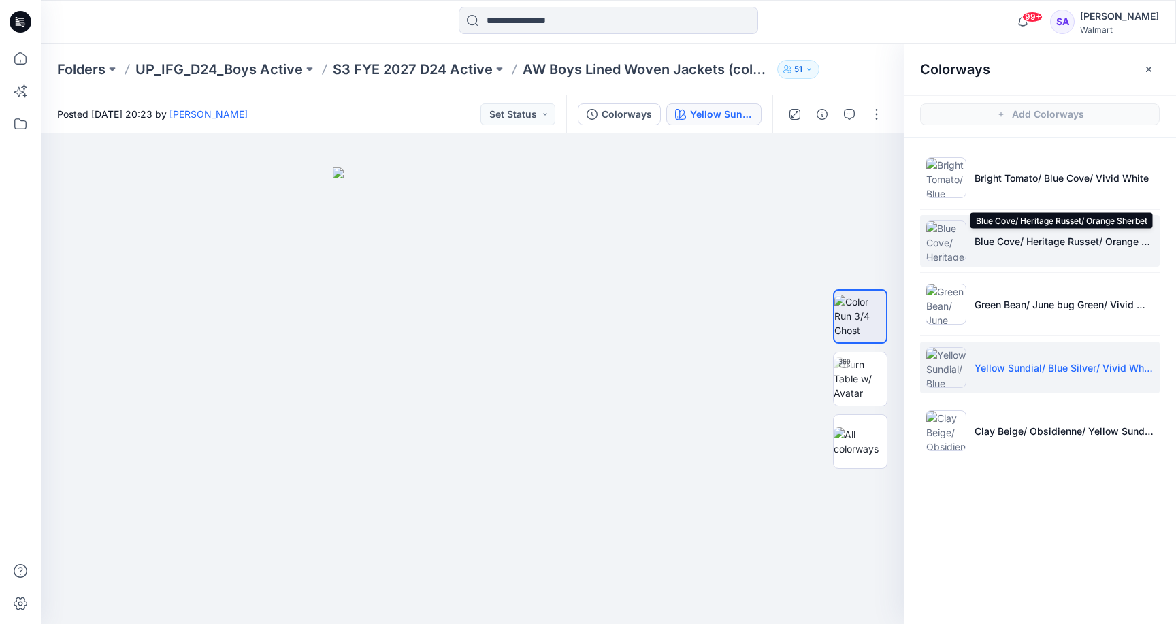
click at [1059, 245] on p "Blue Cove/ Heritage Russet/ Orange Sherbet" at bounding box center [1065, 241] width 180 height 14
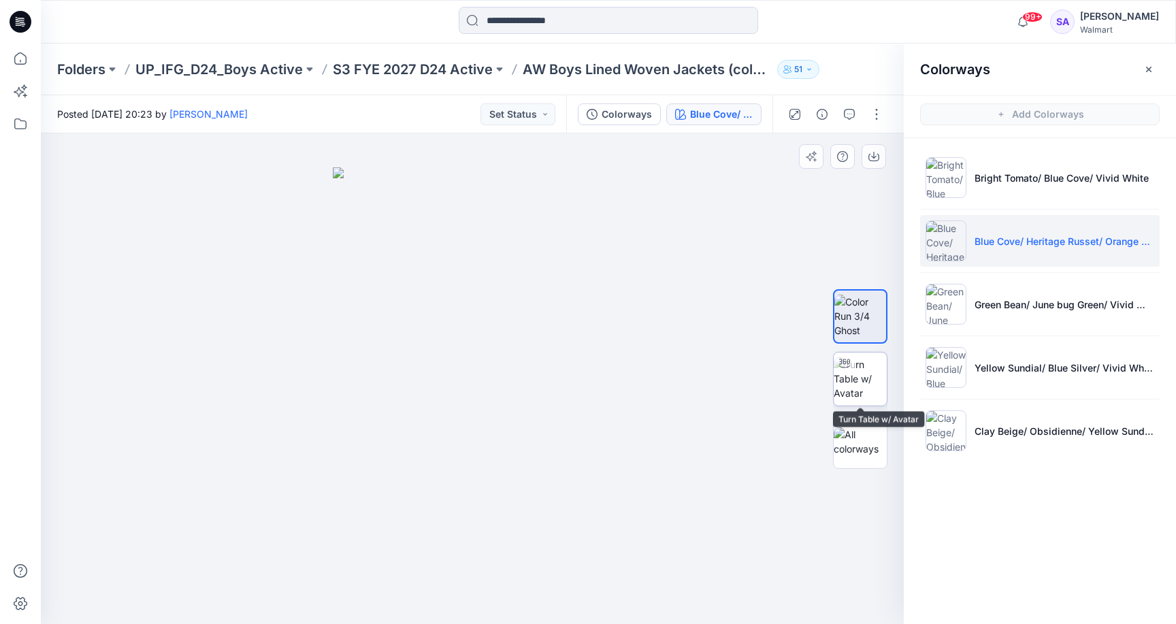
click at [857, 387] on img at bounding box center [860, 378] width 53 height 43
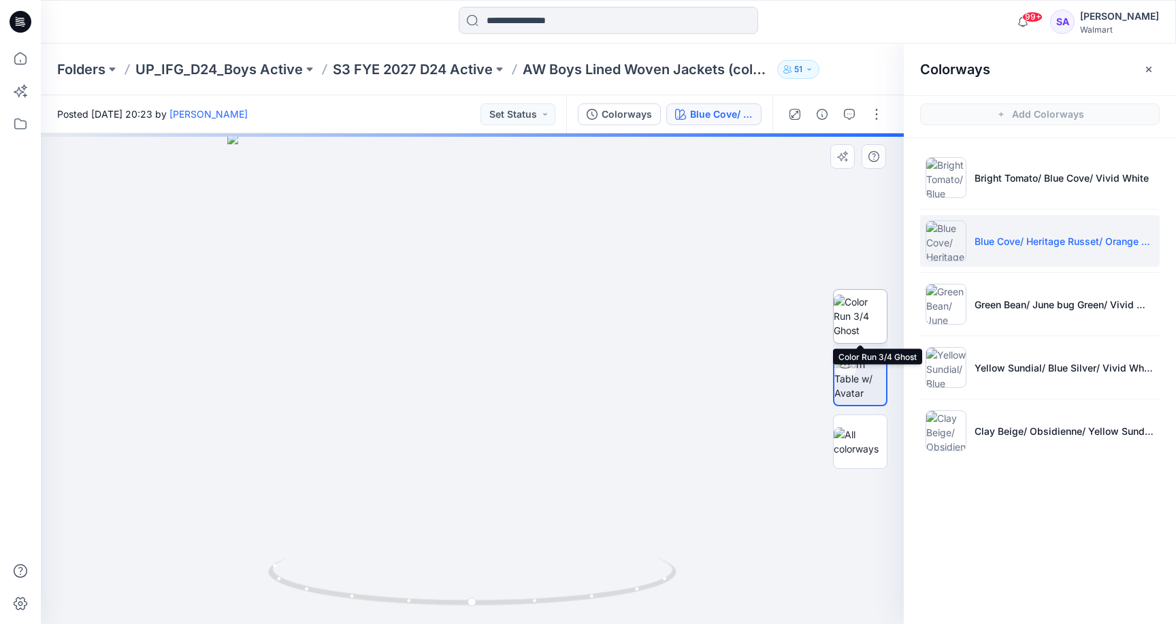
click at [868, 315] on img at bounding box center [860, 316] width 53 height 43
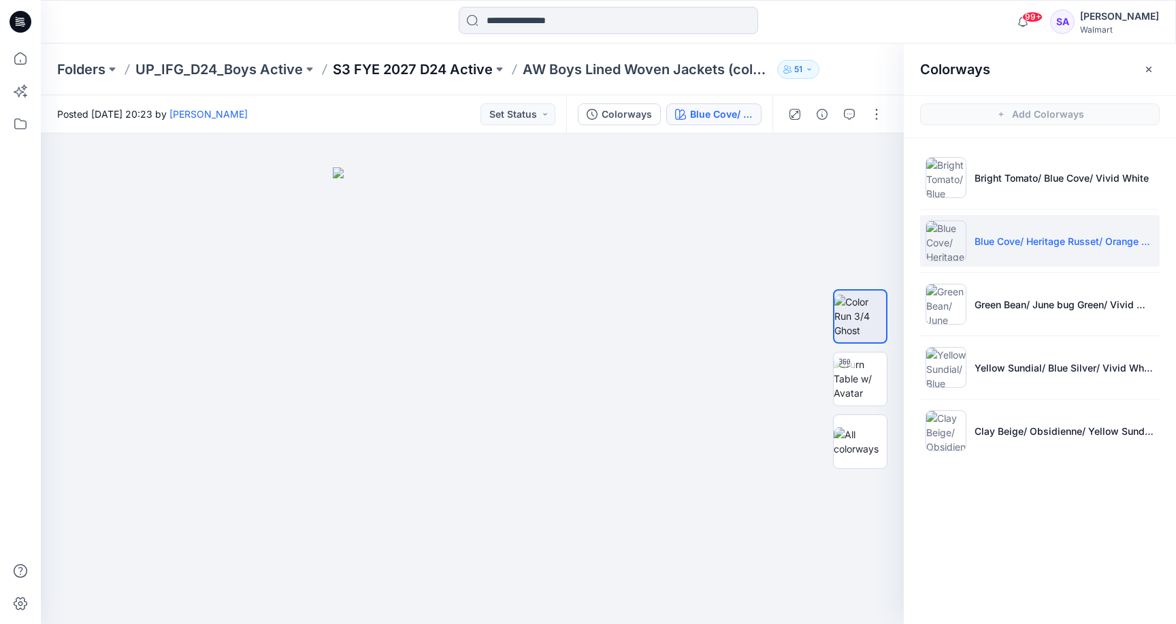
click at [436, 60] on p "S3 FYE 2027 D24 Active" at bounding box center [413, 69] width 160 height 19
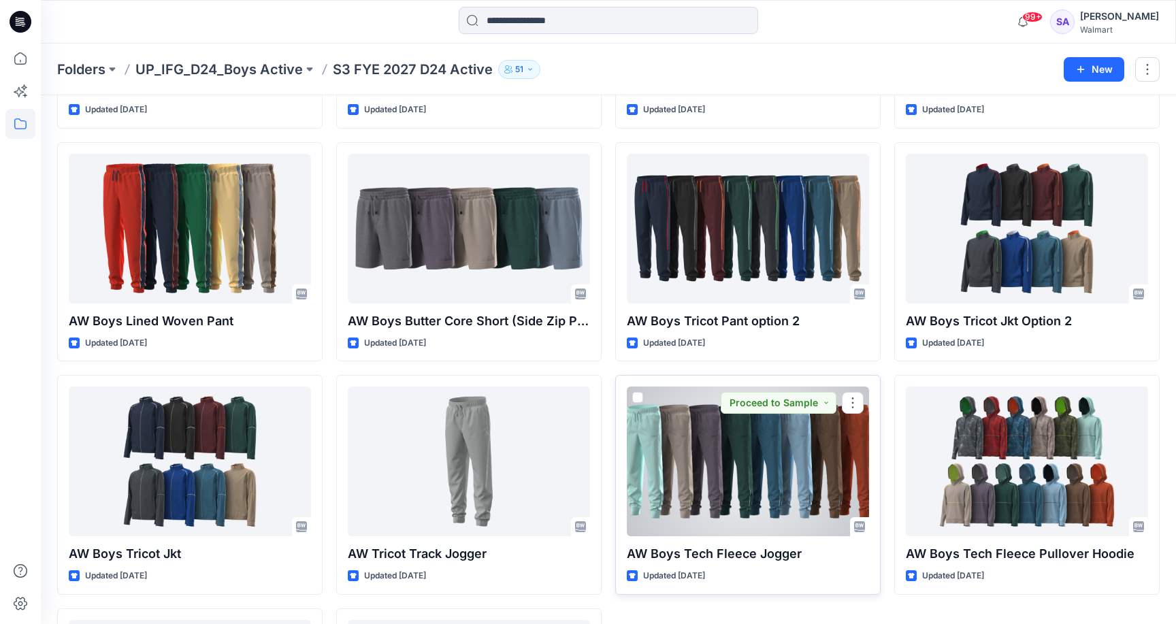
scroll to position [943, 0]
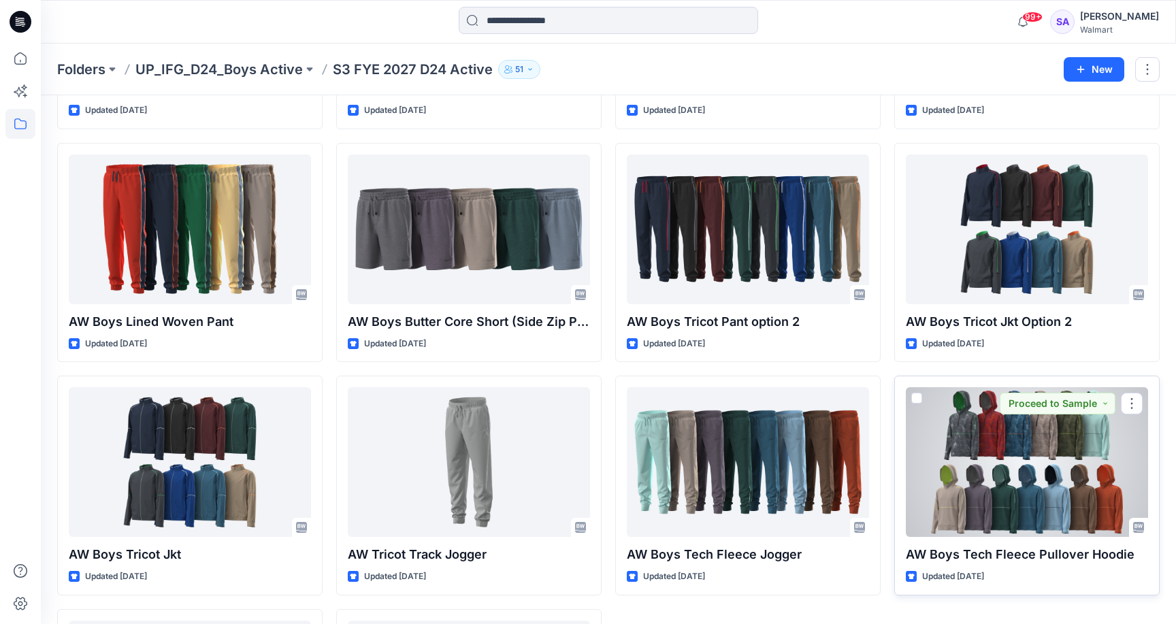
click at [982, 434] on div at bounding box center [1027, 462] width 242 height 150
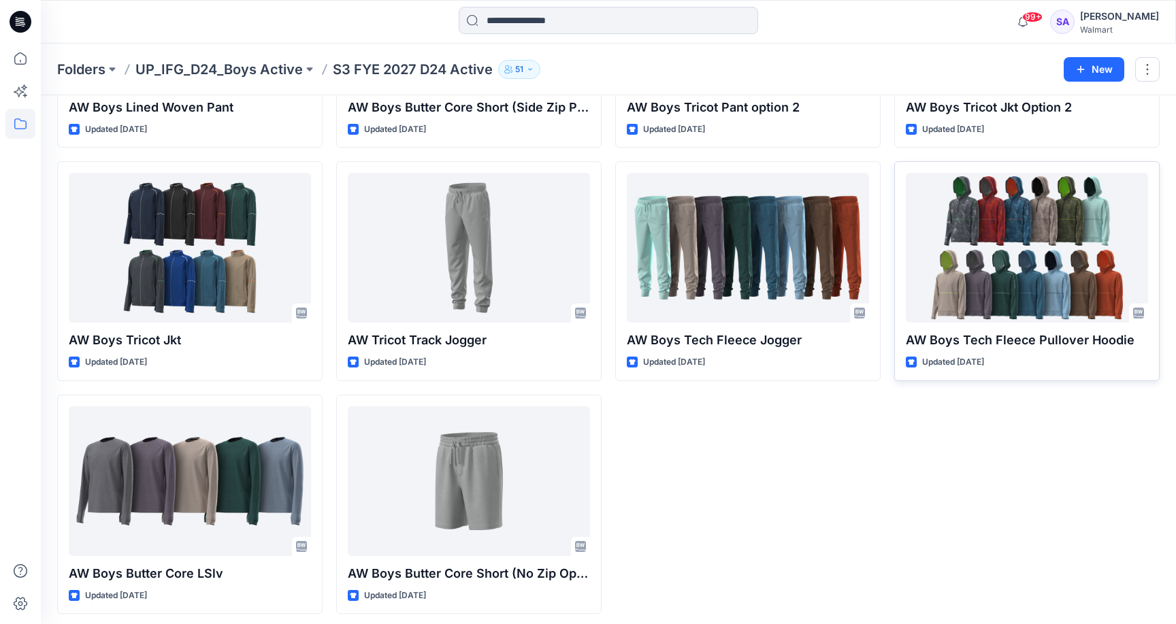
scroll to position [1156, 0]
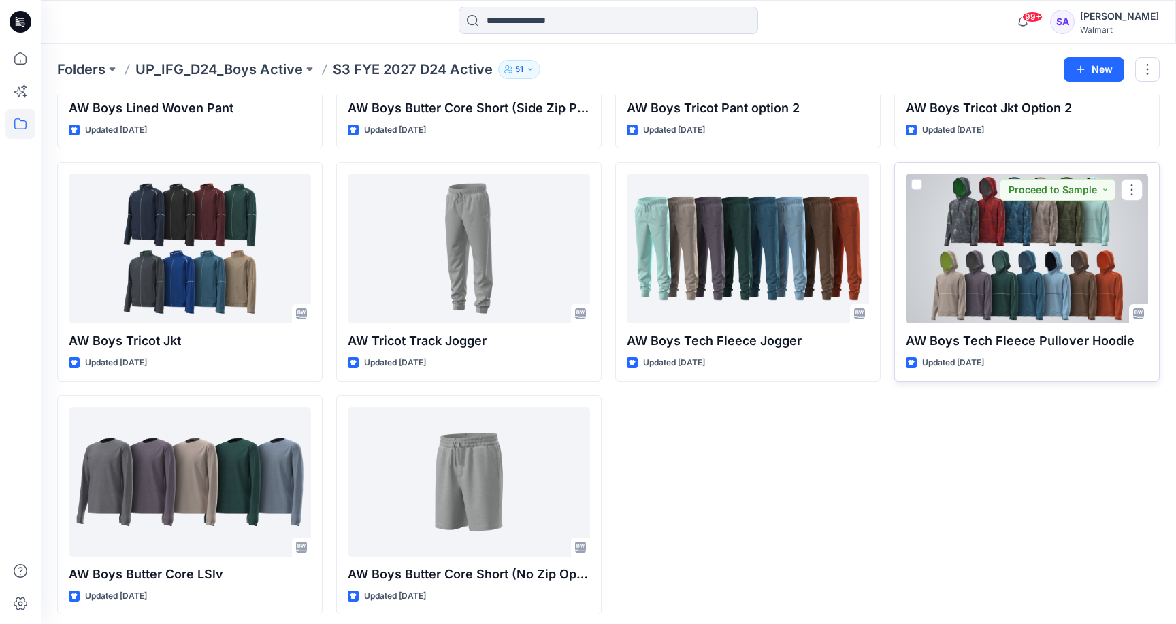
click at [1077, 253] on div at bounding box center [1027, 249] width 242 height 150
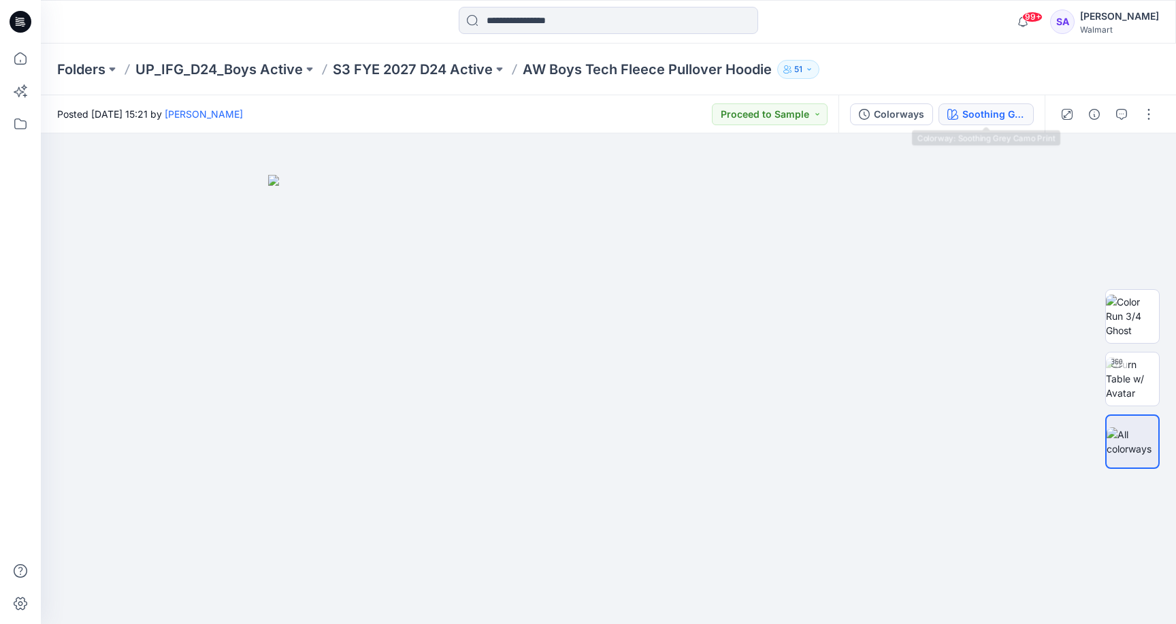
click at [1009, 118] on div "Soothing Grey Camo Print" at bounding box center [993, 114] width 63 height 15
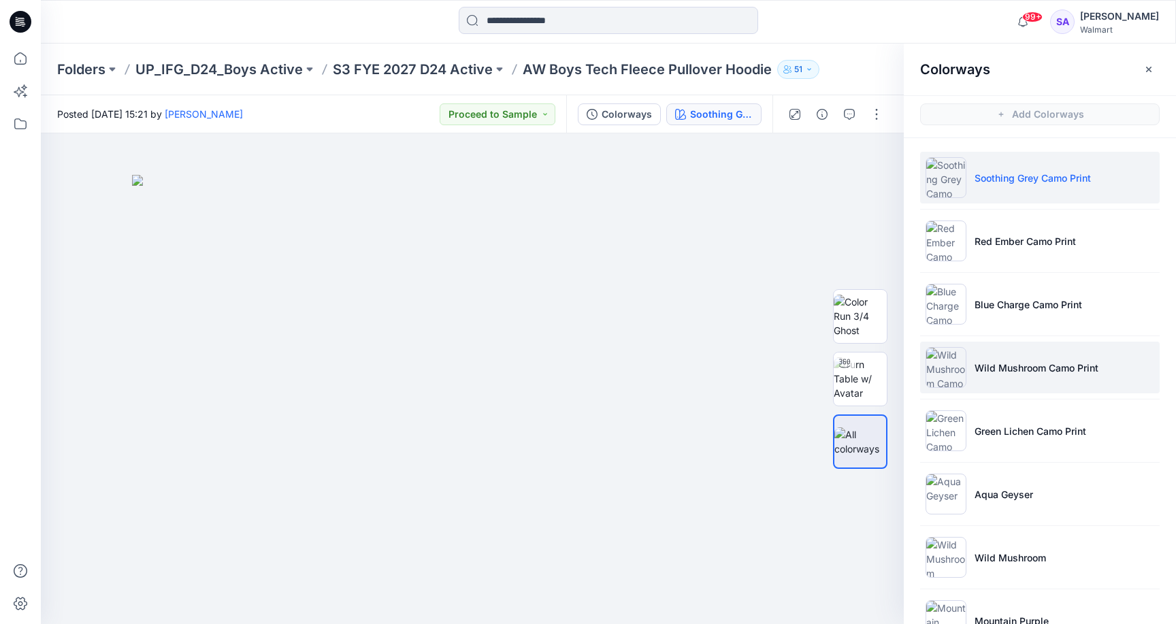
click at [1042, 365] on p "Wild Mushroom Camo Print" at bounding box center [1037, 368] width 124 height 14
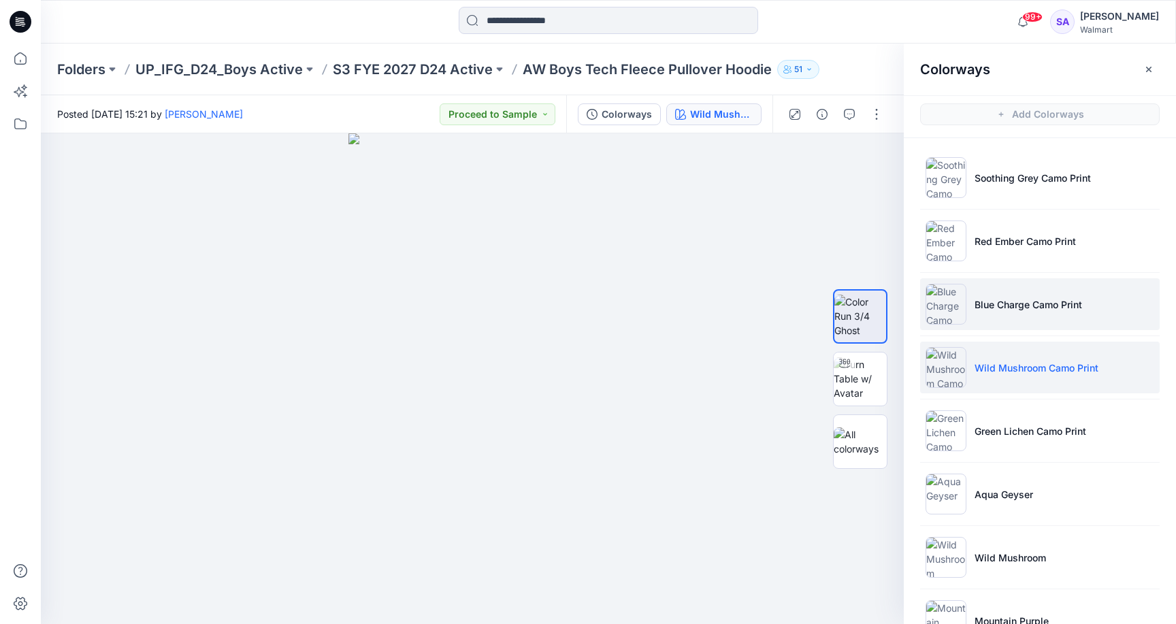
click at [1005, 314] on li "Blue Charge Camo Print" at bounding box center [1040, 304] width 240 height 52
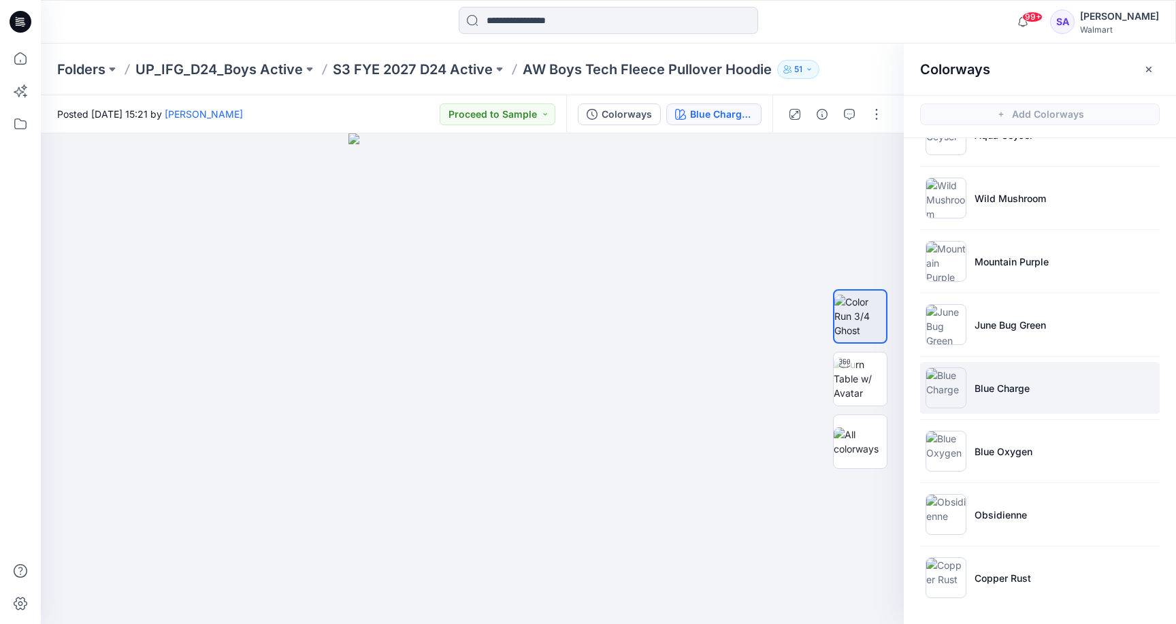
scroll to position [359, 0]
click at [994, 395] on p "Blue Charge" at bounding box center [1002, 388] width 55 height 14
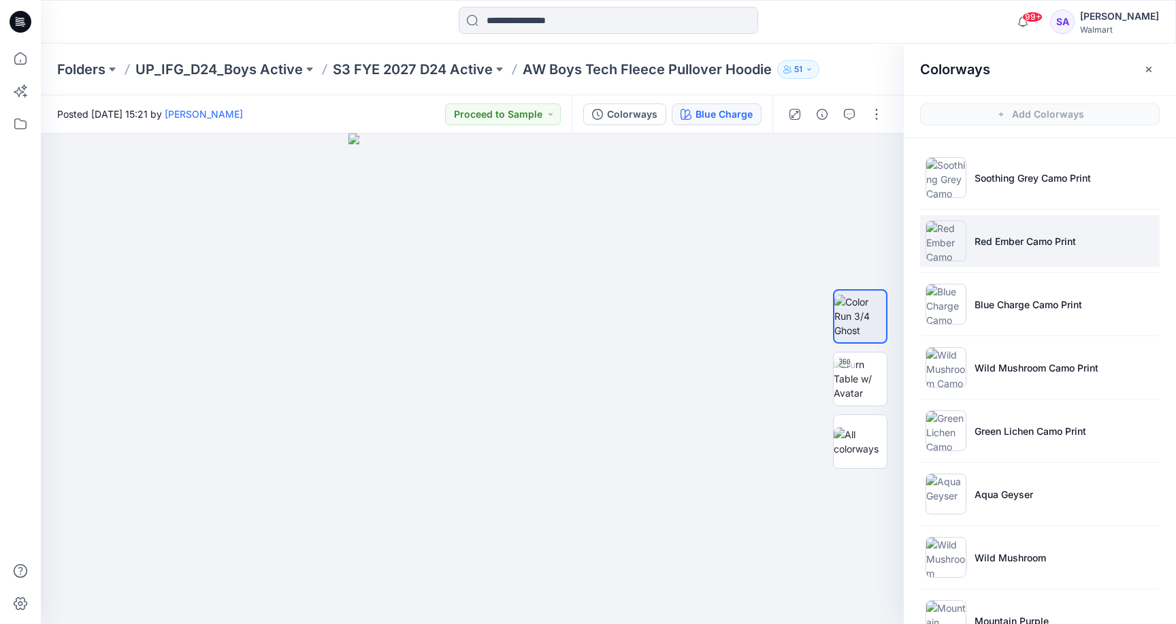
scroll to position [0, 0]
click at [1031, 247] on p "Red Ember Camo Print" at bounding box center [1025, 241] width 101 height 14
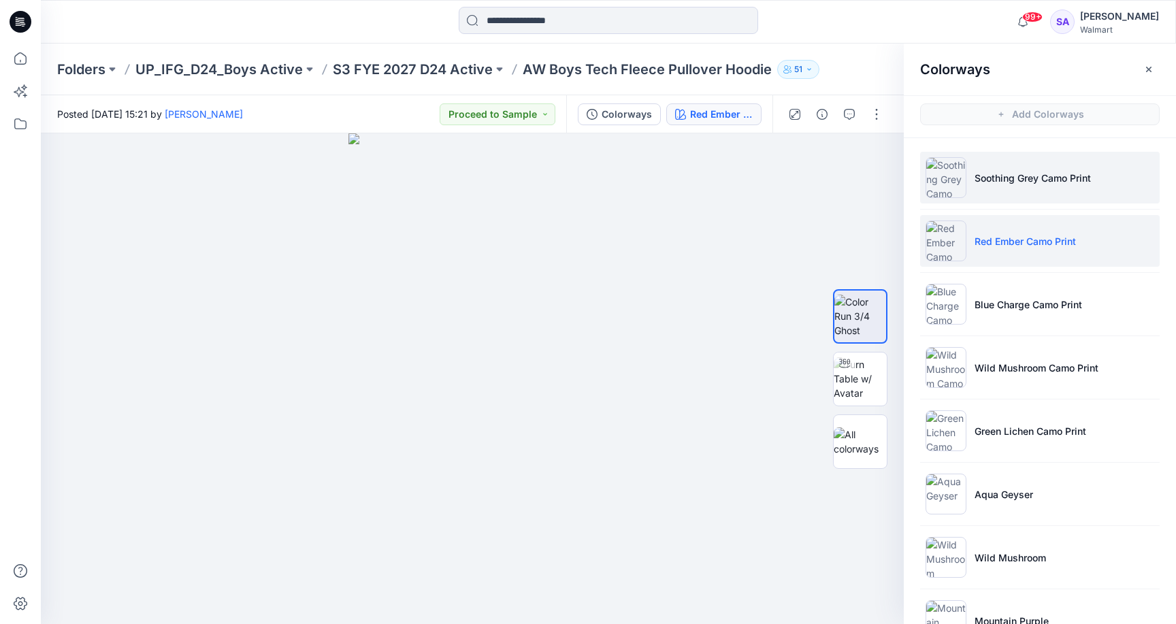
click at [988, 182] on p "Soothing Grey Camo Print" at bounding box center [1033, 178] width 116 height 14
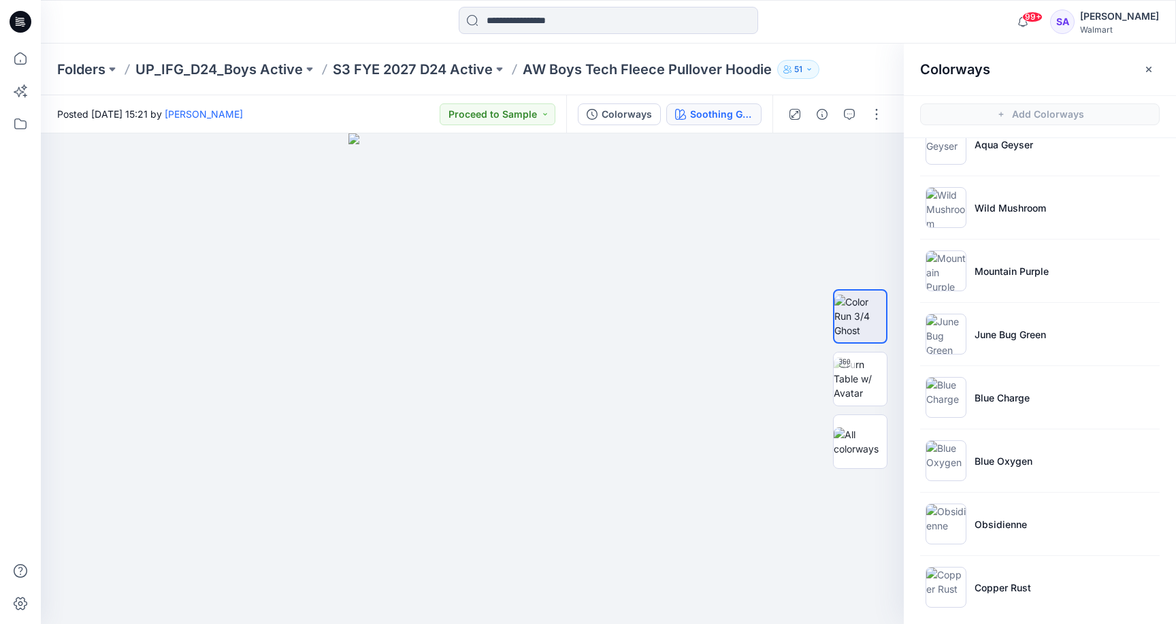
scroll to position [359, 0]
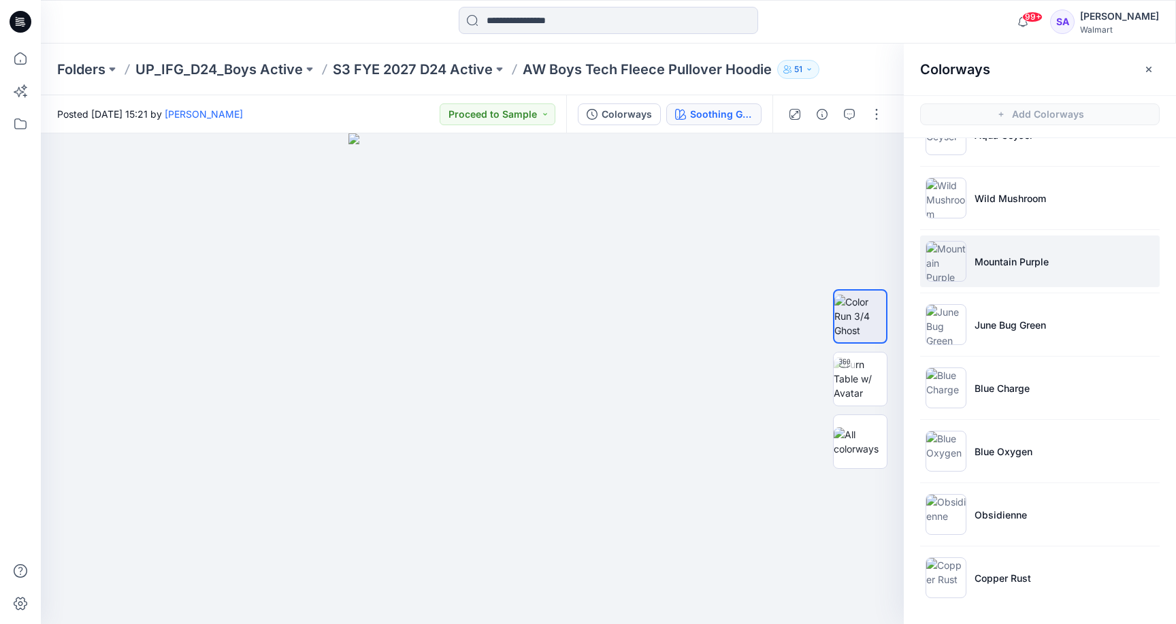
click at [1013, 274] on li "Mountain Purple" at bounding box center [1040, 261] width 240 height 52
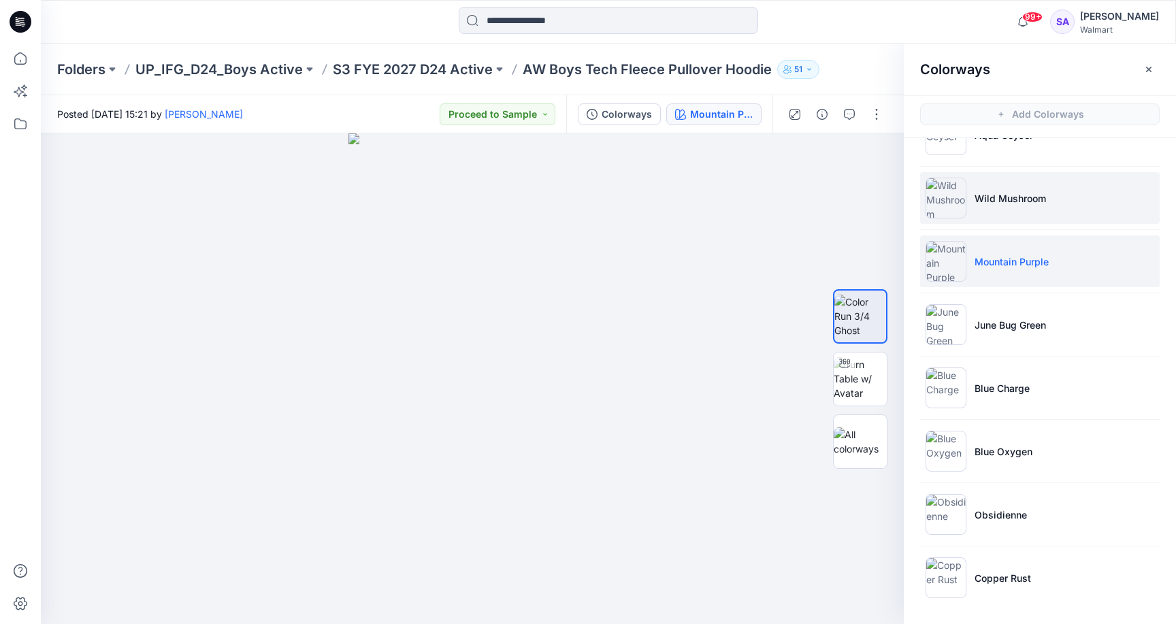
click at [1016, 197] on p "Wild Mushroom" at bounding box center [1010, 198] width 71 height 14
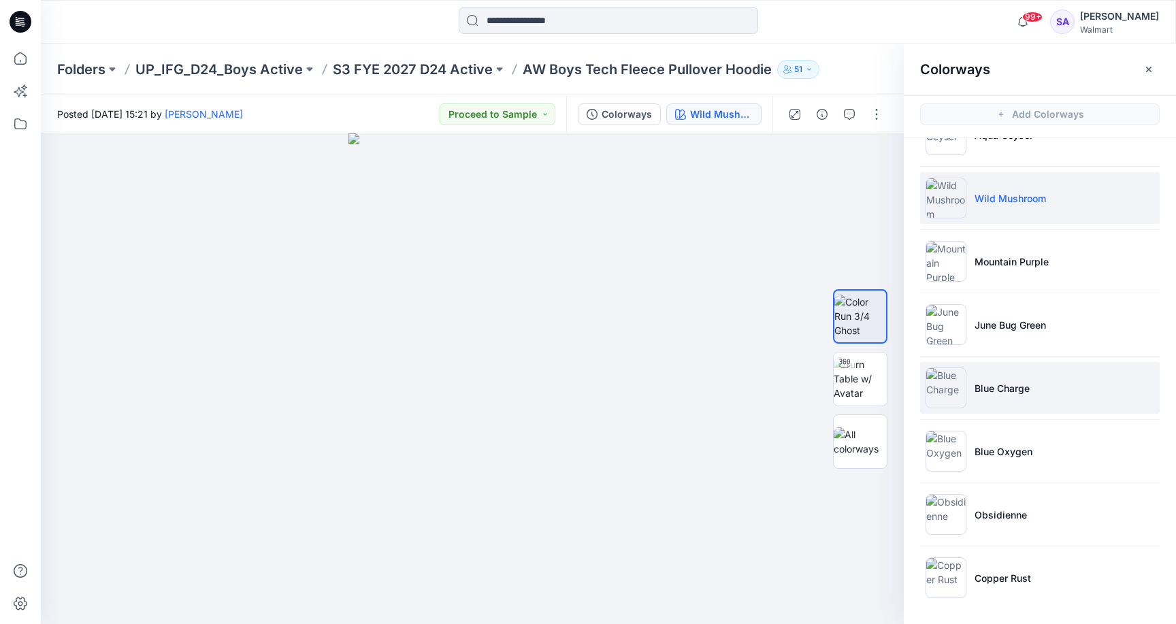
click at [996, 388] on p "Blue Charge" at bounding box center [1002, 388] width 55 height 14
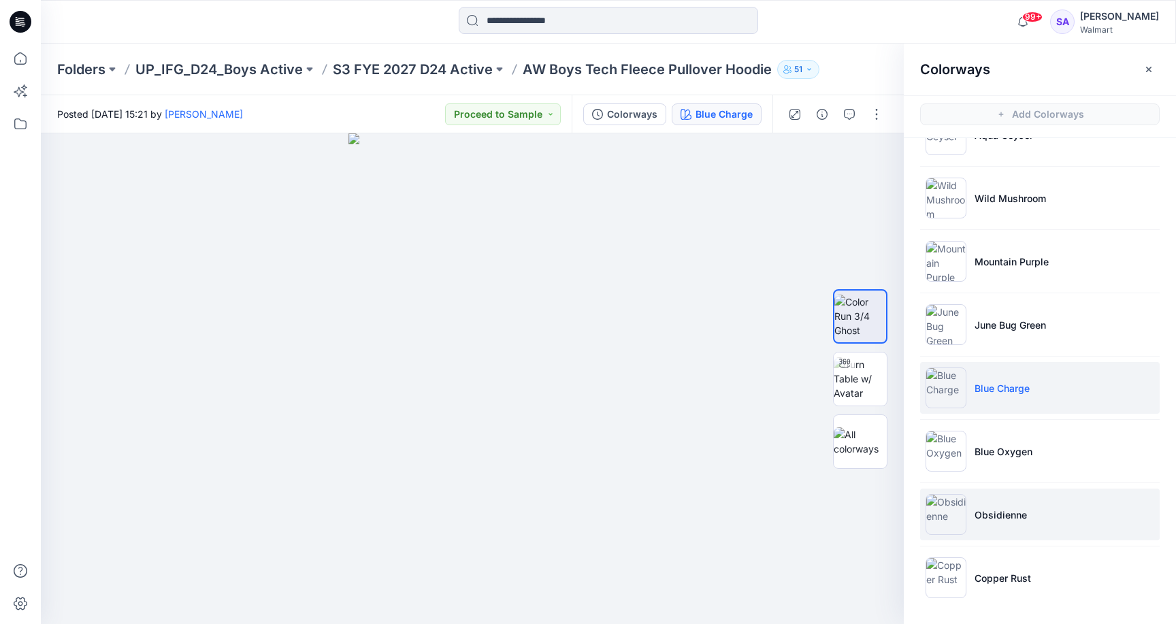
click at [990, 514] on p "Obsidienne" at bounding box center [1001, 515] width 52 height 14
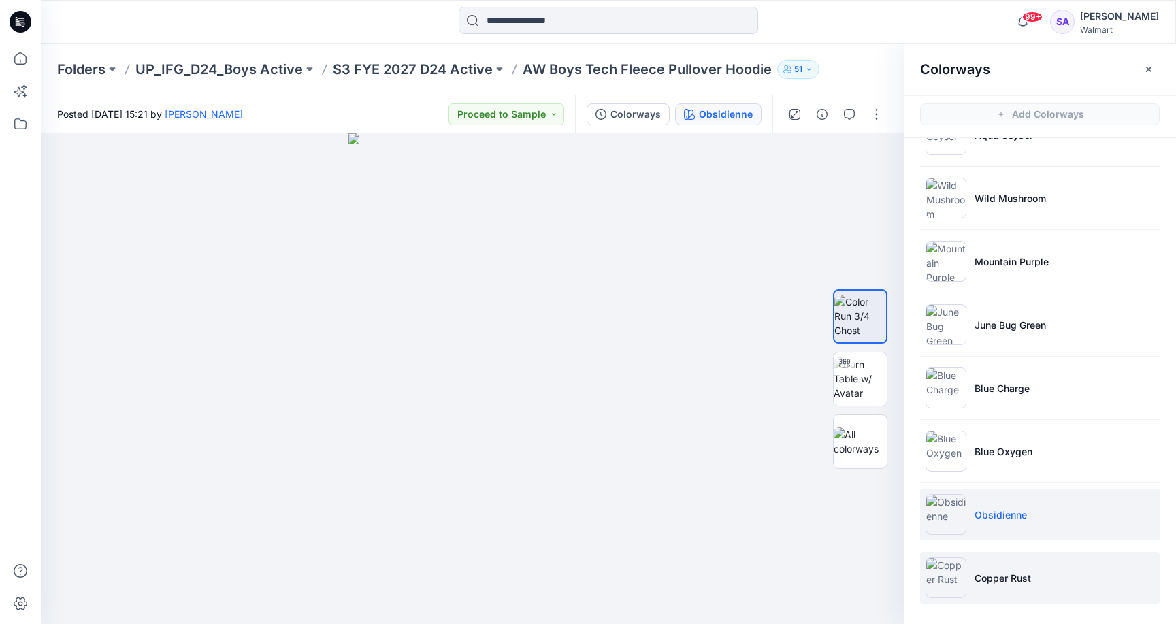
click at [984, 584] on p "Copper Rust" at bounding box center [1003, 578] width 56 height 14
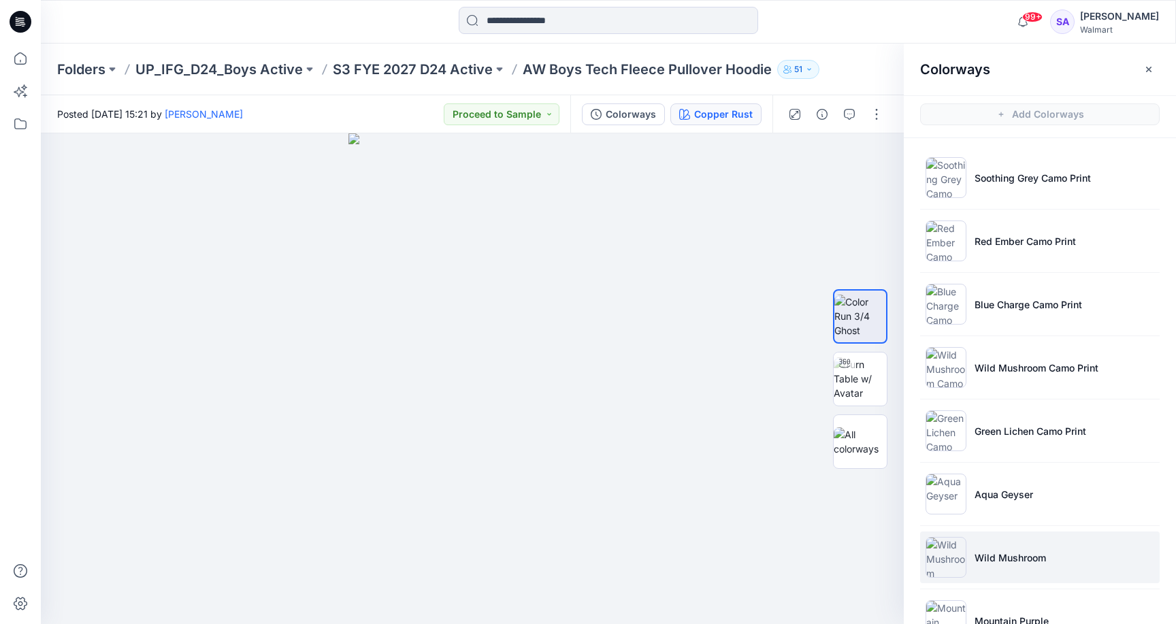
scroll to position [-1, 0]
click at [988, 549] on li "Wild Mushroom" at bounding box center [1040, 558] width 240 height 52
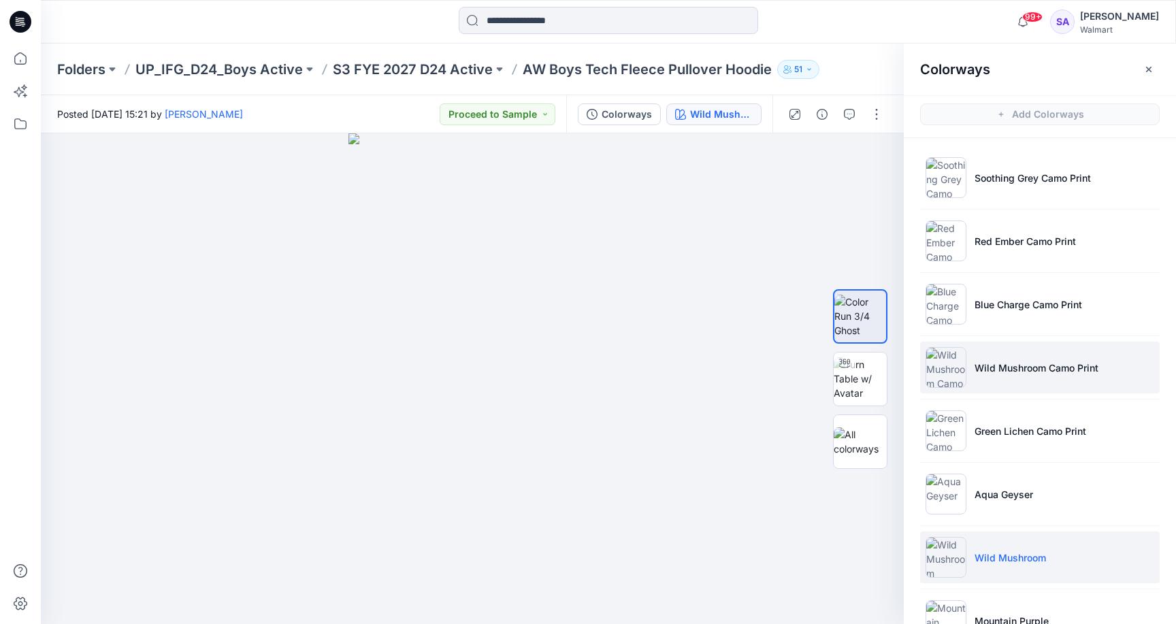
click at [1056, 387] on li "Wild Mushroom Camo Print" at bounding box center [1040, 368] width 240 height 52
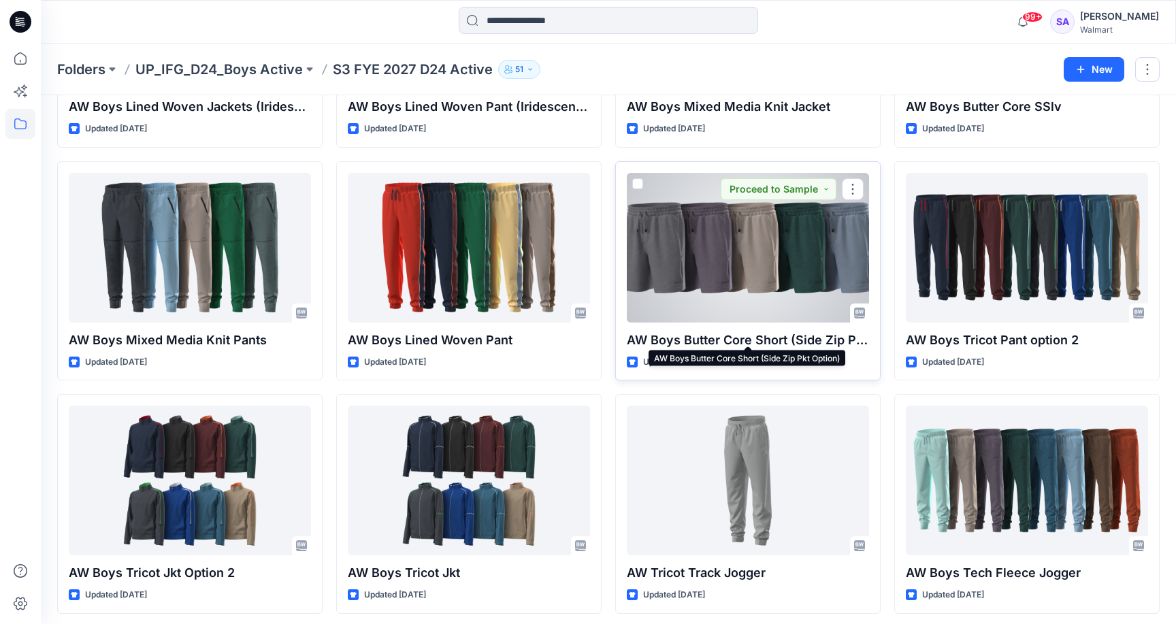
scroll to position [1151, 0]
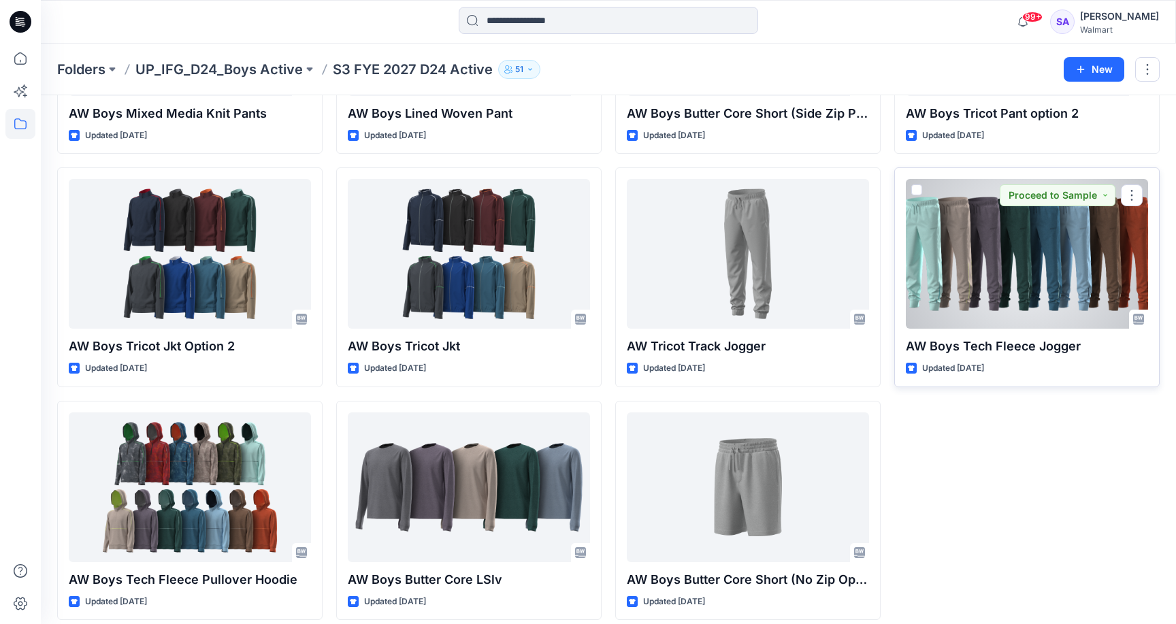
click at [1027, 257] on div at bounding box center [1027, 254] width 242 height 150
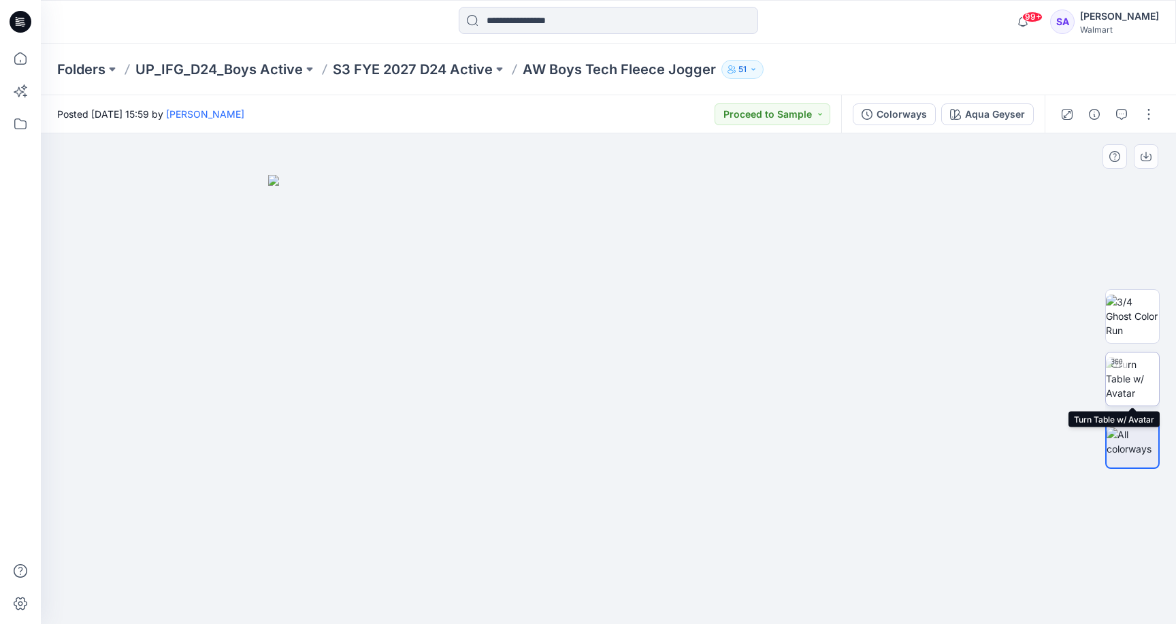
click at [1132, 368] on img at bounding box center [1132, 378] width 53 height 43
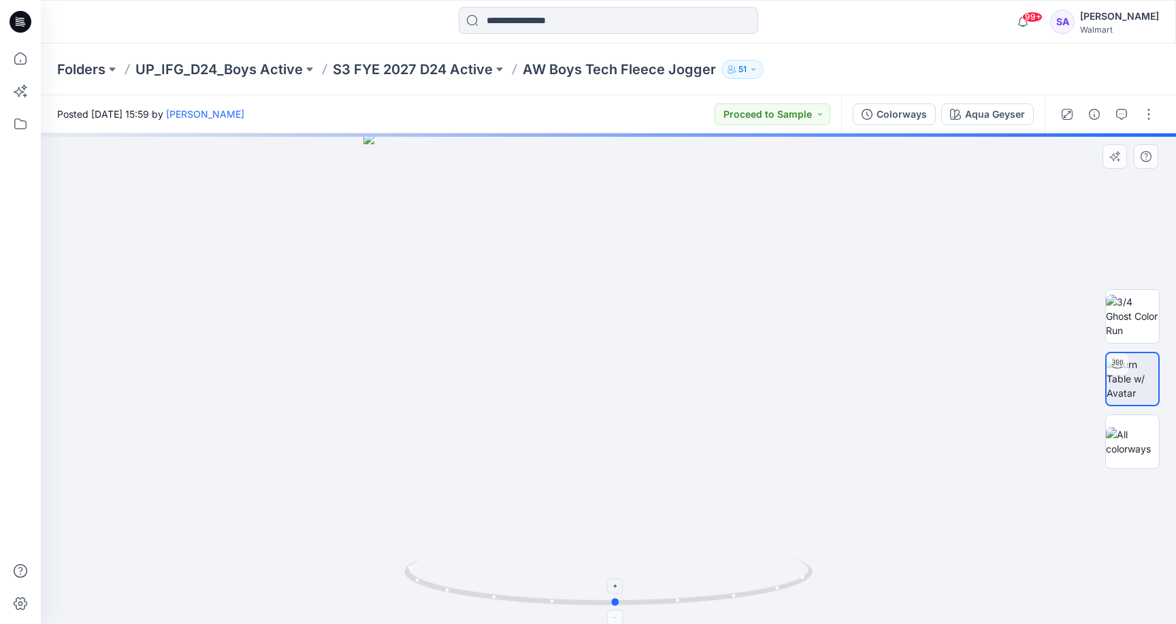
drag, startPoint x: 640, startPoint y: 600, endPoint x: 647, endPoint y: 583, distance: 18.3
click at [647, 583] on icon at bounding box center [610, 583] width 412 height 51
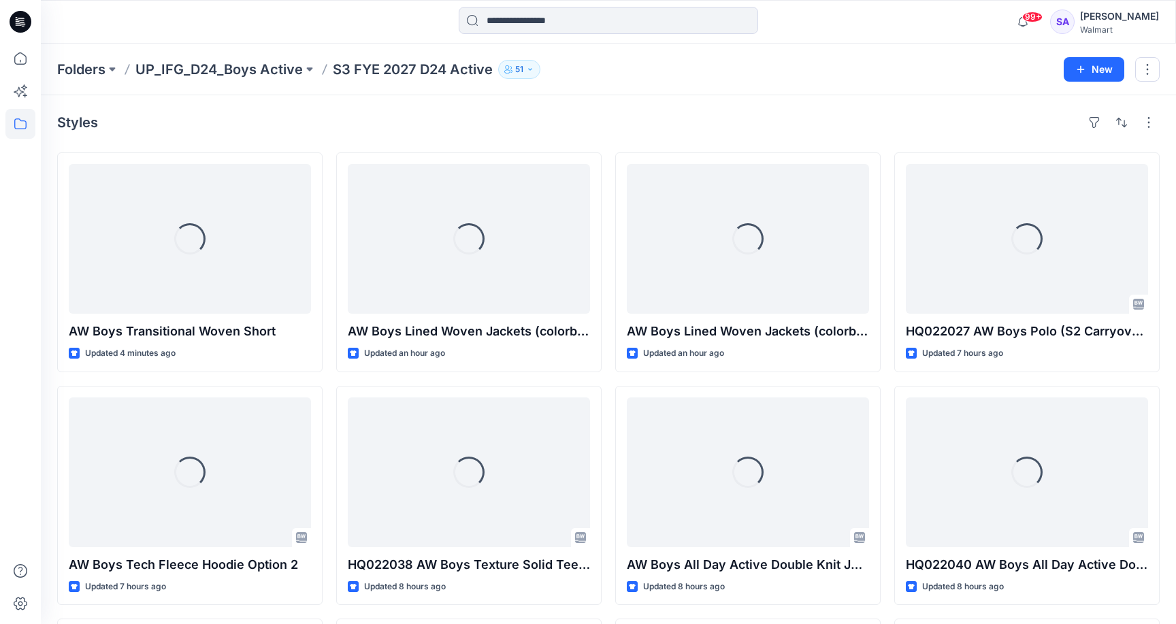
scroll to position [1151, 0]
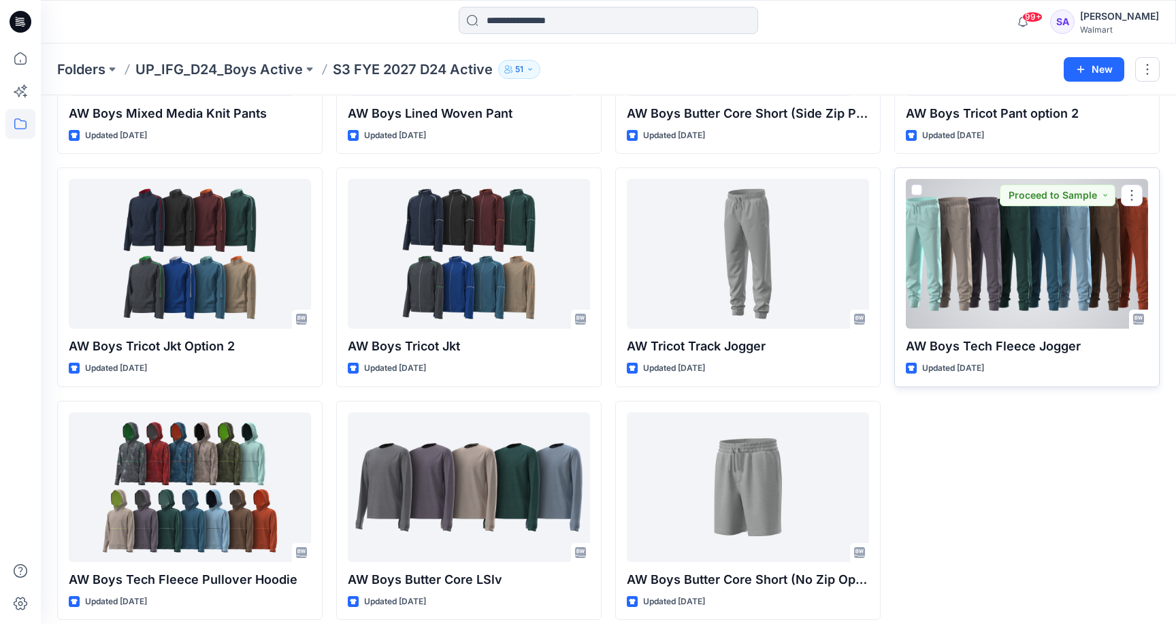
click at [949, 264] on div at bounding box center [1027, 254] width 242 height 150
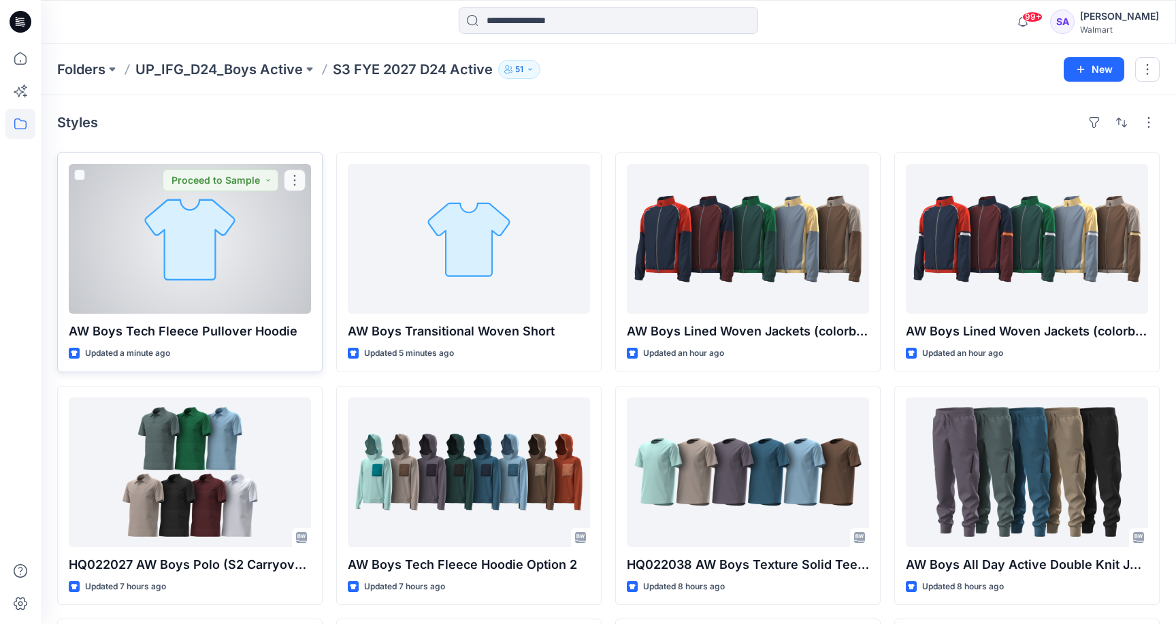
click at [182, 266] on div at bounding box center [190, 239] width 242 height 150
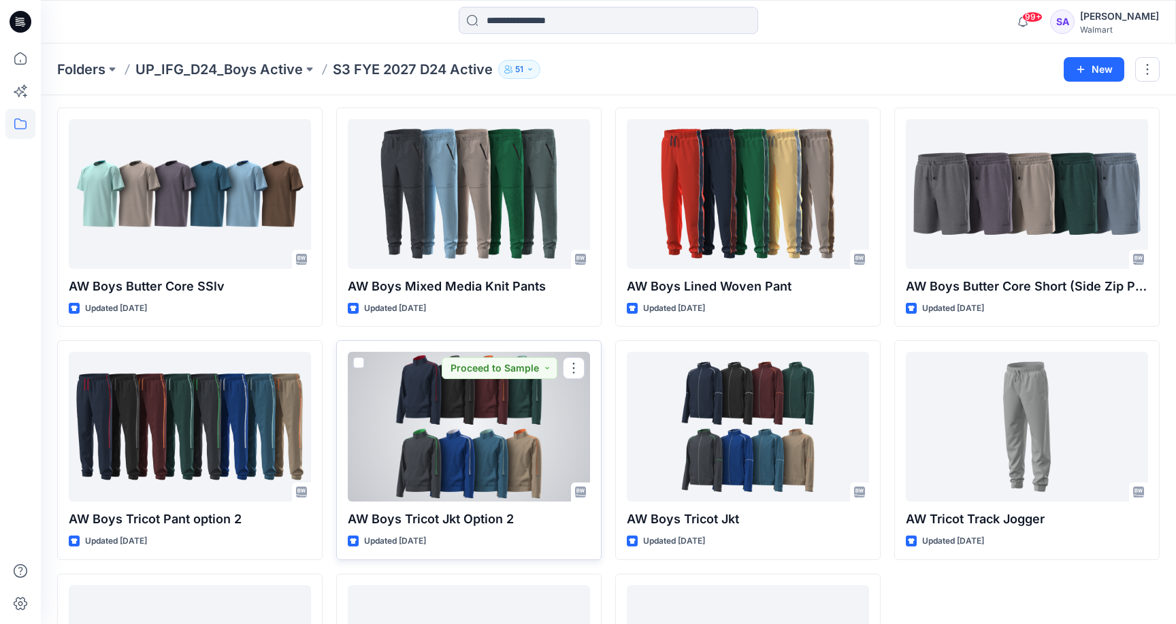
scroll to position [946, 0]
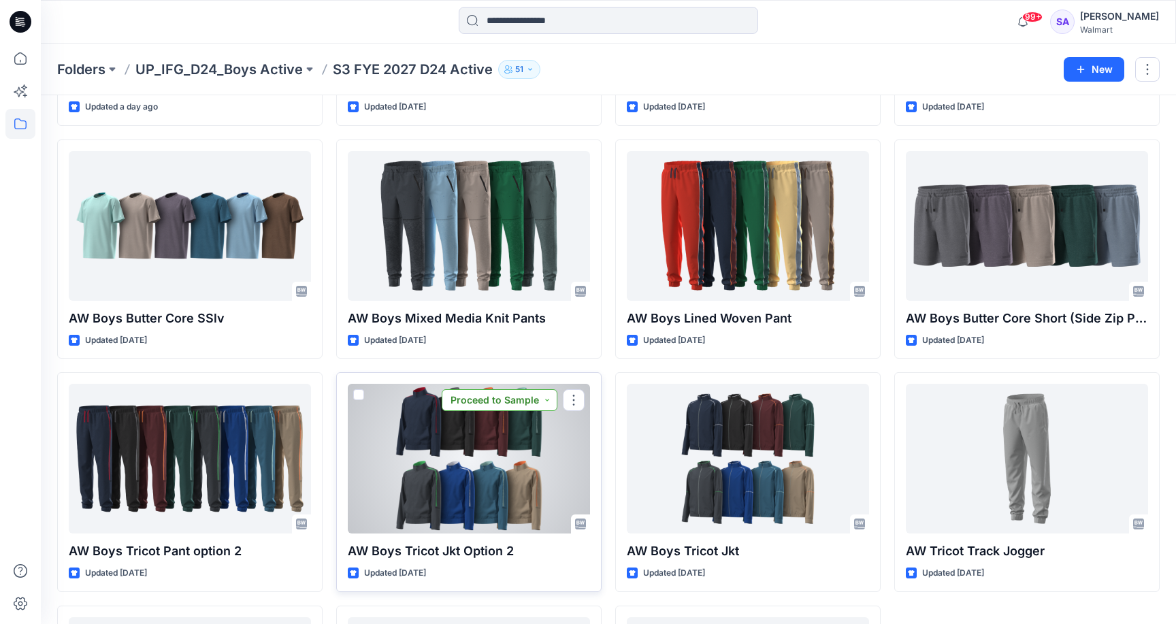
click at [538, 389] on button "Proceed to Sample" at bounding box center [500, 400] width 116 height 22
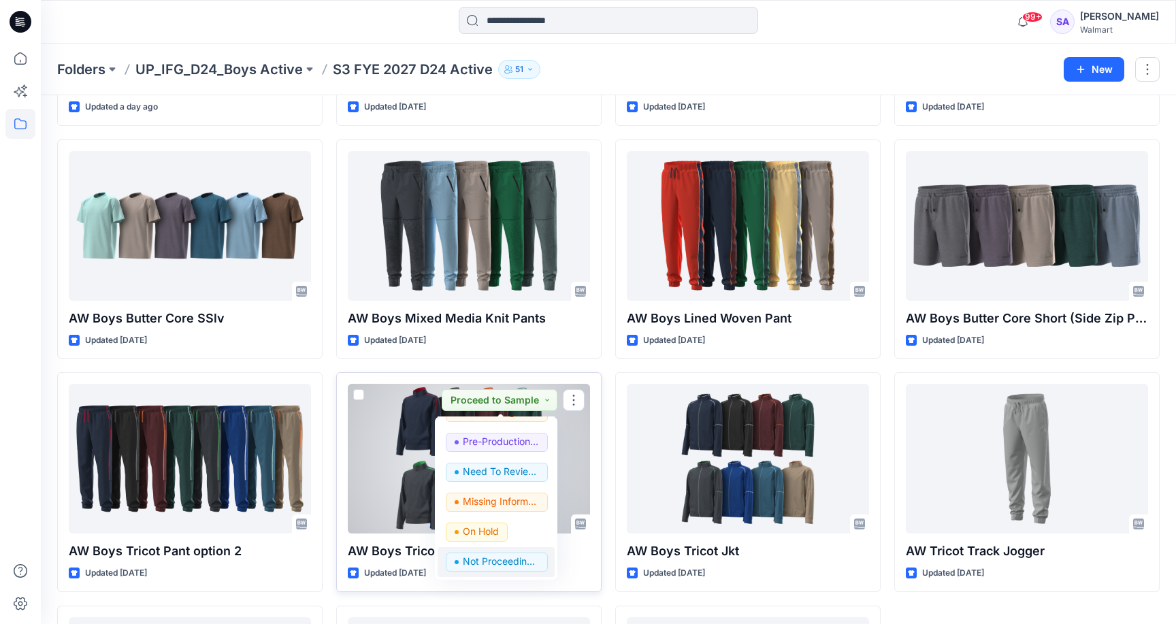
scroll to position [172, 0]
click at [497, 559] on p "Not Proceeding / Dropped" at bounding box center [501, 562] width 76 height 18
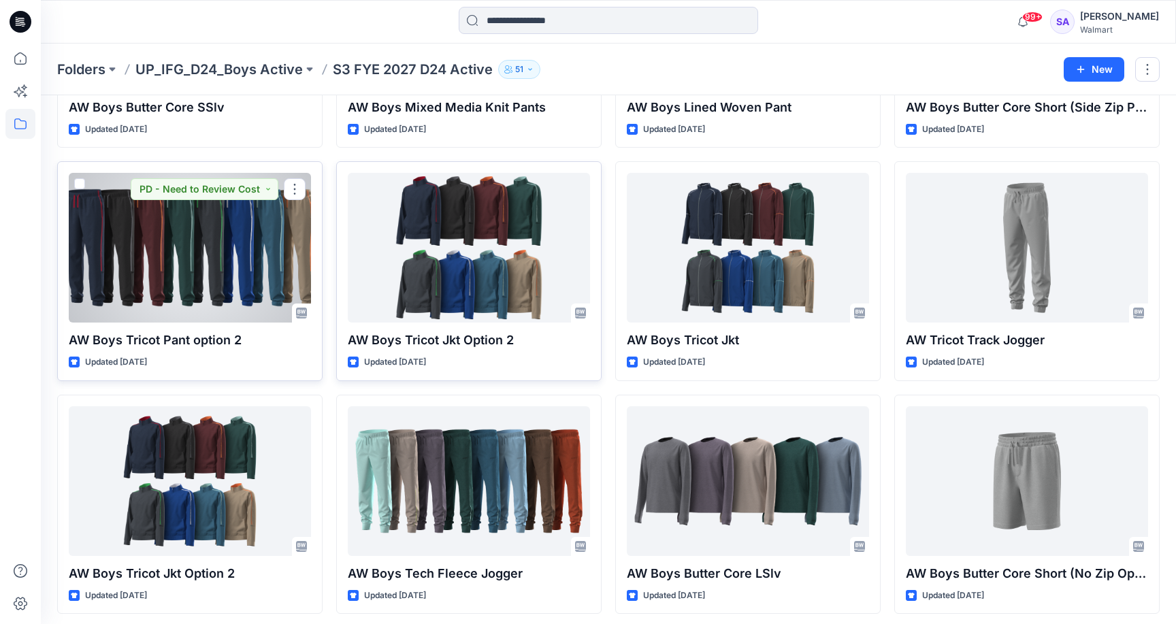
scroll to position [1156, 0]
click at [259, 297] on div at bounding box center [190, 249] width 242 height 150
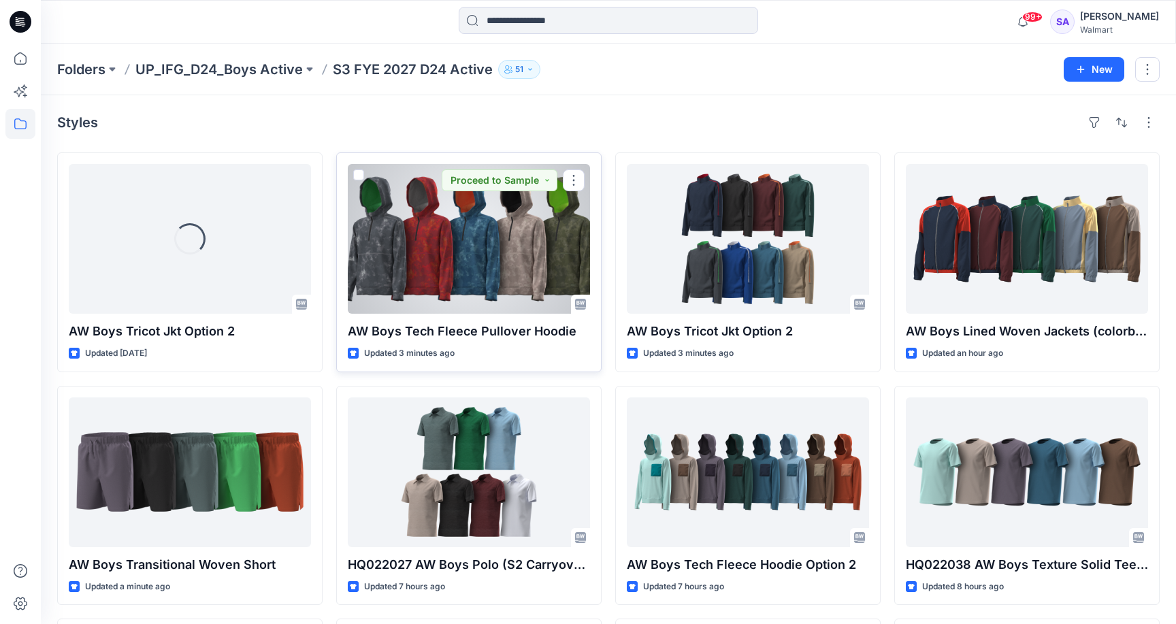
click at [535, 267] on div at bounding box center [469, 239] width 242 height 150
